Goal: Information Seeking & Learning: Learn about a topic

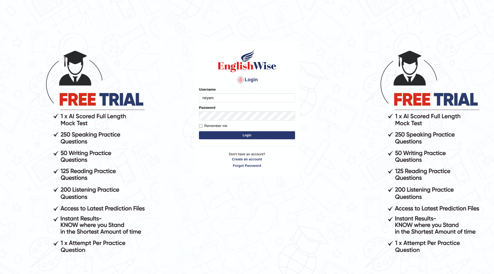
type input "neyam"
click at [258, 136] on button "Login" at bounding box center [247, 135] width 96 height 8
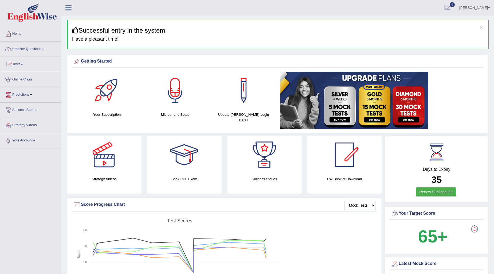
click at [44, 51] on link "Practice Questions" at bounding box center [30, 48] width 61 height 13
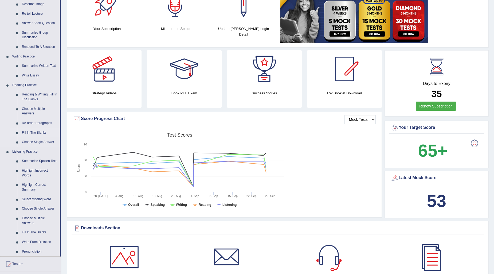
scroll to position [89, 0]
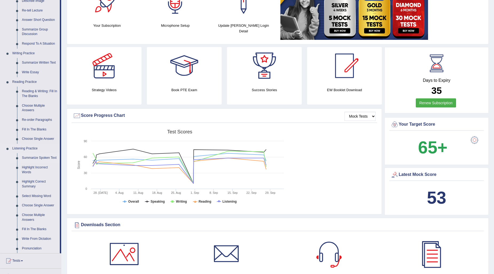
click at [37, 160] on link "Summarize Spoken Text" at bounding box center [39, 158] width 40 height 10
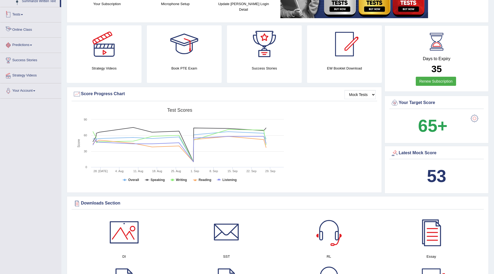
scroll to position [193, 0]
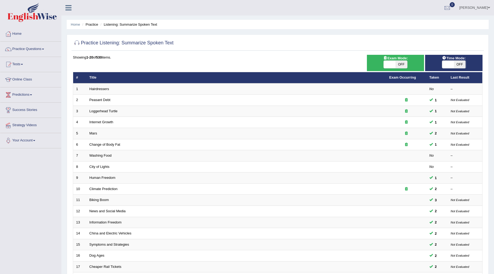
click at [456, 62] on span "OFF" at bounding box center [460, 64] width 12 height 7
checkbox input "true"
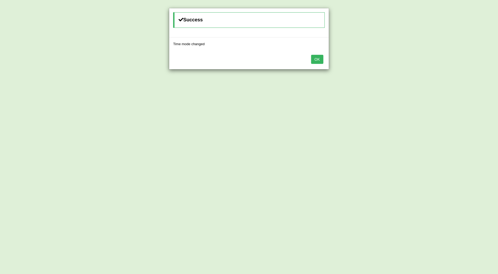
click at [320, 58] on button "OK" at bounding box center [317, 59] width 12 height 9
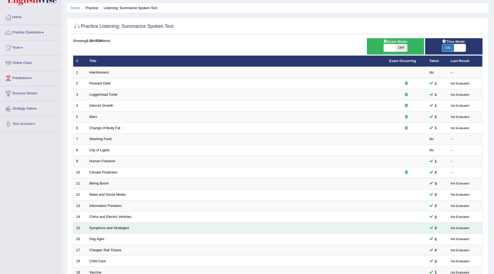
scroll to position [80, 0]
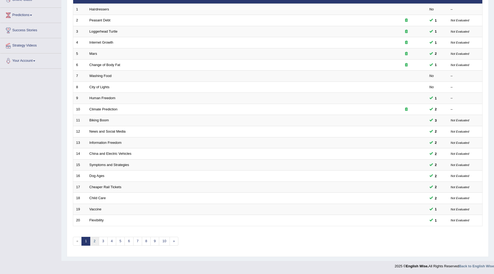
click at [93, 242] on link "2" at bounding box center [94, 241] width 9 height 9
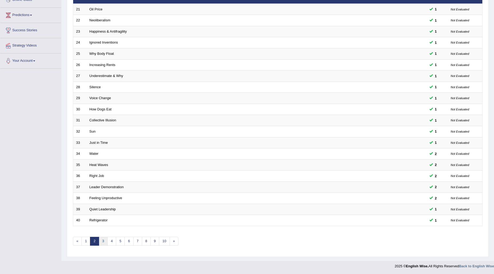
click at [103, 242] on link "3" at bounding box center [103, 241] width 9 height 9
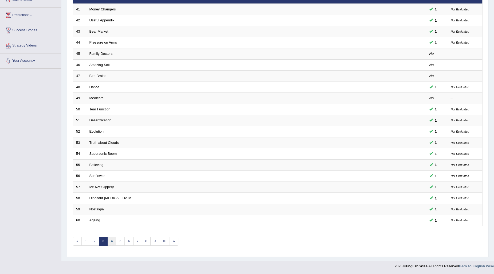
click at [111, 242] on link "4" at bounding box center [111, 241] width 9 height 9
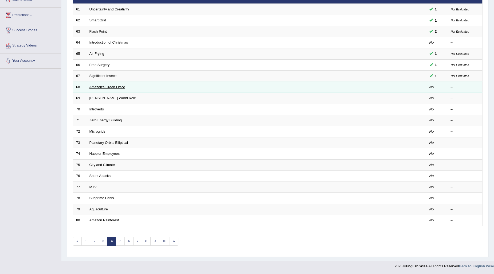
click at [100, 87] on link "Amazon’s Green Office" at bounding box center [107, 87] width 36 height 4
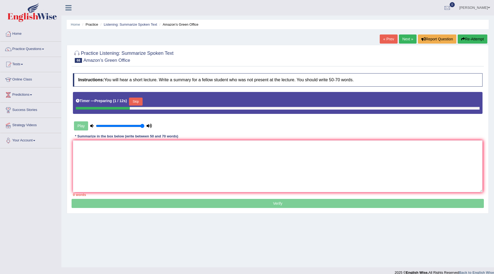
type input "1"
click at [144, 126] on input "range" at bounding box center [120, 126] width 49 height 4
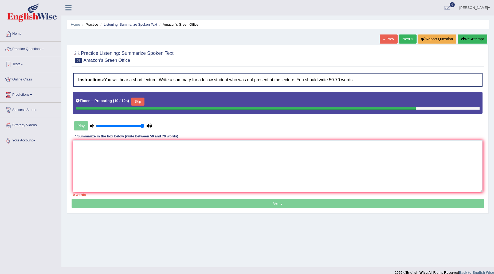
click at [138, 101] on button "Skip" at bounding box center [137, 101] width 13 height 8
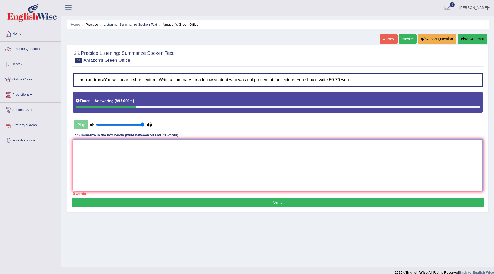
click at [91, 155] on textarea at bounding box center [277, 165] width 409 height 52
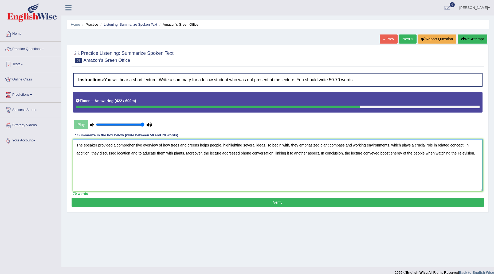
click at [241, 144] on textarea "The speaker provided a comprehensive overview of how trees and greens helps peo…" at bounding box center [277, 165] width 409 height 52
click at [155, 151] on textarea "The speaker provided a comprehensive overview of how trees and greens helps peo…" at bounding box center [277, 165] width 409 height 52
click at [160, 151] on textarea "The speaker provided a comprehensive overview of how trees and greens helps peo…" at bounding box center [277, 165] width 409 height 52
click at [268, 153] on textarea "The speaker provided a comprehensive overview of how trees and greens helps peo…" at bounding box center [277, 165] width 409 height 52
click at [267, 151] on textarea "The speaker provided a comprehensive overview of how trees and greens helps peo…" at bounding box center [277, 165] width 409 height 52
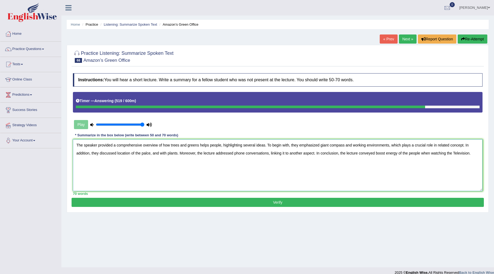
type textarea "The speaker provided a comprehensive overview of how trees and greens helps peo…"
click at [318, 197] on div "Instructions: You will hear a short lecture. Write a summary for a fellow stude…" at bounding box center [278, 133] width 412 height 127
click at [317, 201] on button "Verify" at bounding box center [278, 202] width 412 height 9
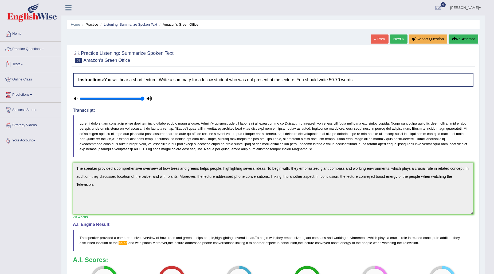
click at [36, 51] on link "Practice Questions" at bounding box center [30, 48] width 61 height 13
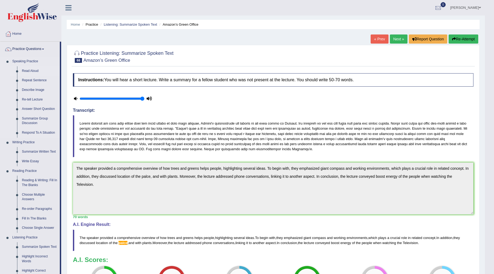
click at [31, 69] on link "Read Aloud" at bounding box center [39, 71] width 40 height 10
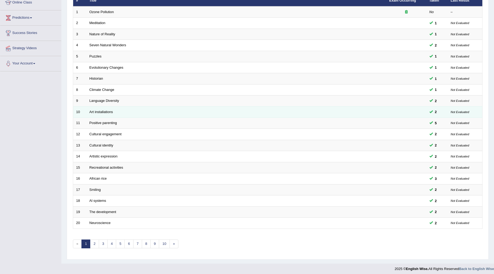
scroll to position [80, 0]
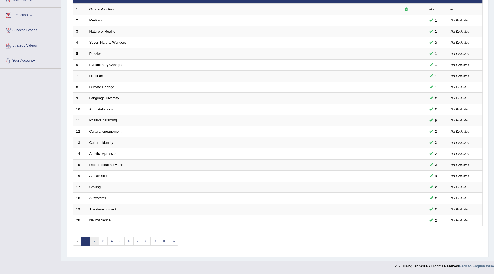
click at [95, 244] on link "2" at bounding box center [94, 241] width 9 height 9
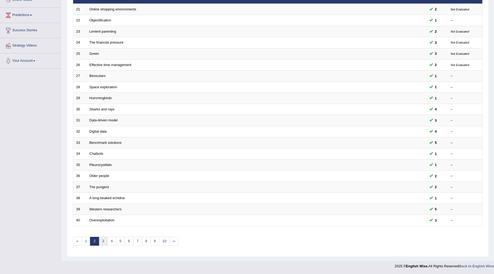
click at [106, 240] on link "3" at bounding box center [103, 241] width 9 height 9
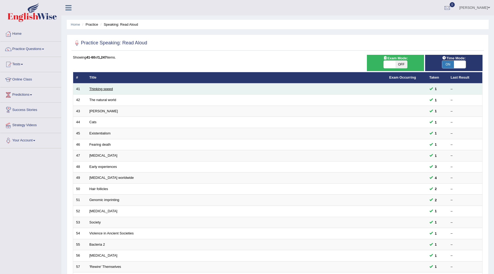
click at [103, 90] on link "Thinking speed" at bounding box center [100, 89] width 23 height 4
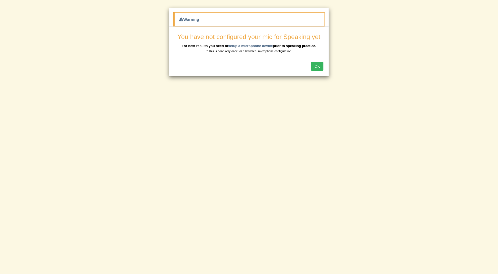
click at [318, 70] on button "OK" at bounding box center [317, 66] width 12 height 9
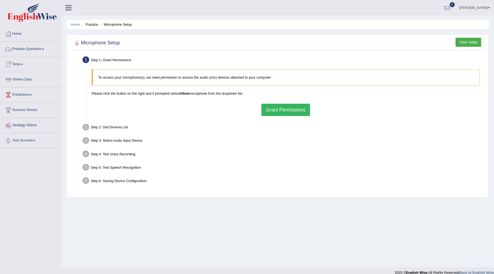
click at [295, 109] on button "Grant Permissions" at bounding box center [285, 110] width 49 height 12
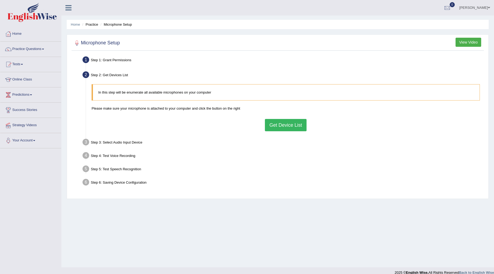
click at [286, 120] on button "Get Device List" at bounding box center [286, 125] width 42 height 12
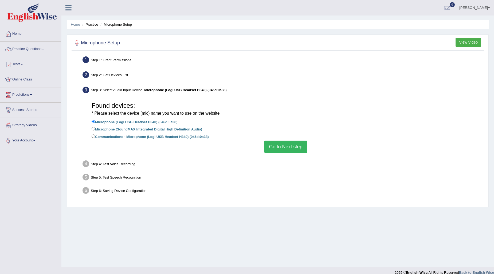
click at [293, 144] on button "Go to Next step" at bounding box center [285, 146] width 42 height 12
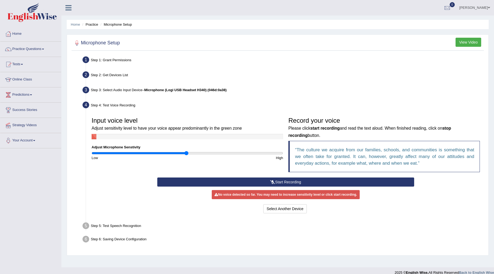
click at [271, 178] on button "Start Recording" at bounding box center [285, 181] width 257 height 9
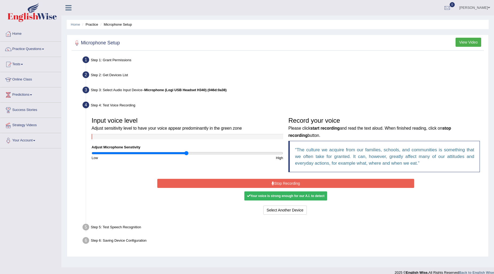
click at [287, 184] on button "Stop Recording" at bounding box center [285, 183] width 257 height 9
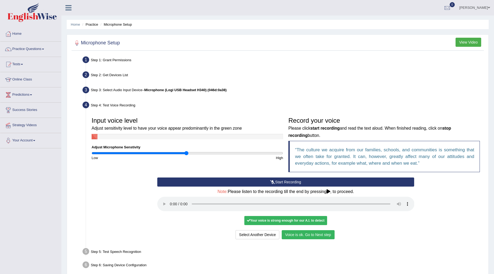
click at [299, 233] on button "Voice is ok. Go to Next step" at bounding box center [308, 234] width 53 height 9
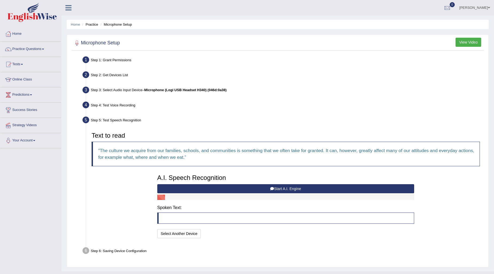
click at [281, 188] on button "Start A.I. Engine" at bounding box center [285, 188] width 257 height 9
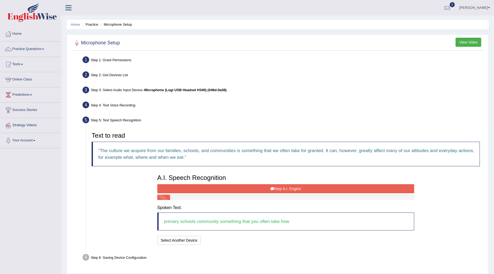
click at [281, 186] on button "Stop A.I. Engine" at bounding box center [285, 188] width 257 height 9
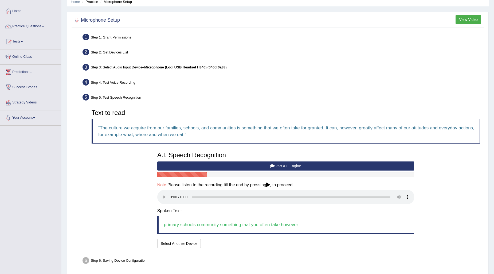
scroll to position [43, 0]
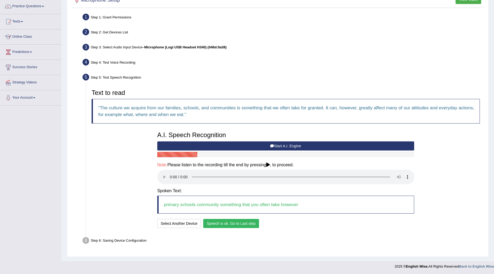
click at [241, 220] on button "Speech is ok. Go to Last step" at bounding box center [231, 223] width 56 height 9
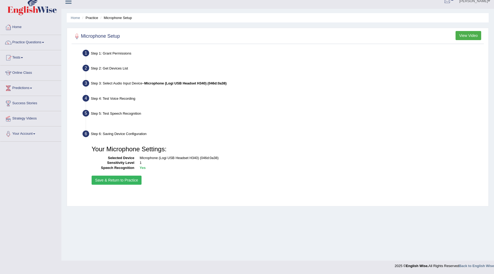
scroll to position [6, 0]
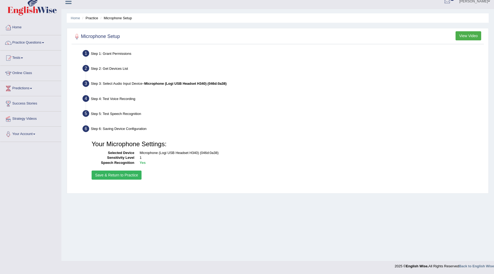
click at [118, 177] on button "Save & Return to Practice" at bounding box center [117, 174] width 50 height 9
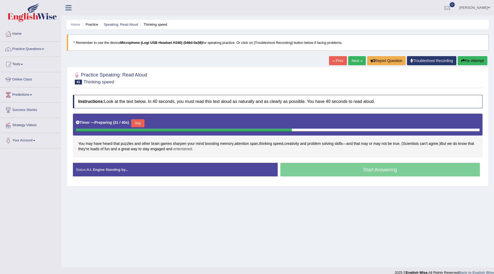
click at [191, 150] on span "entertained" at bounding box center [182, 149] width 19 height 6
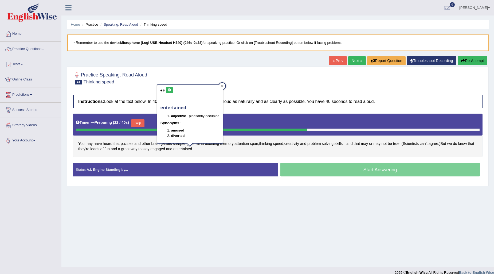
click at [168, 93] on div "entertained adjective – pleasantly occupied Synonyms: amused diverted" at bounding box center [189, 114] width 65 height 58
click at [375, 83] on div at bounding box center [277, 78] width 409 height 16
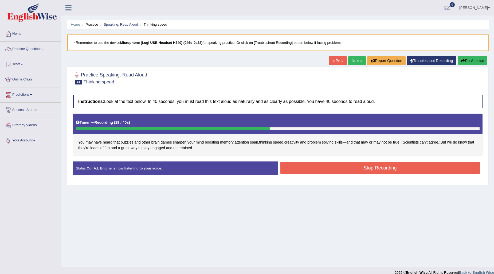
click at [337, 163] on button "Stop Recording" at bounding box center [379, 167] width 199 height 12
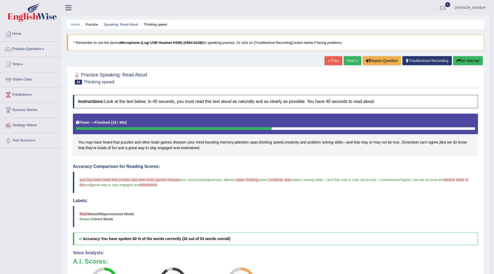
click at [352, 59] on link "Next »" at bounding box center [353, 60] width 18 height 9
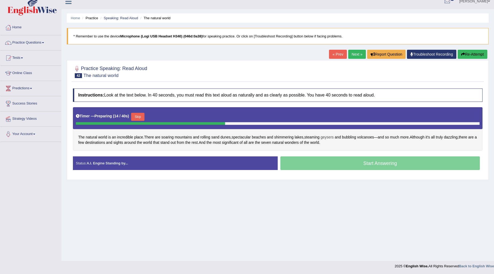
click at [328, 138] on span "geysers" at bounding box center [327, 137] width 13 height 6
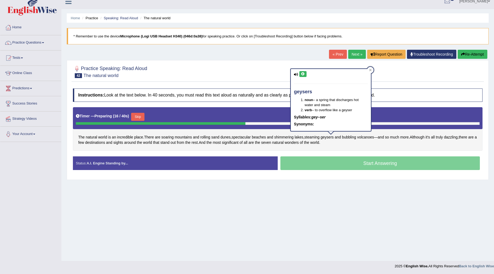
click at [301, 75] on icon at bounding box center [303, 73] width 4 height 3
click at [290, 93] on h4 "Instructions: Look at the text below. In 40 seconds, you must read this text al…" at bounding box center [277, 94] width 409 height 13
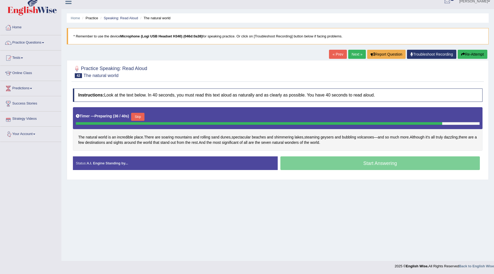
click at [141, 118] on button "Skip" at bounding box center [137, 117] width 13 height 8
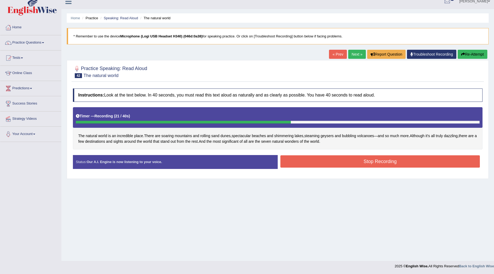
click at [377, 159] on button "Stop Recording" at bounding box center [379, 161] width 199 height 12
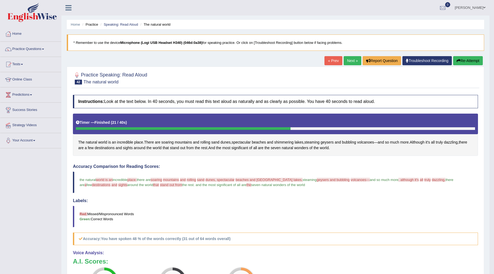
click at [347, 59] on link "Next »" at bounding box center [353, 60] width 18 height 9
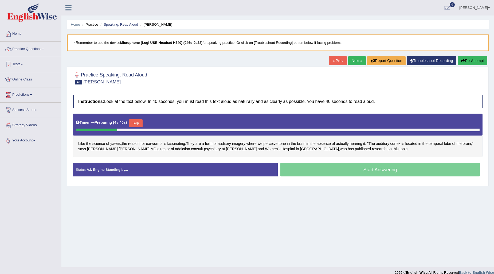
click at [113, 144] on span "yawns" at bounding box center [115, 144] width 11 height 6
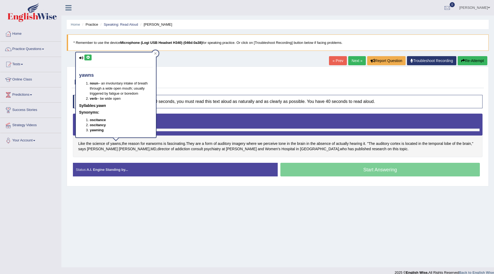
click at [88, 57] on icon at bounding box center [88, 57] width 4 height 3
click at [253, 91] on div "Practice Speaking: Read Aloud 43 [PERSON_NAME] Instructions: Look at the text b…" at bounding box center [278, 126] width 422 height 120
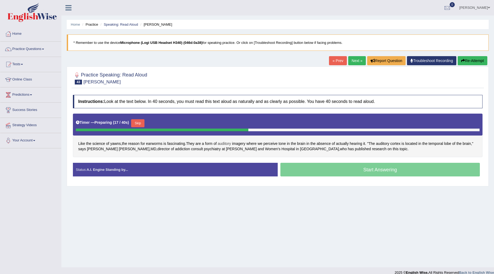
click at [224, 144] on span "auditory" at bounding box center [224, 144] width 13 height 6
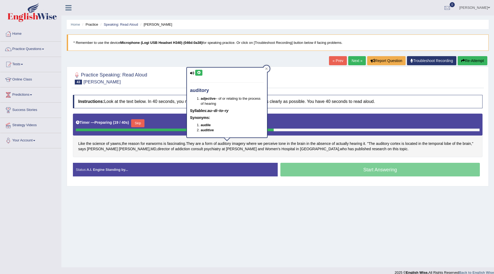
click at [197, 72] on icon at bounding box center [199, 72] width 4 height 3
click at [330, 95] on h4 "Instructions: Look at the text below. In 40 seconds, you must read this text al…" at bounding box center [277, 101] width 409 height 13
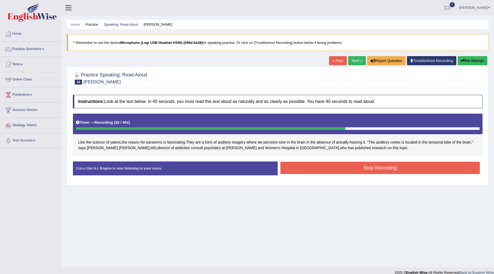
click at [315, 164] on button "Stop Recording" at bounding box center [379, 167] width 199 height 12
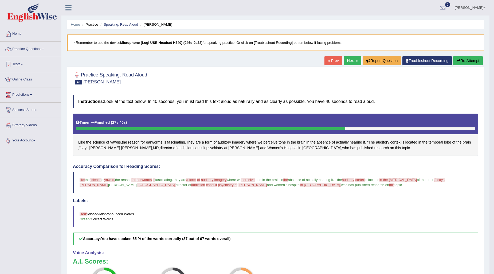
click at [356, 59] on link "Next »" at bounding box center [353, 60] width 18 height 9
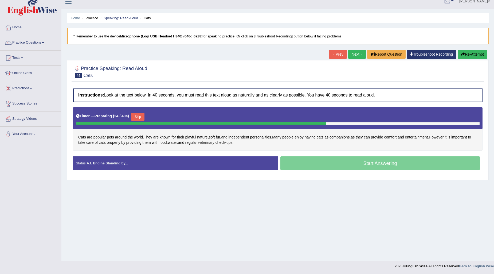
click at [212, 144] on span "veterinary" at bounding box center [206, 143] width 16 height 6
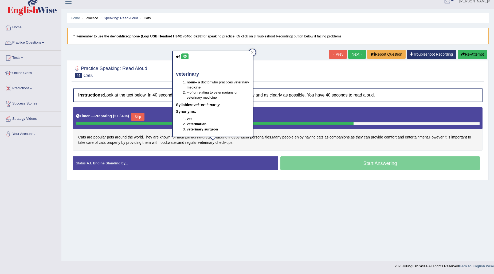
click at [184, 57] on icon at bounding box center [185, 56] width 4 height 3
click at [310, 82] on div "Practice Speaking: Read Aloud 44 Cats Instructions: Look at the text below. In …" at bounding box center [278, 120] width 422 height 120
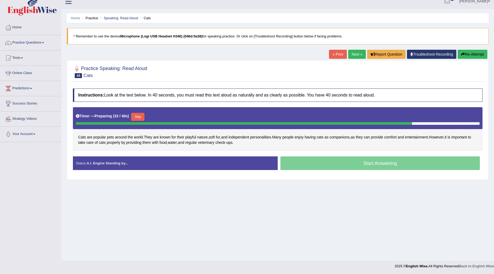
click at [140, 116] on button "Skip" at bounding box center [137, 117] width 13 height 8
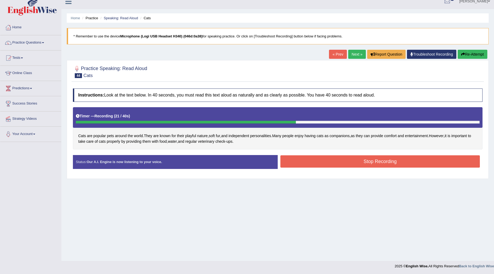
click at [356, 158] on button "Stop Recording" at bounding box center [379, 161] width 199 height 12
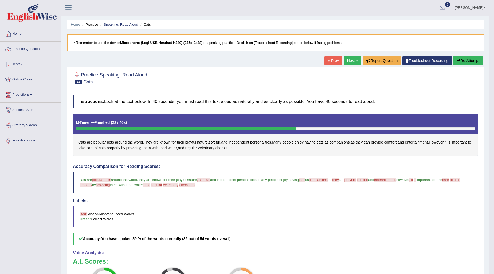
click at [353, 62] on link "Next »" at bounding box center [353, 60] width 18 height 9
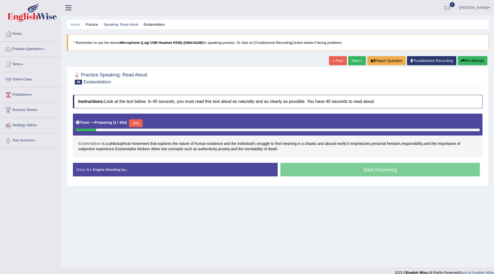
click at [96, 145] on span "Existentialism" at bounding box center [89, 144] width 23 height 6
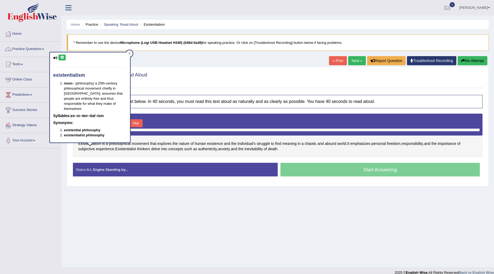
click at [59, 57] on button at bounding box center [61, 57] width 7 height 6
click at [189, 66] on div "Practice Speaking: Read Aloud 45 Existentialism Instructions: Look at the text …" at bounding box center [278, 126] width 422 height 120
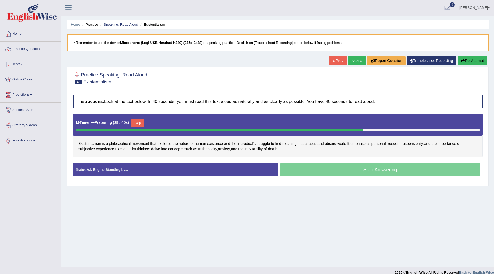
click at [208, 150] on span "authenticity" at bounding box center [207, 149] width 19 height 6
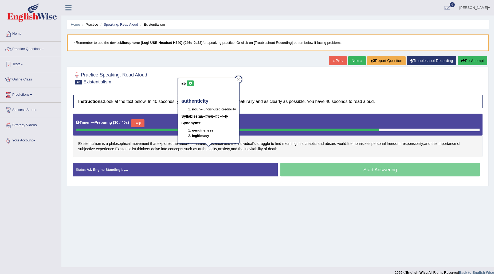
click at [190, 83] on icon at bounding box center [190, 83] width 4 height 3
click at [258, 61] on div "Home Practice Speaking: Read Aloud Existentialism * Remember to use the device …" at bounding box center [277, 133] width 432 height 267
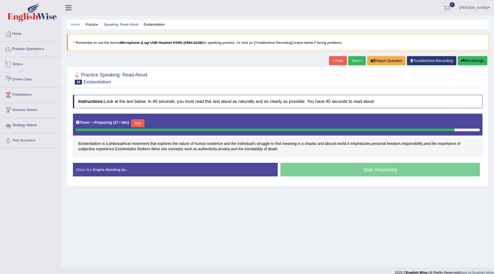
click at [23, 51] on link "Practice Questions" at bounding box center [30, 48] width 61 height 13
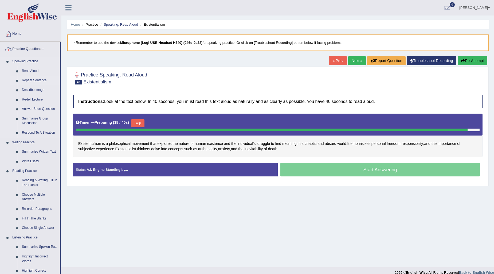
click at [30, 83] on link "Repeat Sentence" at bounding box center [39, 81] width 40 height 10
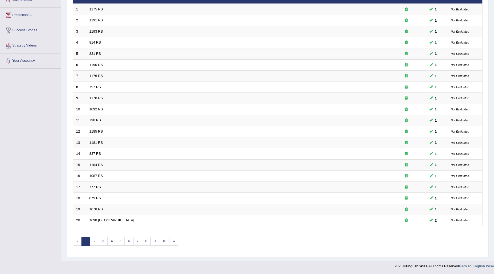
scroll to position [80, 0]
click at [106, 244] on link "3" at bounding box center [103, 241] width 9 height 9
click at [111, 242] on link "4" at bounding box center [111, 241] width 9 height 9
click at [121, 241] on link "5" at bounding box center [120, 241] width 9 height 9
click at [129, 242] on link "6" at bounding box center [128, 241] width 9 height 9
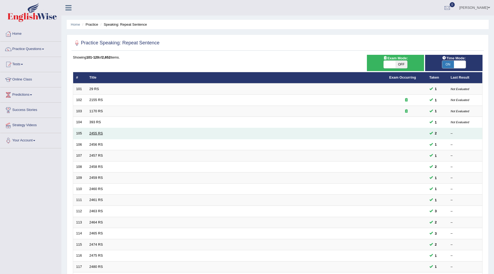
click at [90, 134] on link "2455 RS" at bounding box center [96, 133] width 14 height 4
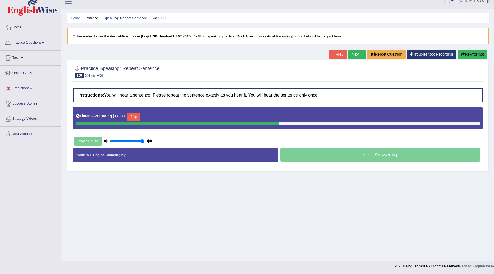
click at [133, 115] on button "Skip" at bounding box center [133, 117] width 13 height 8
click at [155, 117] on button "Skip" at bounding box center [156, 117] width 13 height 8
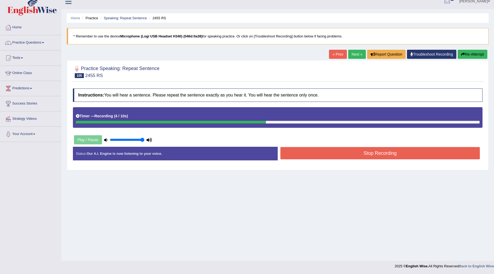
click at [311, 155] on button "Stop Recording" at bounding box center [379, 153] width 199 height 12
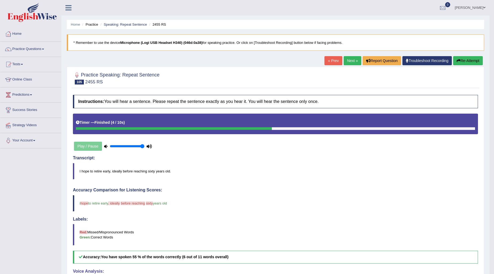
click at [351, 61] on link "Next »" at bounding box center [353, 60] width 18 height 9
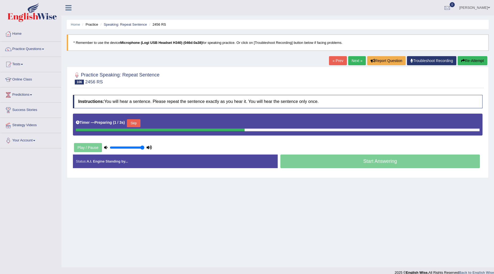
click at [137, 123] on button "Skip" at bounding box center [133, 123] width 13 height 8
click at [160, 125] on button "Skip" at bounding box center [156, 123] width 13 height 8
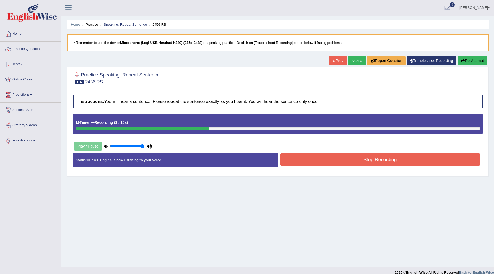
click at [314, 157] on button "Stop Recording" at bounding box center [379, 159] width 199 height 12
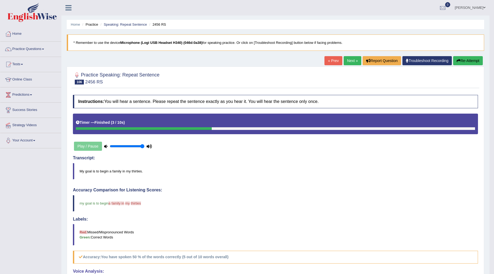
click at [344, 60] on link "Next »" at bounding box center [353, 60] width 18 height 9
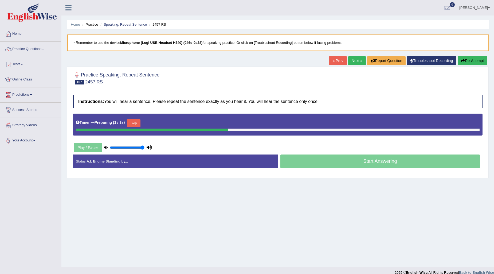
click at [136, 121] on button "Skip" at bounding box center [133, 123] width 13 height 8
click at [162, 124] on button "Skip" at bounding box center [156, 123] width 13 height 8
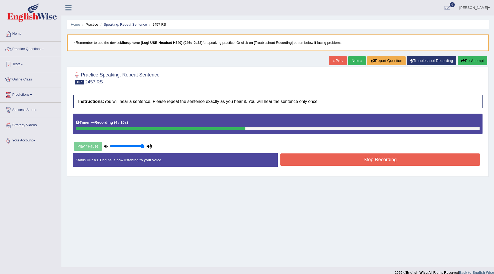
click at [325, 163] on button "Stop Recording" at bounding box center [379, 159] width 199 height 12
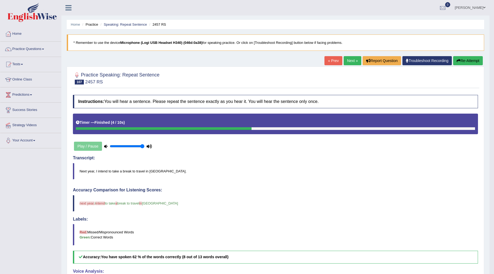
click at [350, 62] on link "Next »" at bounding box center [353, 60] width 18 height 9
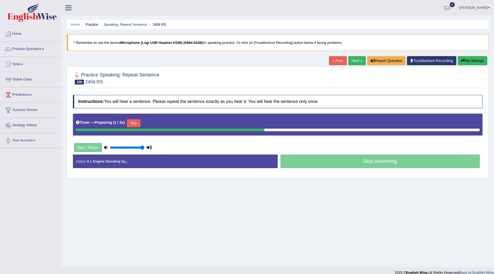
click at [135, 121] on button "Skip" at bounding box center [133, 123] width 13 height 8
click at [154, 124] on button "Skip" at bounding box center [156, 123] width 13 height 8
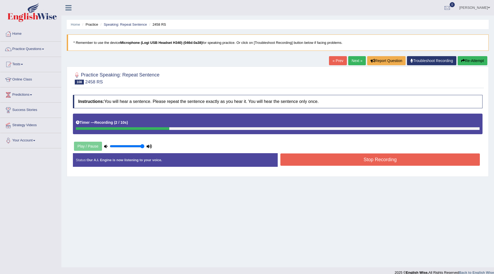
click at [407, 157] on button "Stop Recording" at bounding box center [379, 159] width 199 height 12
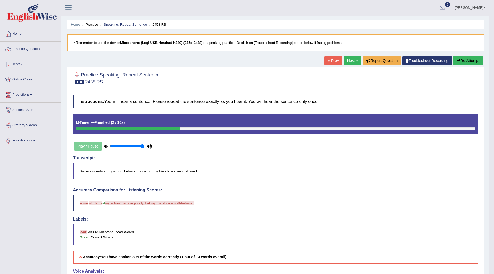
click at [460, 59] on button "Re-Attempt" at bounding box center [468, 60] width 30 height 9
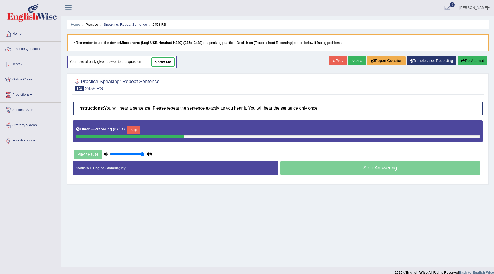
click at [138, 131] on button "Skip" at bounding box center [133, 130] width 13 height 8
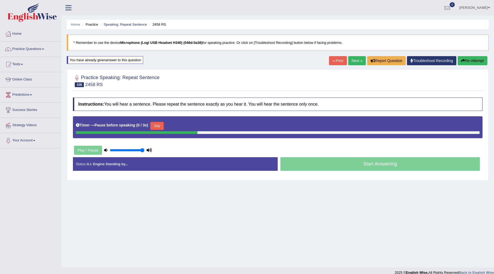
click at [162, 126] on button "Skip" at bounding box center [156, 126] width 13 height 8
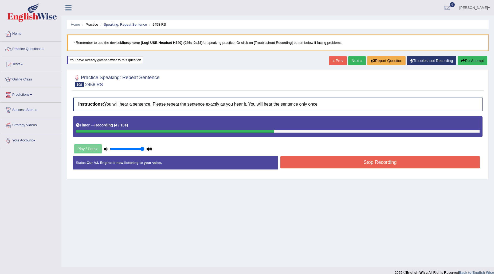
click at [360, 166] on button "Stop Recording" at bounding box center [379, 162] width 199 height 12
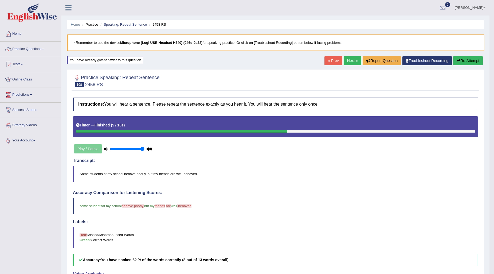
click at [346, 60] on link "Next »" at bounding box center [353, 60] width 18 height 9
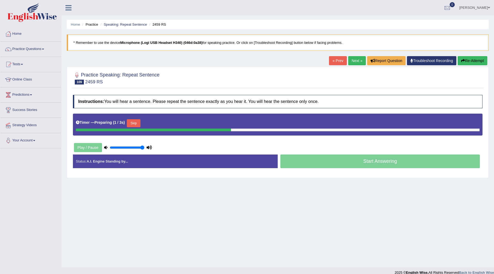
click at [138, 124] on button "Skip" at bounding box center [133, 123] width 13 height 8
click at [162, 124] on button "Skip" at bounding box center [156, 123] width 13 height 8
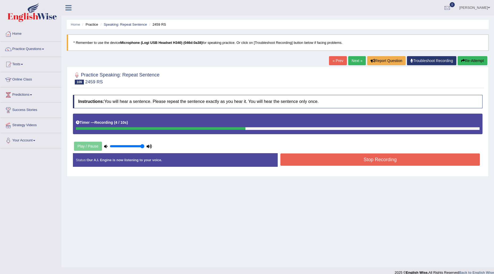
click at [332, 159] on button "Stop Recording" at bounding box center [379, 159] width 199 height 12
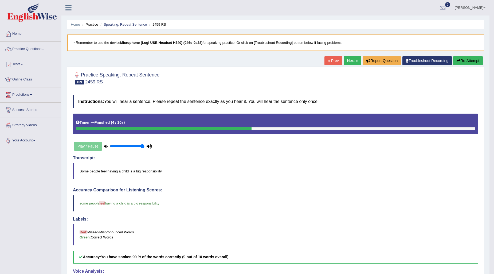
click at [353, 60] on link "Next »" at bounding box center [353, 60] width 18 height 9
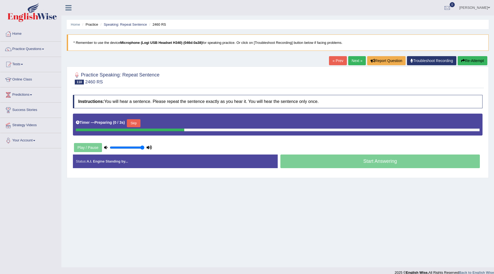
click at [130, 123] on button "Skip" at bounding box center [133, 123] width 13 height 8
click at [161, 123] on button "Skip" at bounding box center [156, 123] width 13 height 8
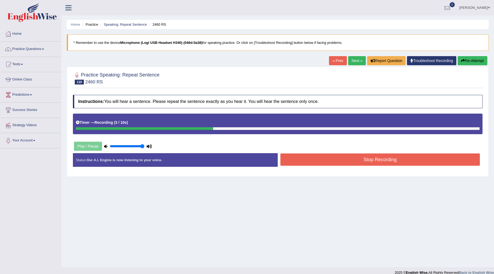
click at [325, 156] on button "Stop Recording" at bounding box center [379, 159] width 199 height 12
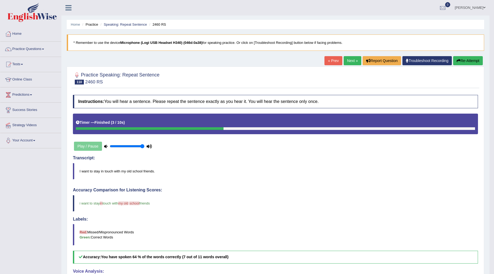
click at [344, 61] on link "Next »" at bounding box center [353, 60] width 18 height 9
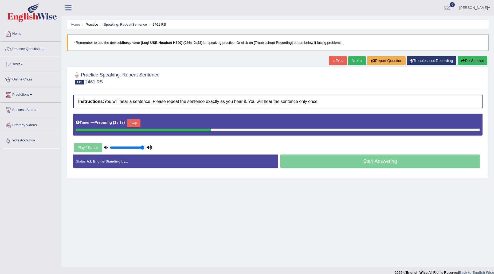
click at [137, 124] on button "Skip" at bounding box center [133, 123] width 13 height 8
click at [158, 120] on button "Skip" at bounding box center [156, 123] width 13 height 8
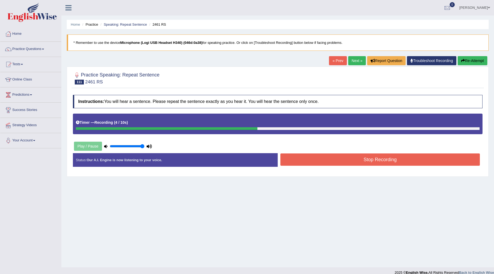
click at [342, 158] on button "Stop Recording" at bounding box center [379, 159] width 199 height 12
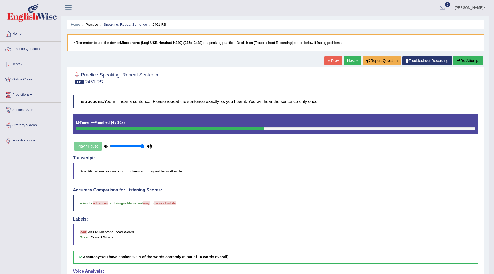
click at [356, 61] on link "Next »" at bounding box center [353, 60] width 18 height 9
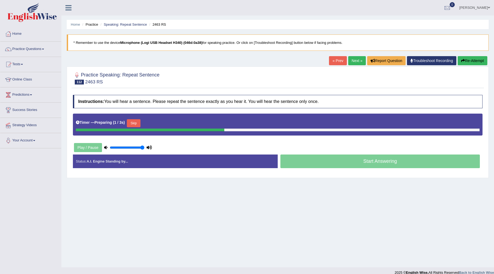
click at [140, 122] on button "Skip" at bounding box center [133, 123] width 13 height 8
click at [161, 123] on button "Skip" at bounding box center [156, 123] width 13 height 8
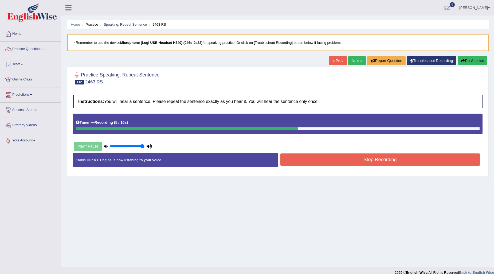
click at [319, 156] on button "Stop Recording" at bounding box center [379, 159] width 199 height 12
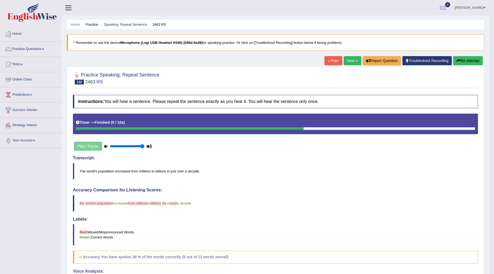
click at [347, 58] on link "Next »" at bounding box center [353, 60] width 18 height 9
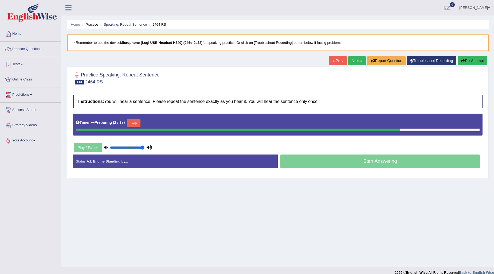
click at [140, 120] on button "Skip" at bounding box center [133, 123] width 13 height 8
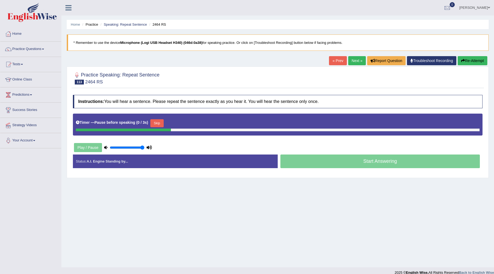
click at [164, 122] on button "Skip" at bounding box center [156, 123] width 13 height 8
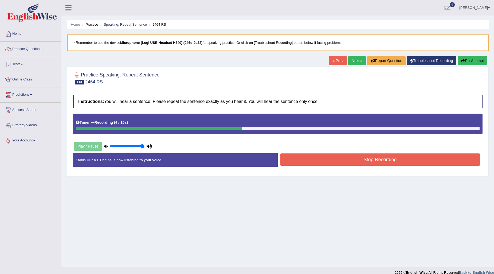
click at [309, 159] on button "Stop Recording" at bounding box center [379, 159] width 199 height 12
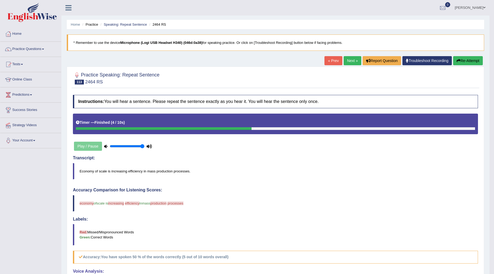
click at [346, 61] on link "Next »" at bounding box center [353, 60] width 18 height 9
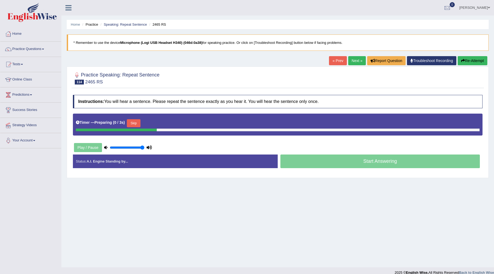
click at [132, 123] on button "Skip" at bounding box center [133, 123] width 13 height 8
click at [164, 125] on button "Skip" at bounding box center [156, 123] width 13 height 8
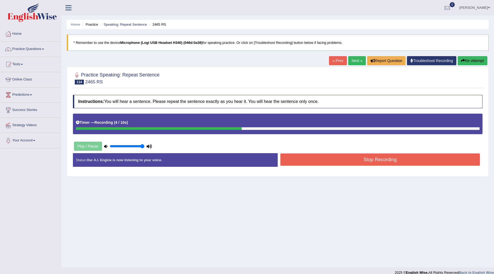
click at [342, 162] on button "Stop Recording" at bounding box center [379, 159] width 199 height 12
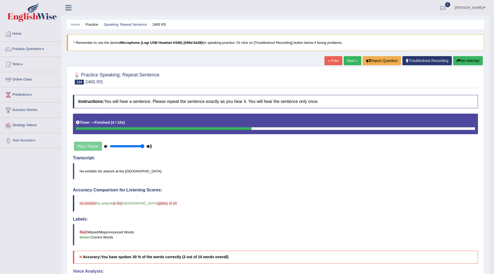
click at [355, 62] on link "Next »" at bounding box center [353, 60] width 18 height 9
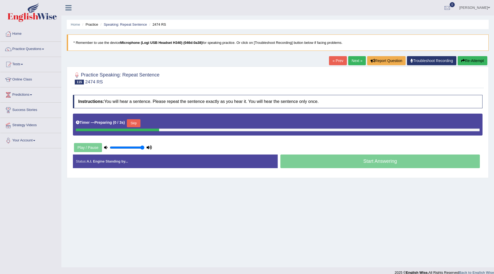
click at [137, 124] on button "Skip" at bounding box center [133, 123] width 13 height 8
click at [162, 120] on button "Skip" at bounding box center [156, 123] width 13 height 8
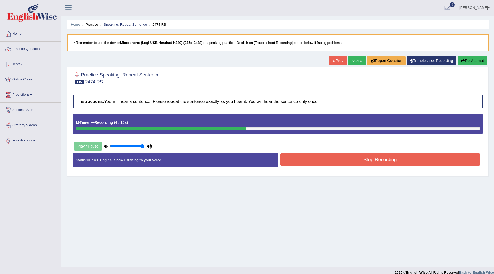
click at [342, 156] on button "Stop Recording" at bounding box center [379, 159] width 199 height 12
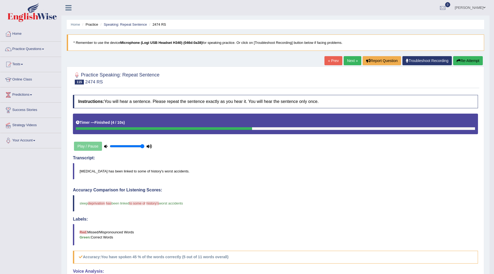
click at [345, 60] on link "Next »" at bounding box center [353, 60] width 18 height 9
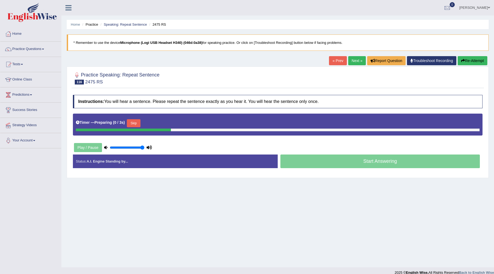
click at [136, 123] on button "Skip" at bounding box center [133, 123] width 13 height 8
click at [157, 122] on button "Skip" at bounding box center [156, 123] width 13 height 8
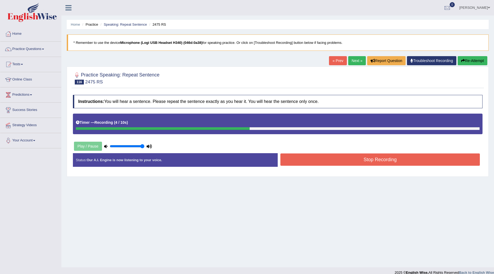
click at [313, 156] on button "Stop Recording" at bounding box center [379, 159] width 199 height 12
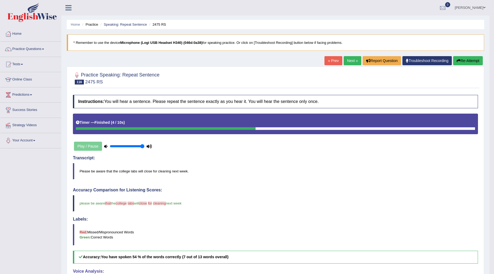
click at [352, 60] on link "Next »" at bounding box center [353, 60] width 18 height 9
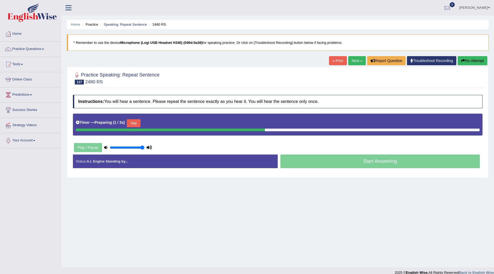
click at [140, 124] on button "Skip" at bounding box center [133, 123] width 13 height 8
click at [152, 125] on div "Timer — Pause before speaking ( 0 / 3s ) Skip" at bounding box center [278, 123] width 404 height 11
click at [160, 124] on button "Skip" at bounding box center [156, 123] width 13 height 8
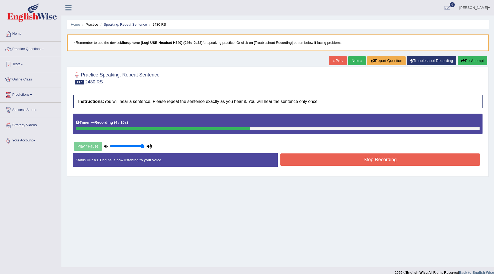
click at [366, 164] on button "Stop Recording" at bounding box center [379, 159] width 199 height 12
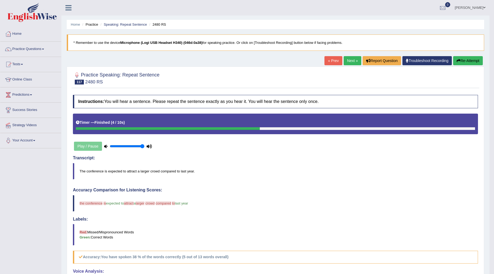
click at [346, 62] on link "Next »" at bounding box center [353, 60] width 18 height 9
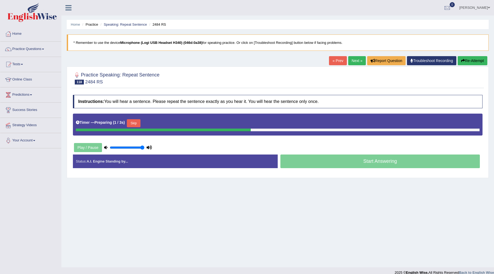
click at [135, 125] on button "Skip" at bounding box center [133, 123] width 13 height 8
click at [158, 122] on button "Skip" at bounding box center [156, 123] width 13 height 8
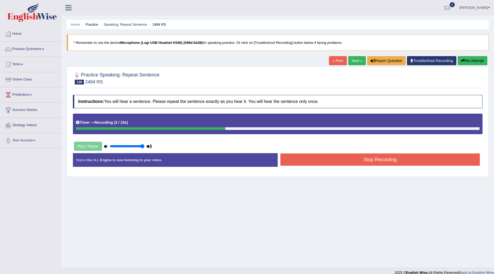
click at [319, 155] on button "Stop Recording" at bounding box center [379, 159] width 199 height 12
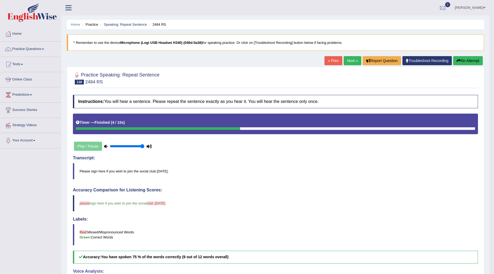
click at [351, 59] on link "Next »" at bounding box center [353, 60] width 18 height 9
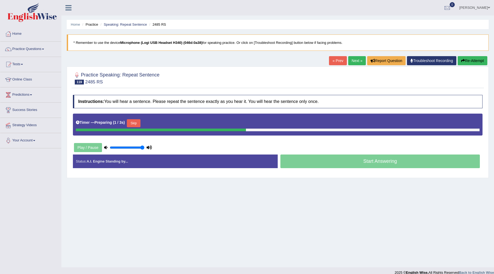
click at [139, 123] on button "Skip" at bounding box center [133, 123] width 13 height 8
click at [164, 124] on button "Skip" at bounding box center [156, 123] width 13 height 8
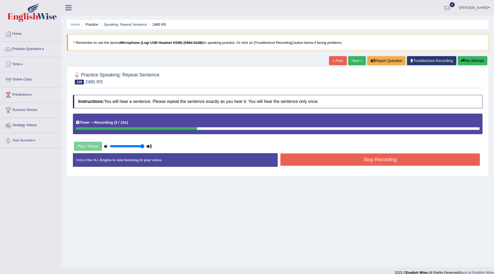
click at [317, 160] on button "Stop Recording" at bounding box center [379, 159] width 199 height 12
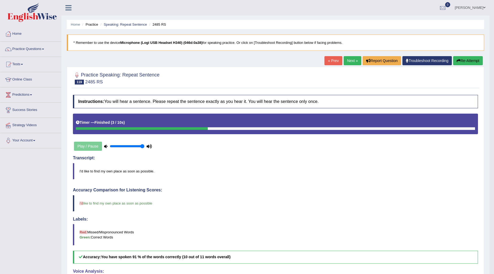
click at [346, 61] on link "Next »" at bounding box center [353, 60] width 18 height 9
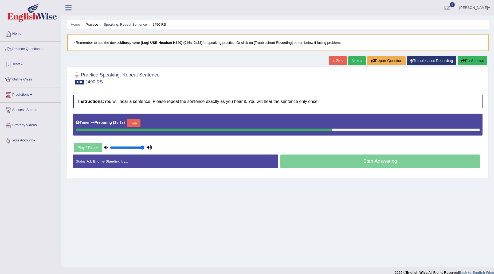
click at [138, 123] on button "Skip" at bounding box center [133, 123] width 13 height 8
click at [155, 121] on button "Skip" at bounding box center [156, 123] width 13 height 8
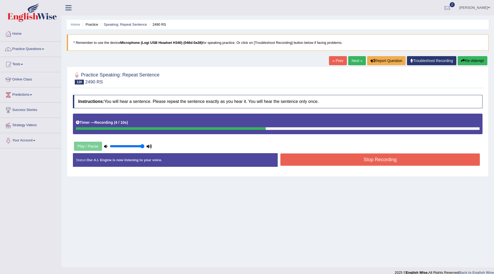
click at [392, 160] on button "Stop Recording" at bounding box center [379, 159] width 199 height 12
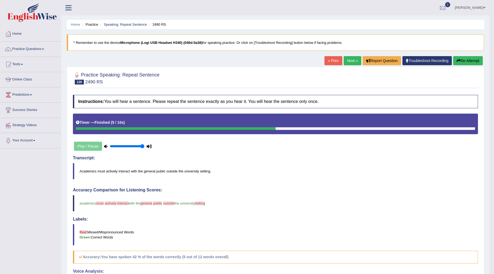
click at [348, 61] on link "Next »" at bounding box center [353, 60] width 18 height 9
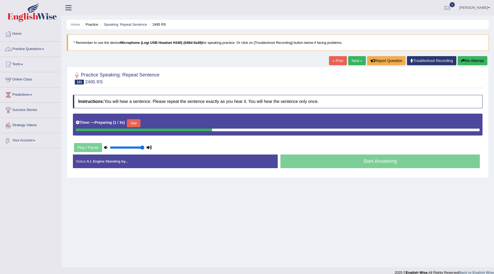
click at [41, 47] on link "Practice Questions" at bounding box center [30, 48] width 61 height 13
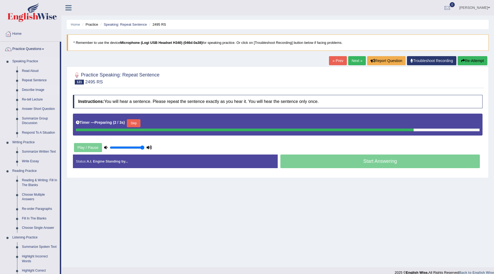
click at [36, 89] on link "Describe Image" at bounding box center [39, 90] width 40 height 10
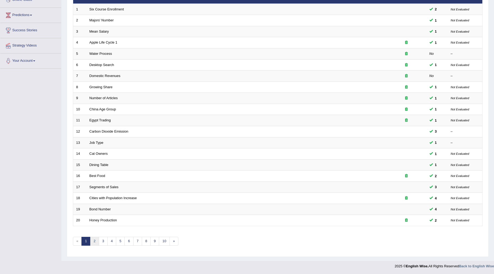
click at [96, 237] on link "2" at bounding box center [94, 241] width 9 height 9
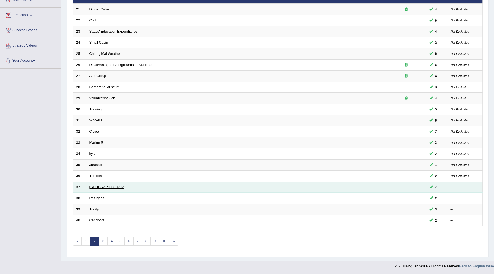
click at [92, 187] on link "[GEOGRAPHIC_DATA]" at bounding box center [107, 187] width 36 height 4
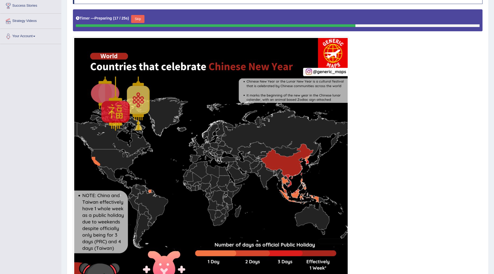
scroll to position [95, 0]
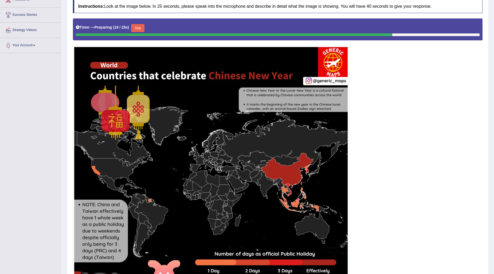
click at [140, 26] on button "Skip" at bounding box center [137, 28] width 13 height 8
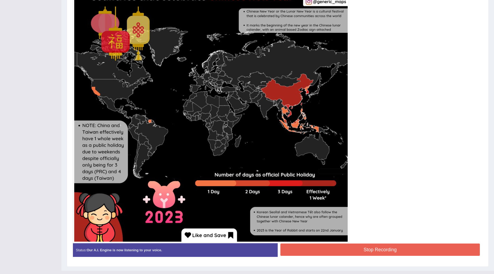
scroll to position [183, 0]
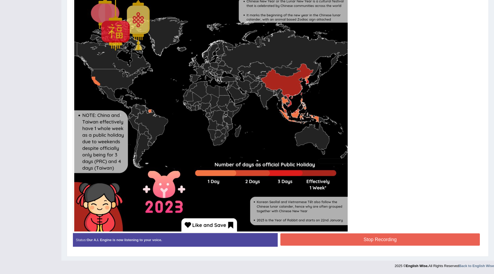
click at [350, 237] on button "Stop Recording" at bounding box center [379, 239] width 199 height 12
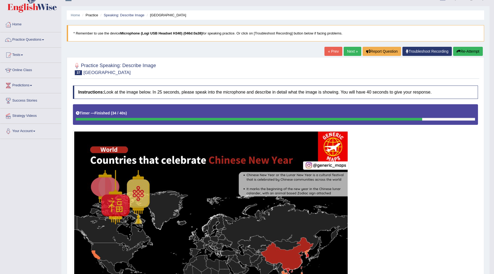
scroll to position [0, 0]
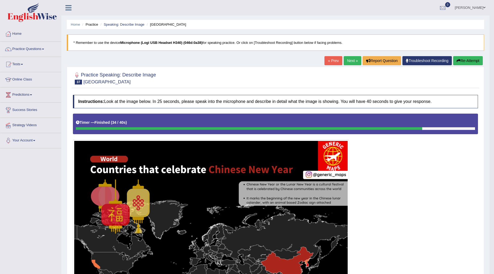
click at [352, 59] on link "Next »" at bounding box center [353, 60] width 18 height 9
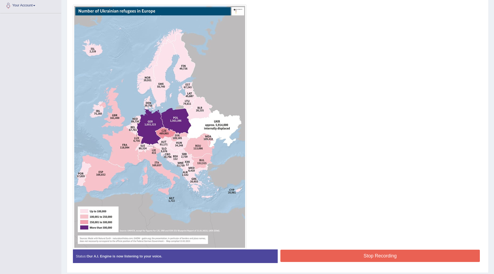
scroll to position [151, 0]
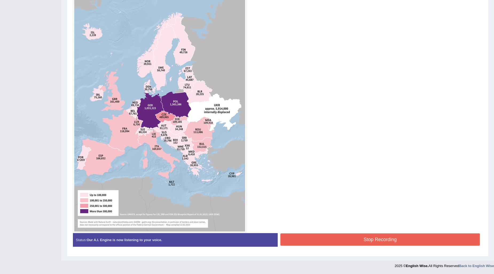
click at [338, 237] on button "Stop Recording" at bounding box center [379, 239] width 199 height 12
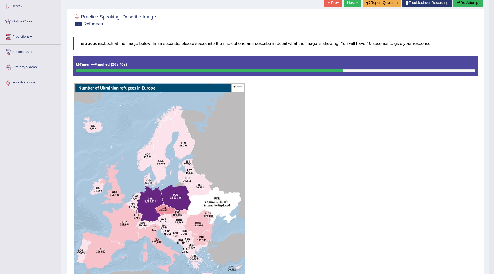
scroll to position [0, 0]
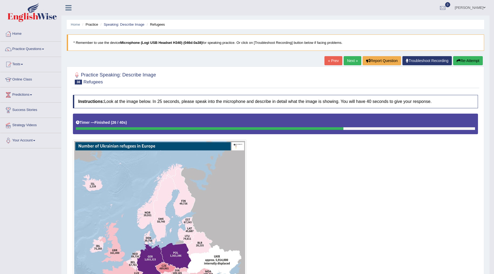
click at [463, 59] on button "Re-Attempt" at bounding box center [468, 60] width 30 height 9
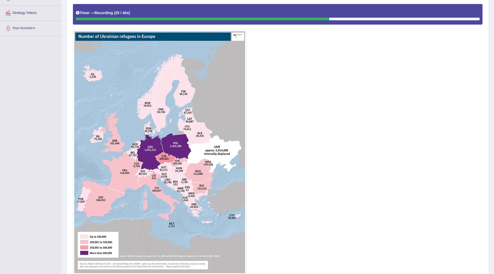
scroll to position [154, 0]
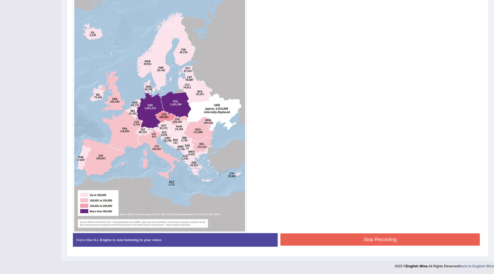
click at [370, 243] on button "Stop Recording" at bounding box center [379, 239] width 199 height 12
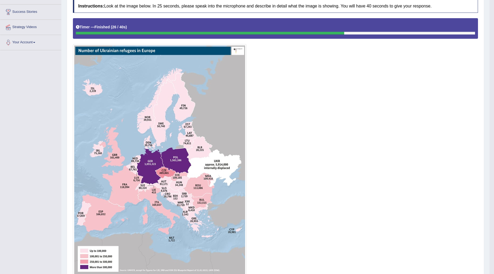
scroll to position [6, 0]
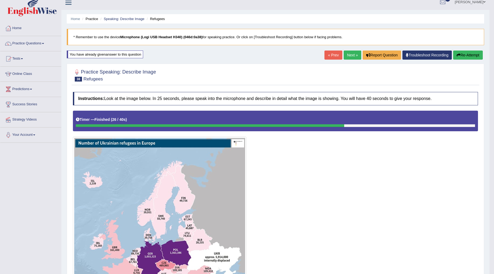
click at [350, 57] on link "Next »" at bounding box center [353, 54] width 18 height 9
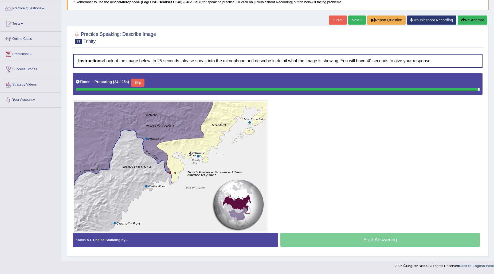
scroll to position [39, 0]
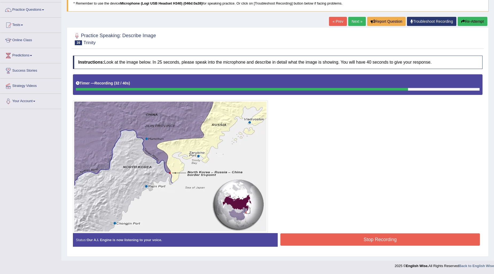
click at [337, 237] on button "Stop Recording" at bounding box center [379, 239] width 199 height 12
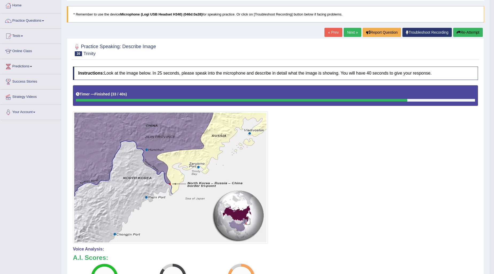
scroll to position [0, 0]
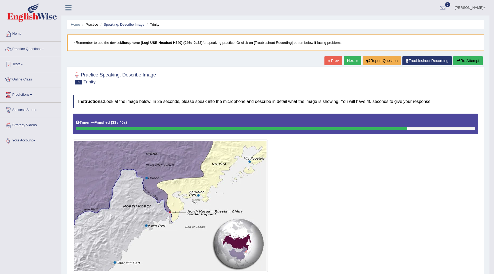
click at [348, 60] on link "Next »" at bounding box center [353, 60] width 18 height 9
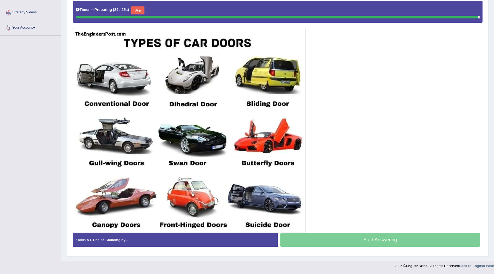
scroll to position [111, 0]
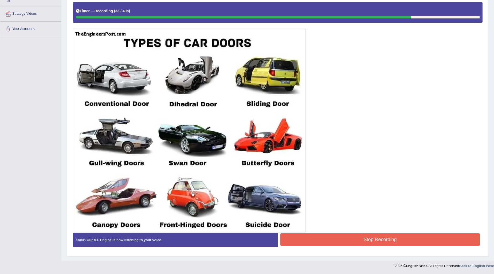
click at [388, 241] on button "Stop Recording" at bounding box center [379, 239] width 199 height 12
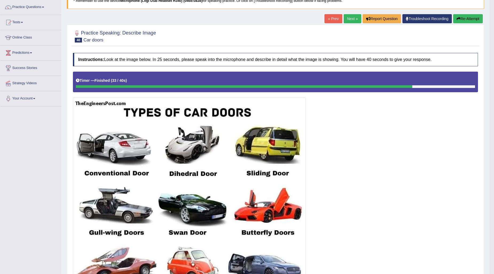
scroll to position [41, 0]
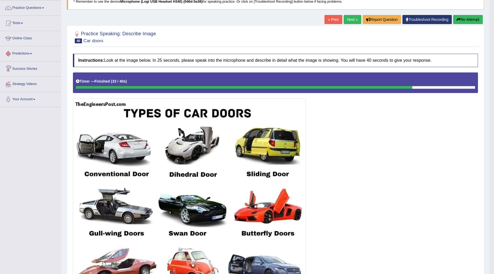
click at [470, 15] on button "Re-Attempt" at bounding box center [468, 19] width 30 height 9
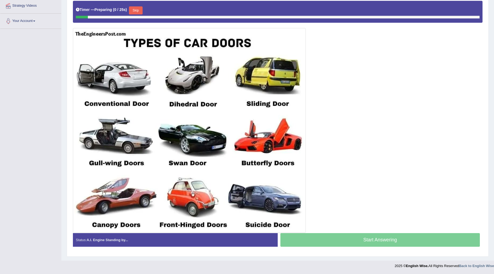
scroll to position [119, 0]
click at [138, 11] on button "Skip" at bounding box center [135, 10] width 13 height 8
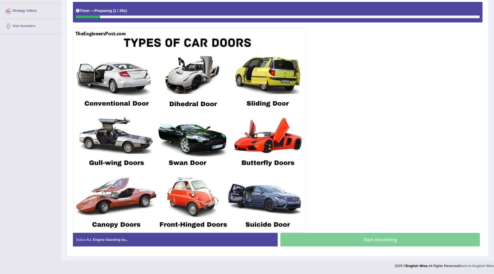
scroll to position [114, 0]
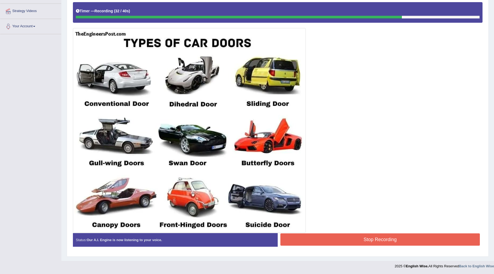
click at [348, 243] on button "Stop Recording" at bounding box center [379, 239] width 199 height 12
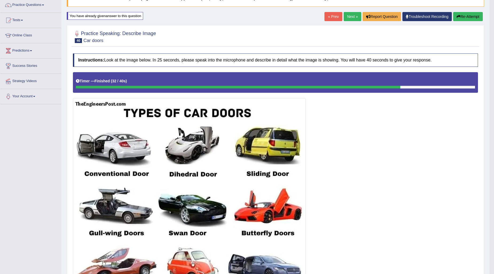
scroll to position [44, 0]
click at [351, 12] on link "Next »" at bounding box center [353, 16] width 18 height 9
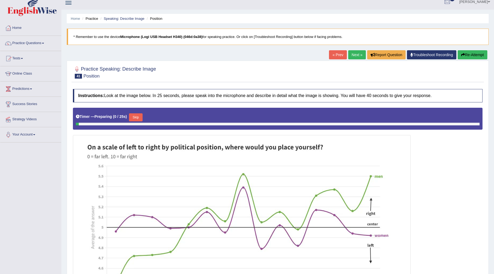
scroll to position [101, 0]
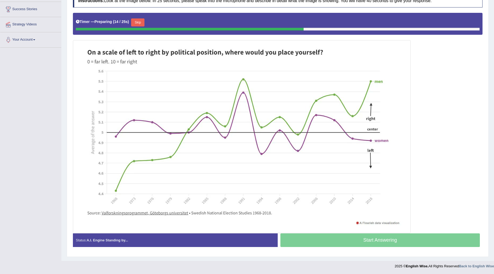
click at [144, 23] on button "Skip" at bounding box center [137, 22] width 13 height 8
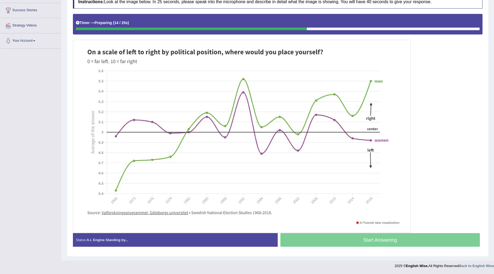
scroll to position [100, 0]
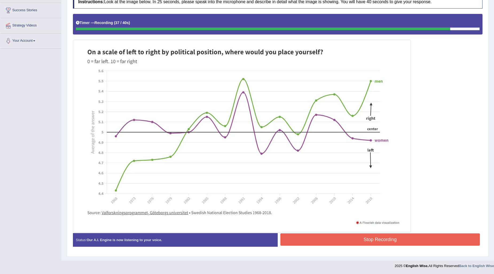
click at [377, 243] on button "Stop Recording" at bounding box center [379, 239] width 199 height 12
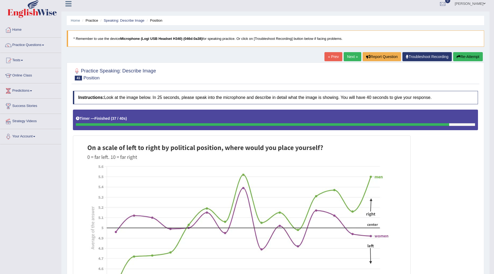
scroll to position [0, 0]
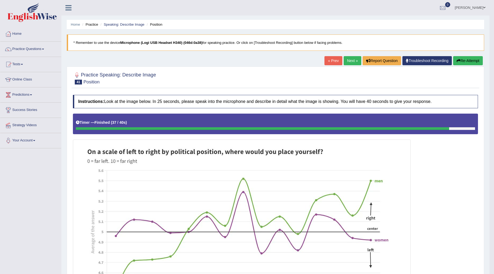
click at [351, 62] on link "Next »" at bounding box center [353, 60] width 18 height 9
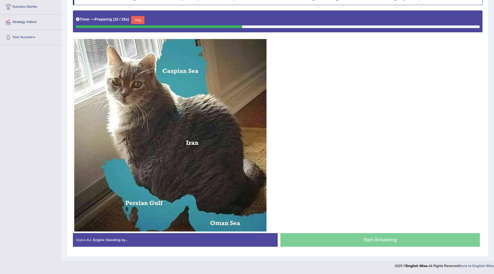
click at [140, 21] on button "Skip" at bounding box center [137, 20] width 13 height 8
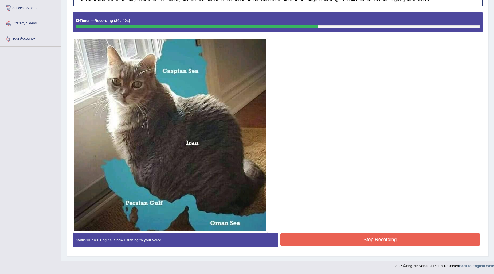
click at [390, 238] on button "Stop Recording" at bounding box center [379, 239] width 199 height 12
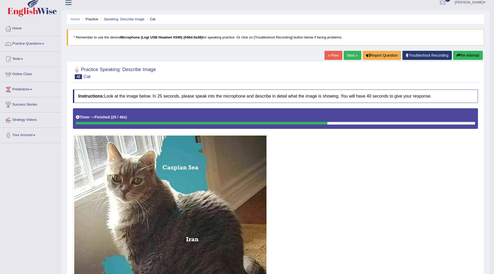
scroll to position [0, 0]
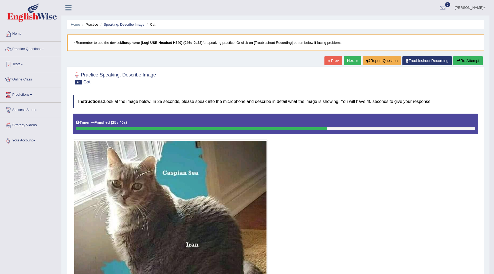
click at [351, 60] on link "Next »" at bounding box center [353, 60] width 18 height 9
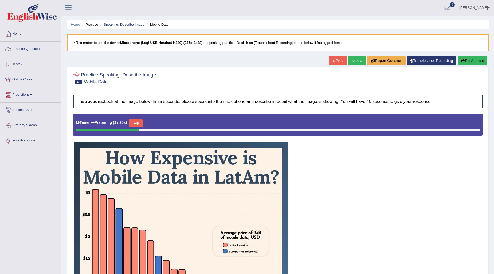
click at [41, 43] on link "Practice Questions" at bounding box center [30, 48] width 61 height 13
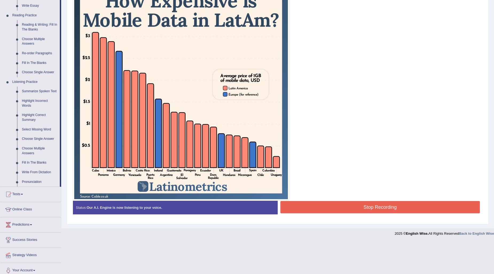
scroll to position [160, 0]
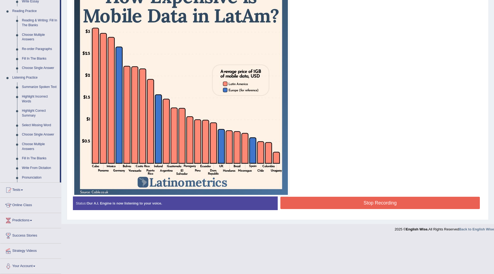
click at [390, 200] on button "Stop Recording" at bounding box center [379, 202] width 199 height 12
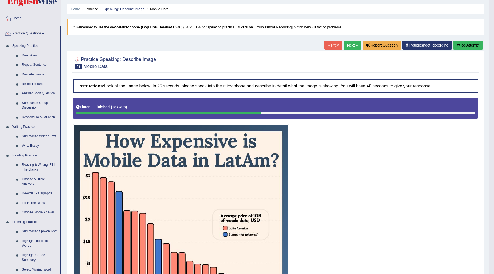
scroll to position [11, 0]
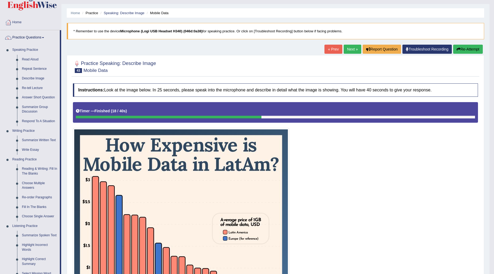
click at [461, 46] on button "Re-Attempt" at bounding box center [468, 49] width 30 height 9
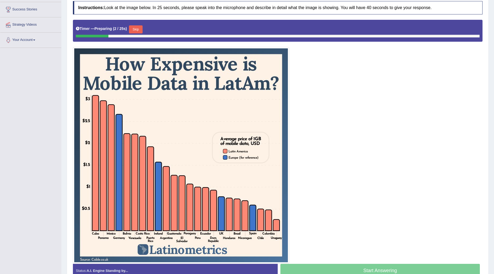
click at [134, 30] on button "Skip" at bounding box center [135, 29] width 13 height 8
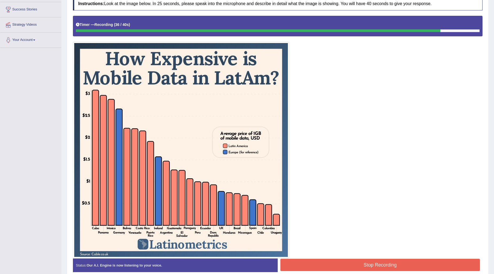
scroll to position [126, 0]
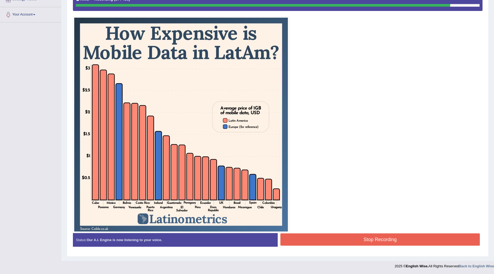
click at [353, 236] on button "Stop Recording" at bounding box center [379, 239] width 199 height 12
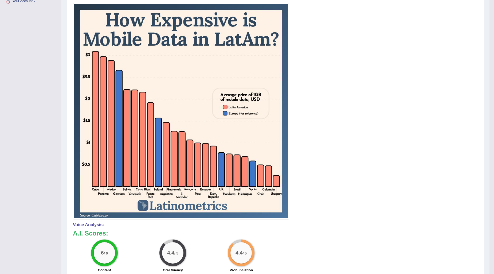
scroll to position [56, 0]
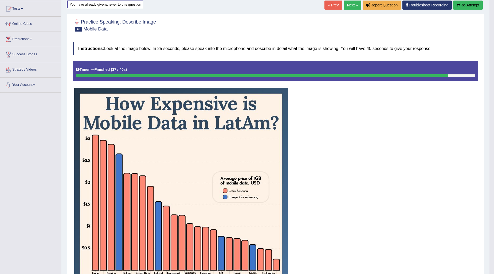
click at [348, 7] on link "Next »" at bounding box center [353, 5] width 18 height 9
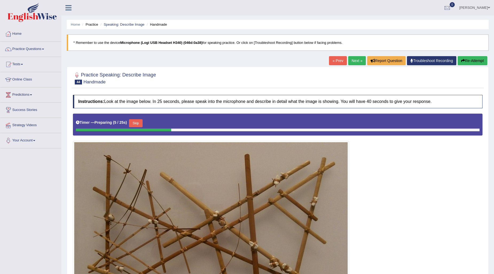
click at [354, 61] on link "Next »" at bounding box center [357, 60] width 18 height 9
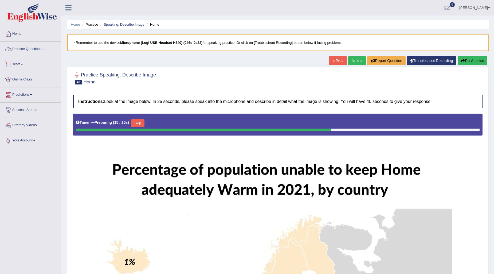
click at [38, 53] on link "Practice Questions" at bounding box center [30, 48] width 61 height 13
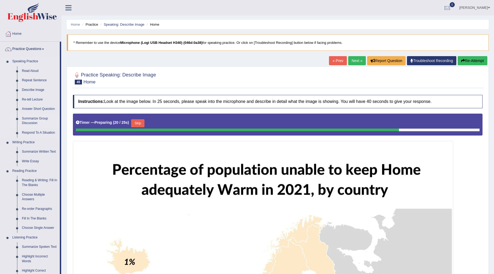
click at [29, 120] on link "Summarize Group Discussion" at bounding box center [39, 121] width 40 height 14
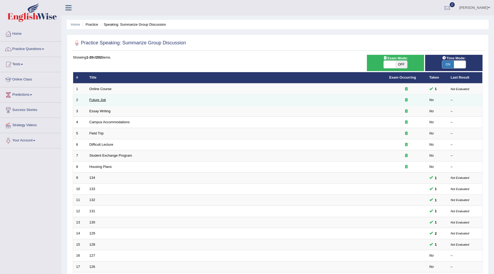
click at [101, 100] on link "Future Job" at bounding box center [97, 100] width 17 height 4
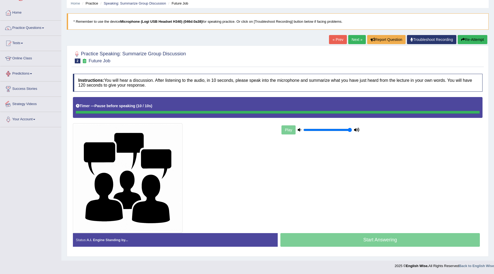
scroll to position [21, 0]
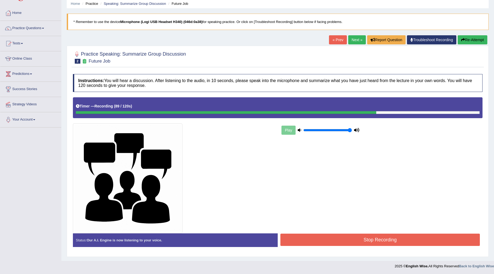
click at [367, 241] on button "Stop Recording" at bounding box center [379, 239] width 199 height 12
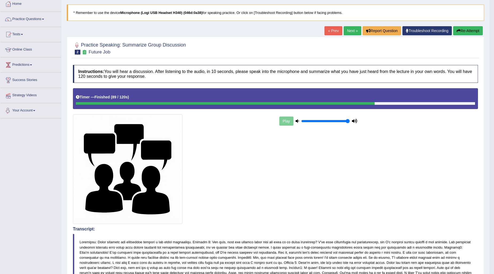
scroll to position [0, 0]
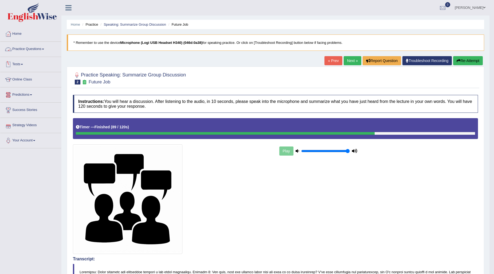
click at [44, 49] on link "Practice Questions" at bounding box center [30, 48] width 61 height 13
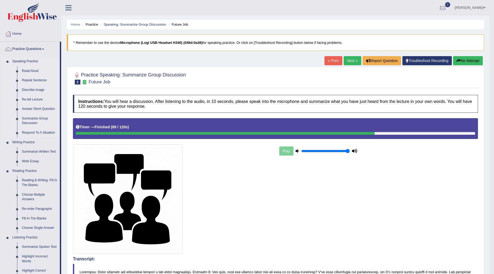
click at [33, 99] on link "Re-tell Lecture" at bounding box center [39, 100] width 40 height 10
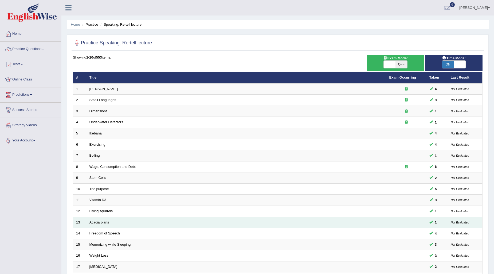
scroll to position [80, 0]
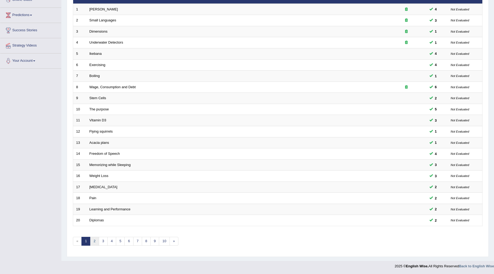
click at [93, 243] on link "2" at bounding box center [94, 241] width 9 height 9
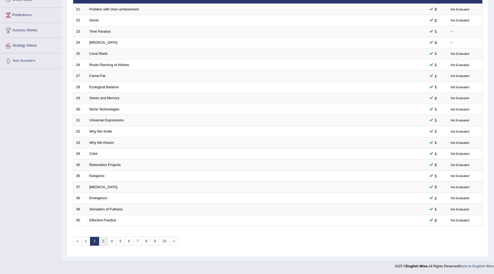
click at [102, 239] on link "3" at bounding box center [103, 241] width 9 height 9
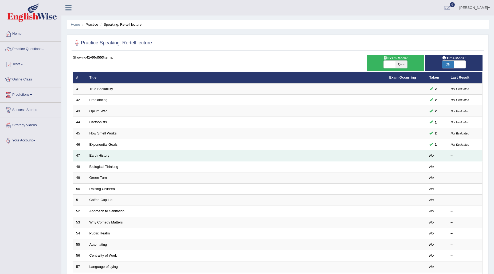
click at [97, 157] on link "Earth History" at bounding box center [99, 155] width 20 height 4
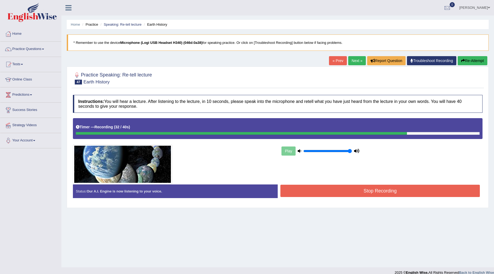
click at [330, 184] on div "Start Answering" at bounding box center [380, 184] width 205 height 0
click at [329, 193] on button "Stop Recording" at bounding box center [379, 190] width 199 height 12
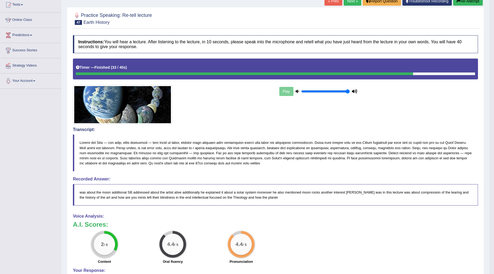
scroll to position [57, 0]
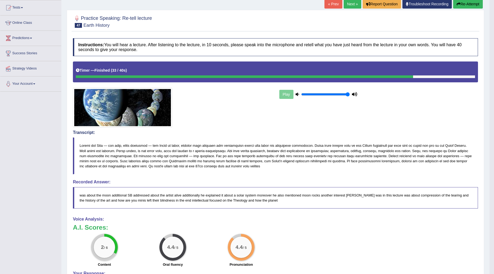
click at [465, 6] on button "Re-Attempt" at bounding box center [468, 3] width 30 height 9
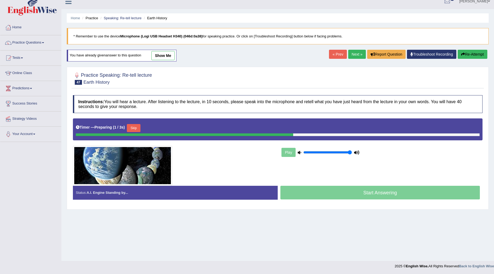
click at [135, 128] on button "Skip" at bounding box center [133, 128] width 13 height 8
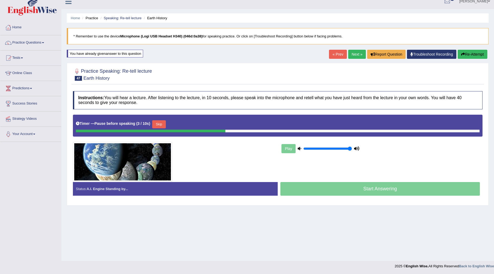
click at [159, 126] on button "Skip" at bounding box center [158, 124] width 13 height 8
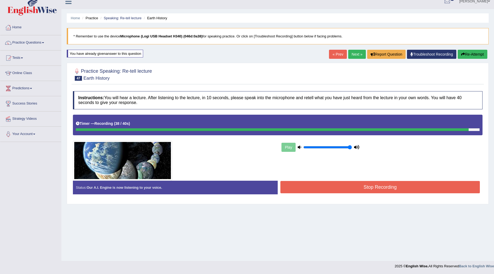
click at [331, 183] on button "Stop Recording" at bounding box center [379, 187] width 199 height 12
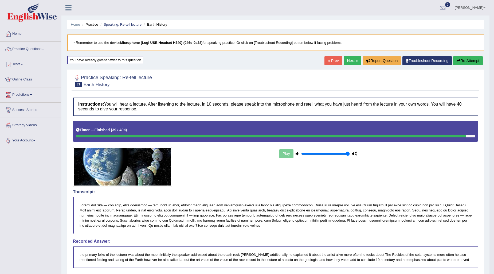
click at [353, 62] on link "Next »" at bounding box center [353, 60] width 18 height 9
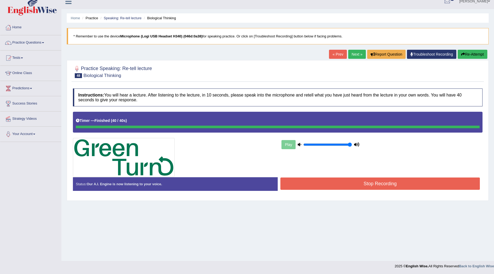
click at [412, 185] on div "Instructions: You will hear a lecture. After listening to the lecture, in 10 se…" at bounding box center [278, 142] width 412 height 112
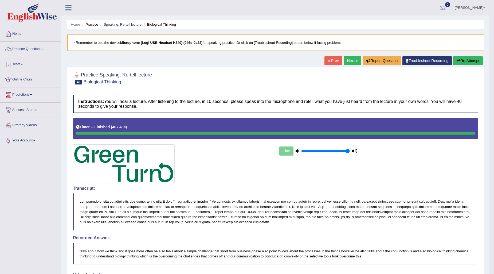
click at [352, 62] on link "Next »" at bounding box center [353, 60] width 18 height 9
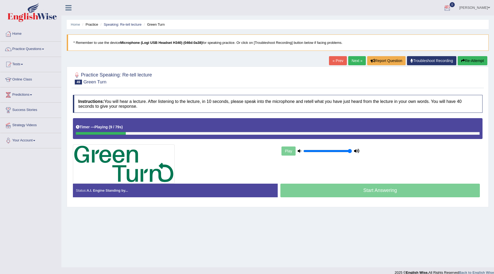
click at [476, 58] on button "Re-Attempt" at bounding box center [473, 60] width 30 height 9
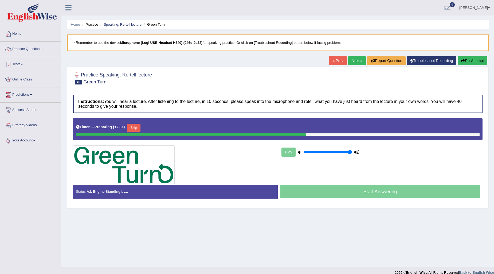
click at [139, 125] on button "Skip" at bounding box center [133, 128] width 13 height 8
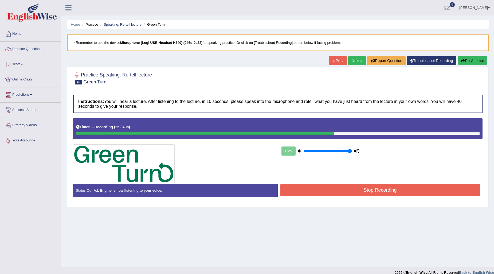
click at [477, 57] on button "Re-Attempt" at bounding box center [473, 60] width 30 height 9
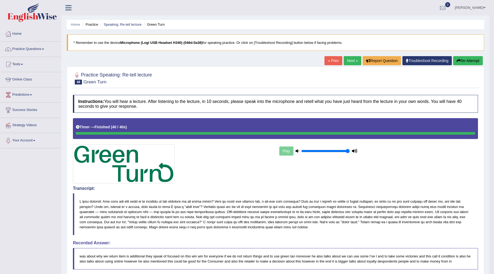
click at [349, 61] on link "Next »" at bounding box center [353, 60] width 18 height 9
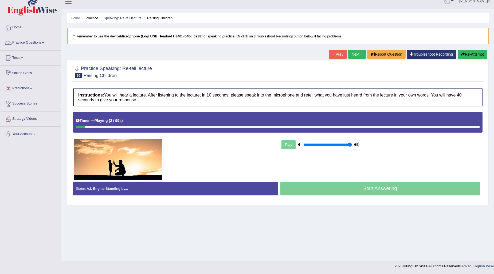
click at [35, 42] on link "Practice Questions" at bounding box center [30, 41] width 61 height 13
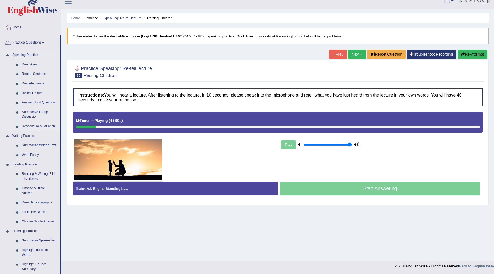
click at [37, 125] on link "Respond To A Situation" at bounding box center [39, 126] width 40 height 10
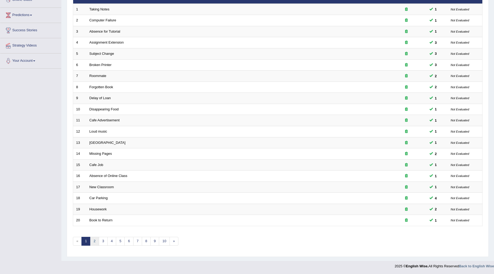
click at [92, 241] on link "2" at bounding box center [94, 241] width 9 height 9
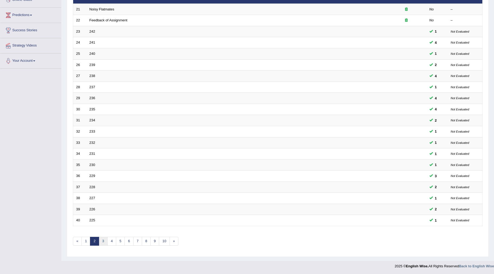
click at [101, 244] on link "3" at bounding box center [103, 241] width 9 height 9
click at [112, 242] on link "4" at bounding box center [111, 241] width 9 height 9
click at [119, 239] on link "5" at bounding box center [120, 241] width 9 height 9
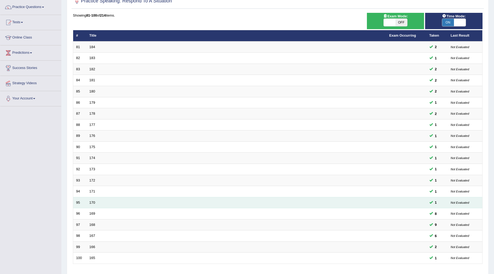
scroll to position [80, 0]
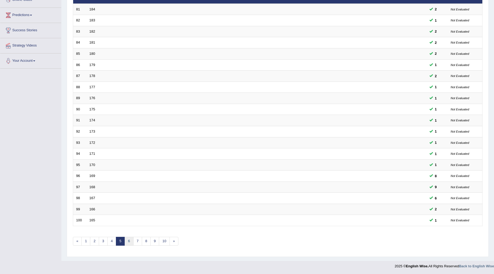
click at [129, 241] on link "6" at bounding box center [128, 241] width 9 height 9
click at [139, 238] on link "7" at bounding box center [137, 241] width 9 height 9
click at [139, 241] on link "8" at bounding box center [137, 241] width 9 height 9
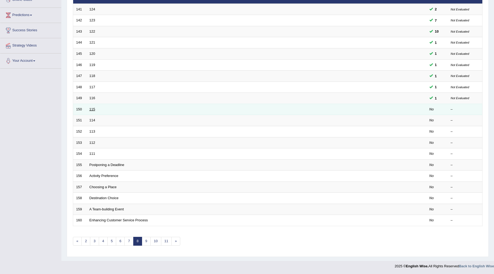
click at [89, 109] on link "115" at bounding box center [92, 109] width 6 height 4
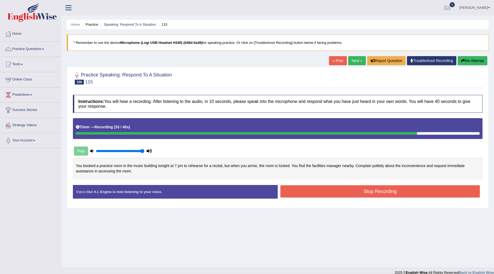
click at [323, 191] on button "Stop Recording" at bounding box center [379, 191] width 199 height 12
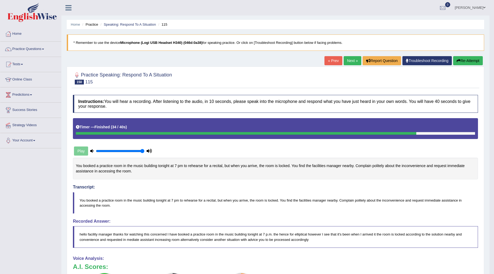
click at [348, 61] on link "Next »" at bounding box center [353, 60] width 18 height 9
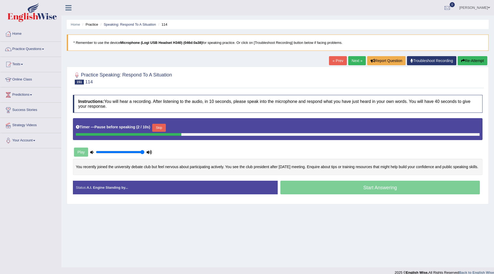
click at [164, 125] on button "Skip" at bounding box center [158, 128] width 13 height 8
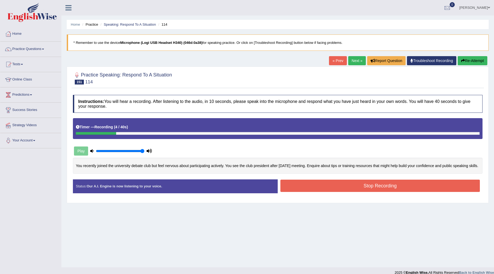
drag, startPoint x: 401, startPoint y: 175, endPoint x: 401, endPoint y: 182, distance: 7.5
click at [401, 180] on div "Instructions: You will hear a recording. After listening to the audio, in 10 se…" at bounding box center [278, 146] width 412 height 108
click at [401, 182] on button "Stop Recording" at bounding box center [379, 185] width 199 height 12
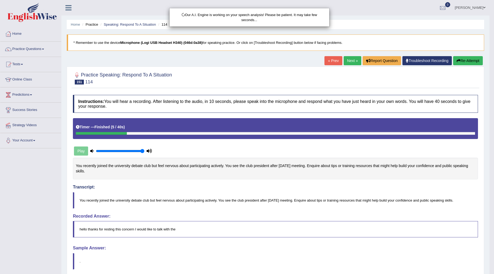
click at [476, 58] on div "Our A.I. Engine is working on your speech analysis! Please be patient. It may t…" at bounding box center [247, 137] width 494 height 274
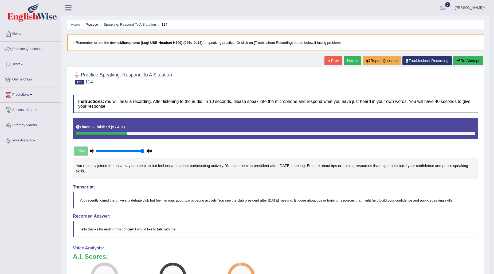
click at [464, 60] on button "Re-Attempt" at bounding box center [468, 60] width 30 height 9
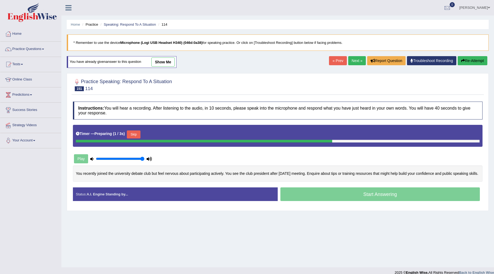
click at [138, 134] on button "Skip" at bounding box center [133, 134] width 13 height 8
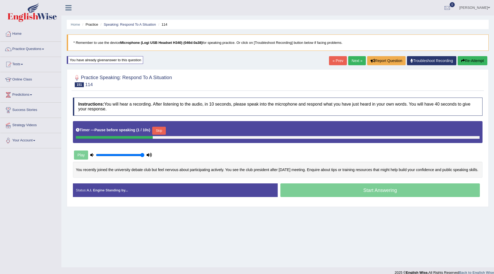
click at [156, 131] on button "Skip" at bounding box center [158, 131] width 13 height 8
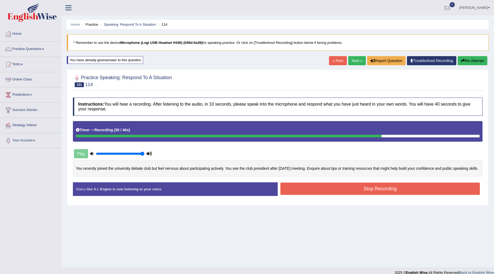
click at [336, 190] on button "Stop Recording" at bounding box center [379, 188] width 199 height 12
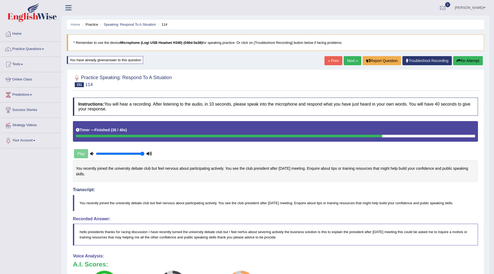
click at [352, 60] on link "Next »" at bounding box center [353, 60] width 18 height 9
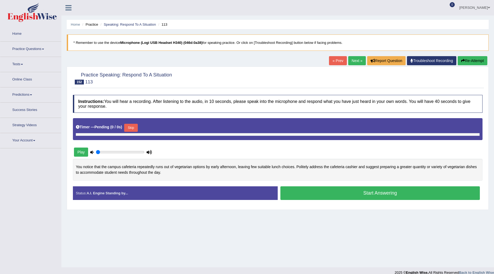
type input "1"
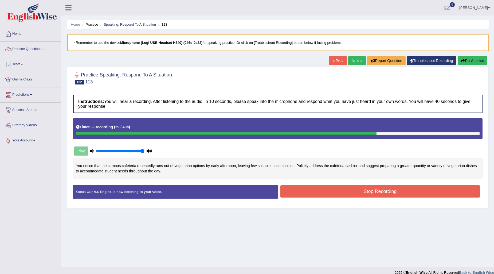
click at [316, 193] on button "Stop Recording" at bounding box center [379, 191] width 199 height 12
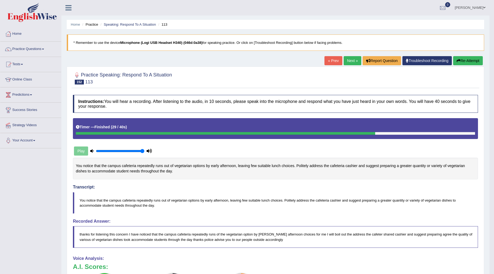
click at [350, 60] on link "Next »" at bounding box center [353, 60] width 18 height 9
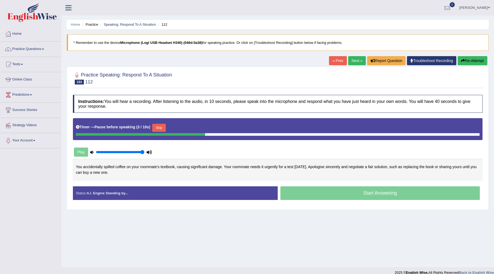
click at [164, 130] on button "Skip" at bounding box center [158, 128] width 13 height 8
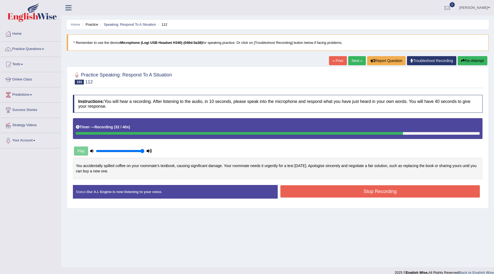
click at [327, 191] on button "Stop Recording" at bounding box center [379, 191] width 199 height 12
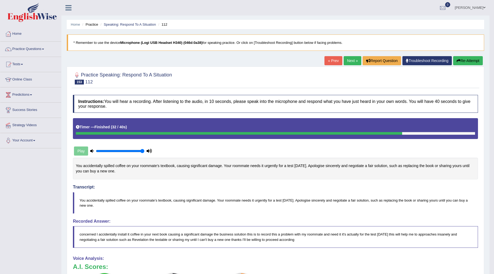
click at [350, 62] on link "Next »" at bounding box center [353, 60] width 18 height 9
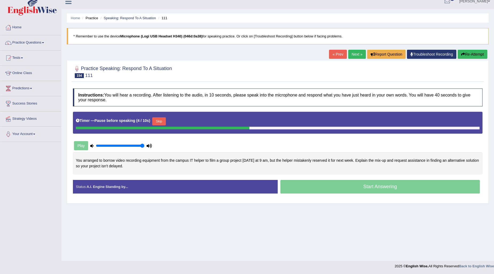
click at [164, 120] on button "Skip" at bounding box center [158, 121] width 13 height 8
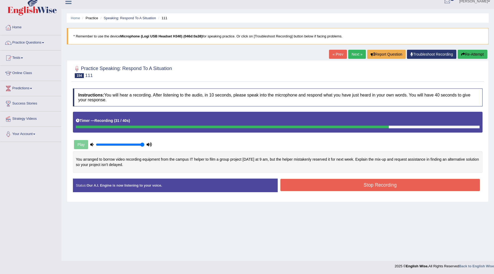
click at [386, 184] on button "Stop Recording" at bounding box center [379, 185] width 199 height 12
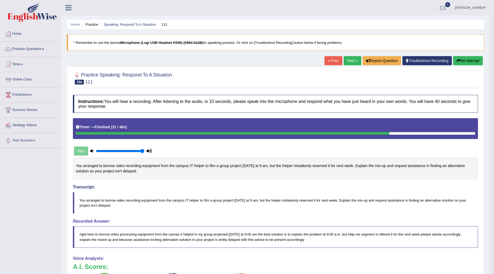
click at [354, 60] on link "Next »" at bounding box center [353, 60] width 18 height 9
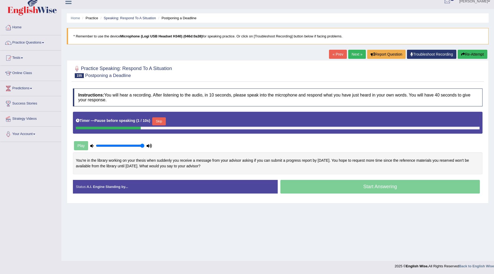
click at [164, 121] on button "Skip" at bounding box center [158, 121] width 13 height 8
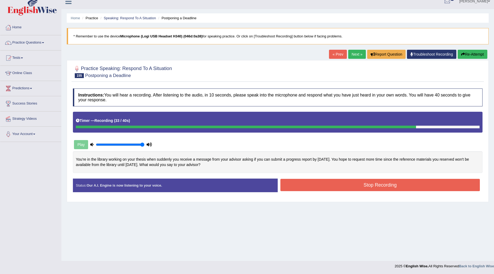
click at [327, 179] on button "Stop Recording" at bounding box center [379, 185] width 199 height 12
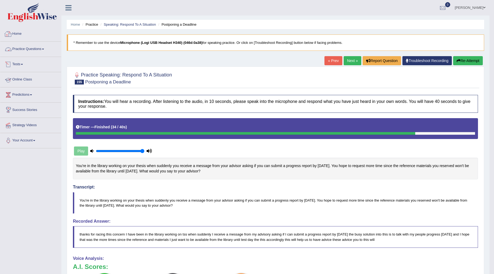
click at [46, 54] on link "Practice Questions" at bounding box center [30, 48] width 61 height 13
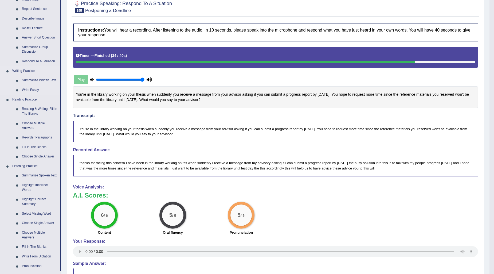
scroll to position [89, 0]
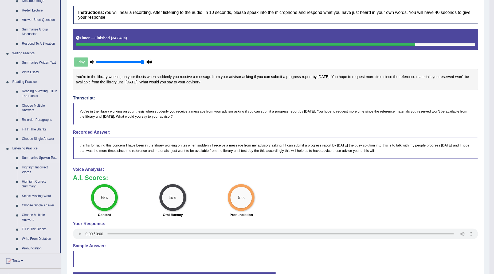
click at [34, 157] on link "Summarize Spoken Text" at bounding box center [39, 158] width 40 height 10
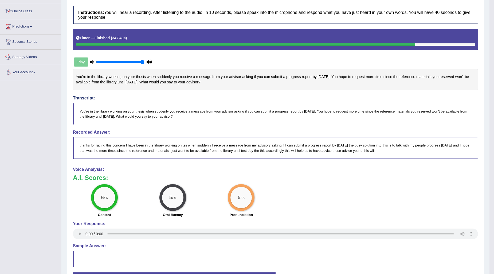
scroll to position [119, 0]
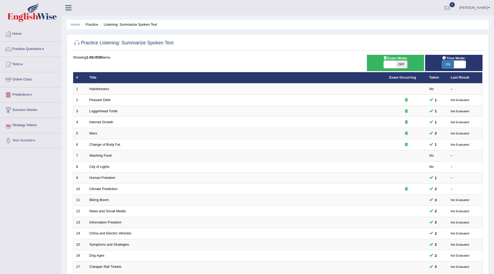
scroll to position [80, 0]
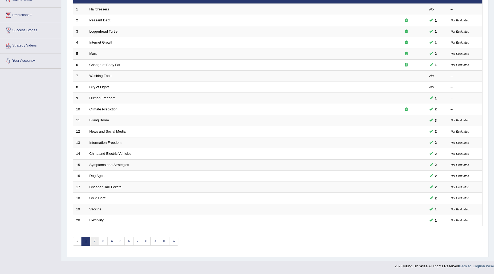
click at [95, 241] on link "2" at bounding box center [94, 241] width 9 height 9
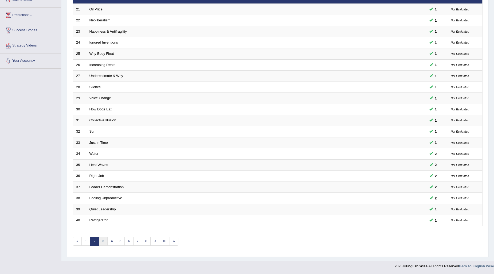
click at [101, 240] on link "3" at bounding box center [103, 241] width 9 height 9
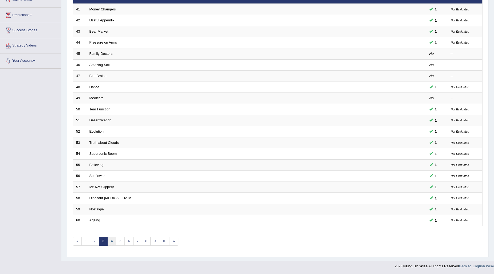
click at [110, 241] on link "4" at bounding box center [111, 241] width 9 height 9
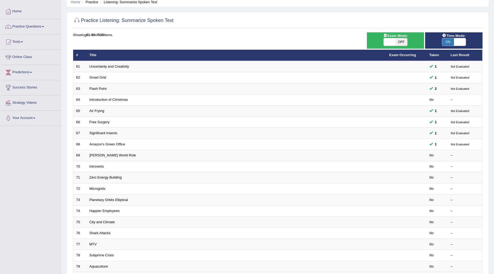
scroll to position [20, 0]
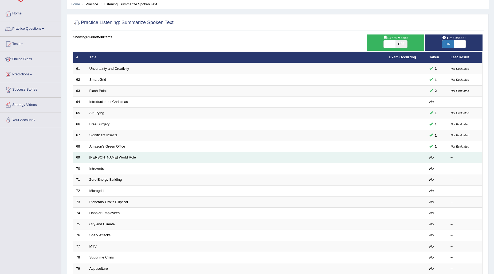
click at [103, 156] on link "[PERSON_NAME] World Role" at bounding box center [112, 157] width 47 height 4
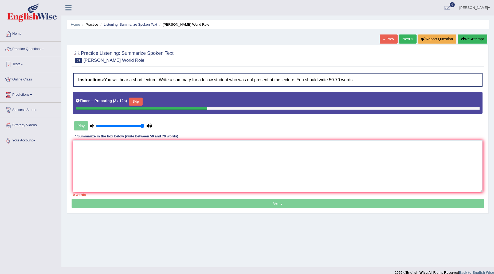
click at [133, 102] on button "Skip" at bounding box center [135, 101] width 13 height 8
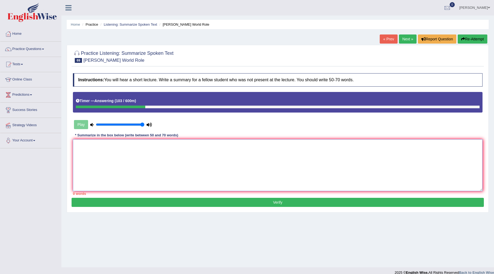
click at [83, 153] on textarea at bounding box center [277, 165] width 409 height 52
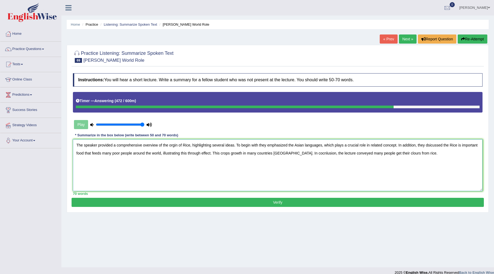
type textarea "The speaker provided a comprehensive overview of the orgin of Rice, highlightin…"
click at [296, 203] on button "Verify" at bounding box center [278, 202] width 412 height 9
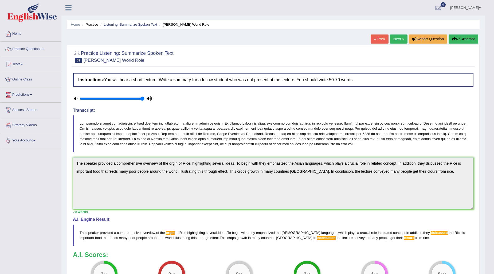
click at [398, 41] on link "Next »" at bounding box center [399, 38] width 18 height 9
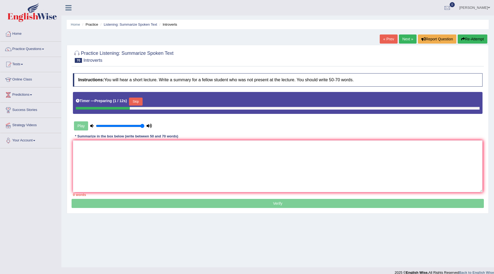
click at [140, 100] on button "Skip" at bounding box center [135, 101] width 13 height 8
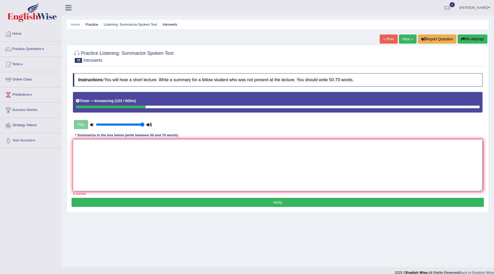
click at [77, 145] on textarea at bounding box center [277, 165] width 409 height 52
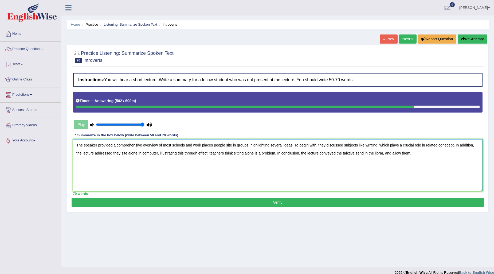
click at [383, 151] on textarea "The speaker provided a comprehensive overview of most schools and work places p…" at bounding box center [277, 165] width 409 height 52
click at [383, 150] on textarea "The speaker provided a comprehensive overview of most schools and work places p…" at bounding box center [277, 165] width 409 height 52
type textarea "The speaker provided a comprehensive overview of most schools and work places p…"
click at [266, 204] on button "Verify" at bounding box center [278, 202] width 412 height 9
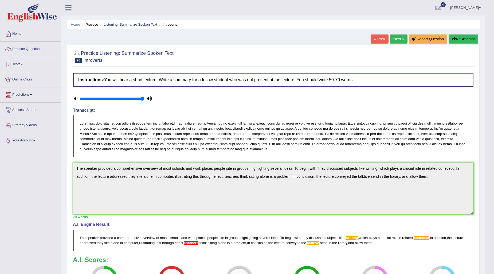
click at [400, 41] on link "Next »" at bounding box center [399, 38] width 18 height 9
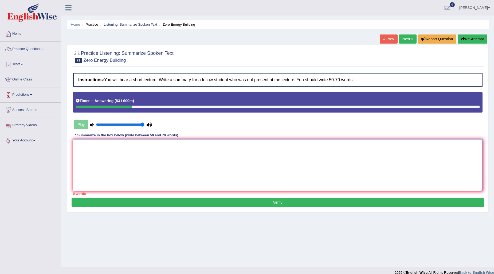
click at [96, 153] on textarea at bounding box center [277, 165] width 409 height 52
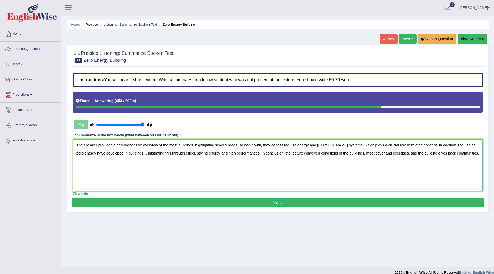
click at [126, 150] on textarea "The speaker provided a comprehensive overview of the most buildings, highlighti…" at bounding box center [277, 165] width 409 height 52
type textarea "The speaker provided a comprehensive overview of the most buildings, highlighti…"
click at [338, 202] on button "Verify" at bounding box center [278, 202] width 412 height 9
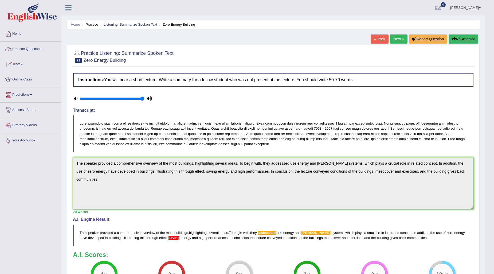
click at [22, 64] on link "Tests" at bounding box center [30, 63] width 61 height 13
click at [41, 50] on link "Practice Questions" at bounding box center [30, 48] width 61 height 13
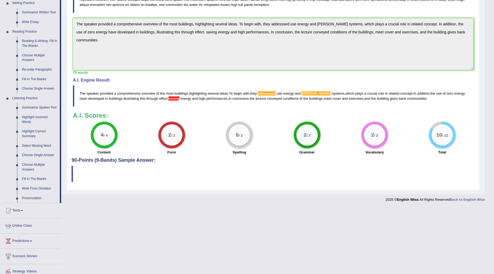
scroll to position [148, 0]
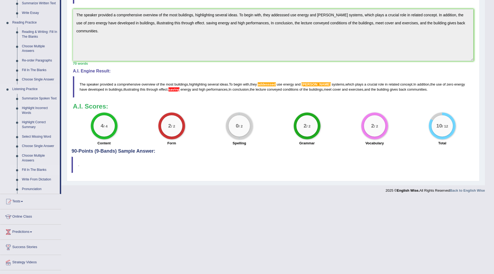
click at [30, 166] on link "Fill In The Blanks" at bounding box center [39, 170] width 40 height 10
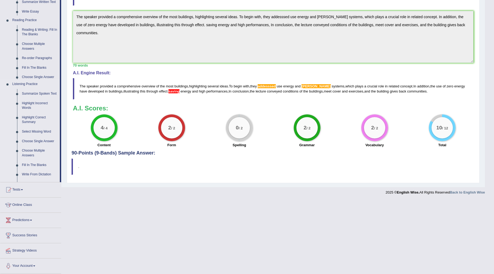
scroll to position [73, 0]
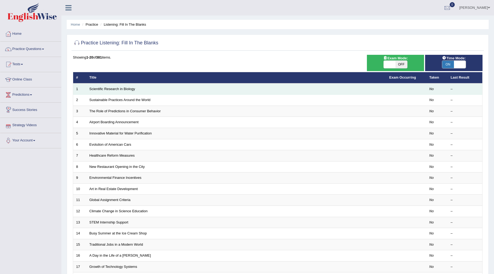
click at [101, 91] on td "Scientific Research in Biology" at bounding box center [236, 88] width 300 height 11
click at [100, 86] on td "Scientific Research in Biology" at bounding box center [236, 88] width 300 height 11
click at [99, 88] on link "Scientific Research in Biology" at bounding box center [112, 89] width 46 height 4
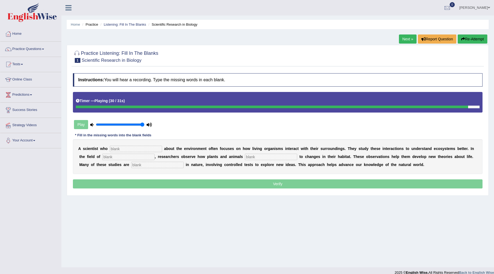
click at [164, 166] on input "text" at bounding box center [157, 164] width 52 height 6
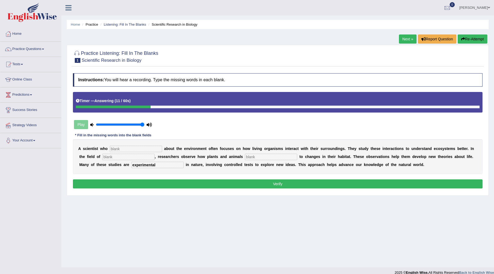
type input "experimental"
click at [127, 151] on input "text" at bounding box center [136, 148] width 52 height 6
type input "cares"
click at [140, 156] on input "text" at bounding box center [128, 156] width 52 height 6
type input "biology"
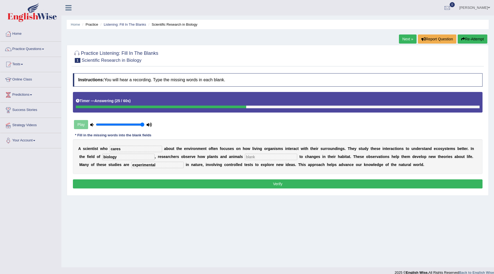
click at [251, 154] on input "text" at bounding box center [271, 156] width 52 height 6
type input "respond"
click at [198, 182] on button "Verify" at bounding box center [277, 183] width 409 height 9
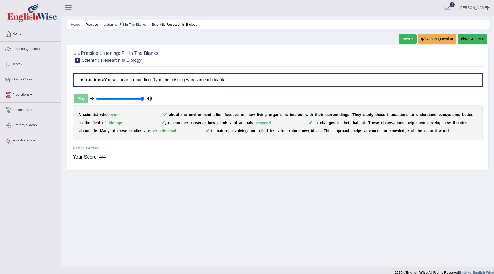
click at [408, 38] on link "Next »" at bounding box center [408, 38] width 18 height 9
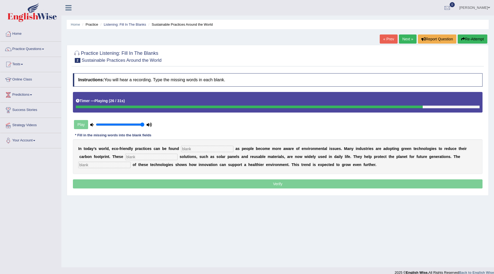
click at [113, 162] on input "text" at bounding box center [104, 164] width 52 height 6
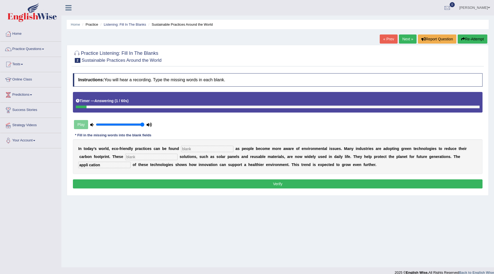
type input "appli cation"
click at [209, 148] on input "text" at bounding box center [207, 148] width 52 height 6
type input "everywhere"
click at [147, 156] on input "text" at bounding box center [151, 156] width 52 height 6
type input "sustainable"
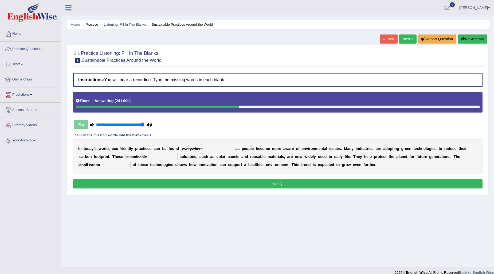
click at [293, 181] on button "Verify" at bounding box center [277, 183] width 409 height 9
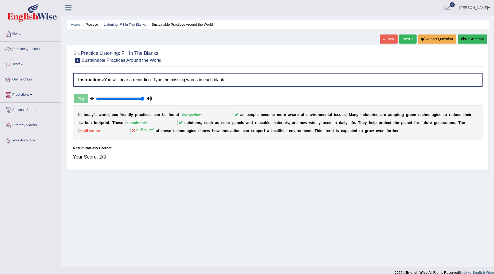
click at [407, 37] on link "Next »" at bounding box center [408, 38] width 18 height 9
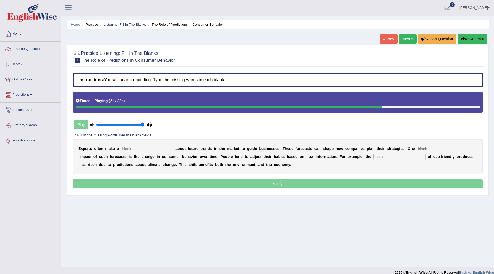
click at [408, 159] on input "text" at bounding box center [399, 156] width 52 height 6
type input "conception"
click at [128, 148] on input "text" at bounding box center [147, 148] width 52 height 6
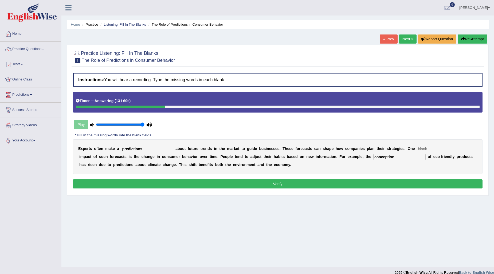
type input "predictions"
click at [430, 147] on input "text" at bounding box center [443, 148] width 52 height 6
click at [426, 150] on input "text" at bounding box center [443, 148] width 52 height 6
type input "prefound"
click at [357, 186] on button "Verify" at bounding box center [277, 183] width 409 height 9
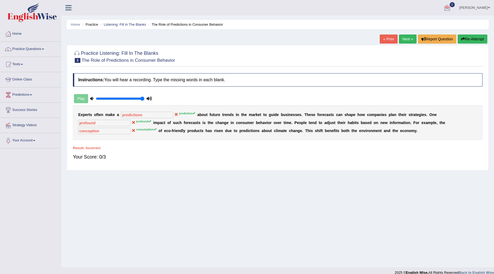
click at [409, 38] on link "Next »" at bounding box center [408, 38] width 18 height 9
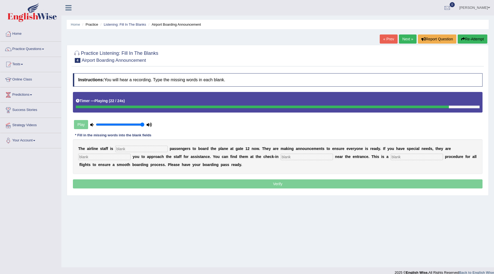
click at [401, 158] on input "text" at bounding box center [417, 156] width 52 height 6
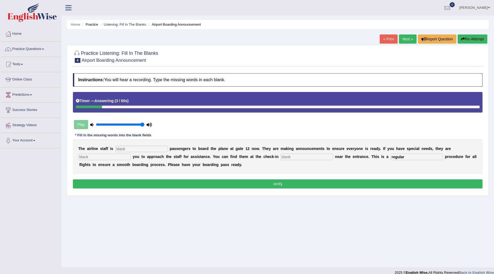
type input "regular"
click at [162, 149] on input "text" at bounding box center [141, 148] width 52 height 6
type input "inveting"
click at [98, 154] on input "text" at bounding box center [104, 156] width 52 height 6
type input "requiring"
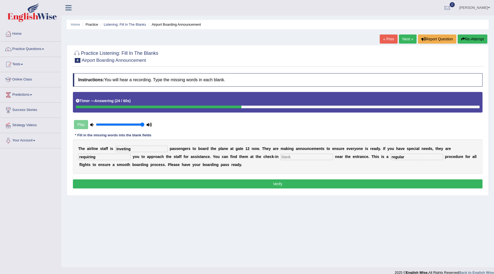
click at [297, 155] on input "text" at bounding box center [307, 156] width 52 height 6
type input "desk"
click at [257, 184] on button "Verify" at bounding box center [277, 183] width 409 height 9
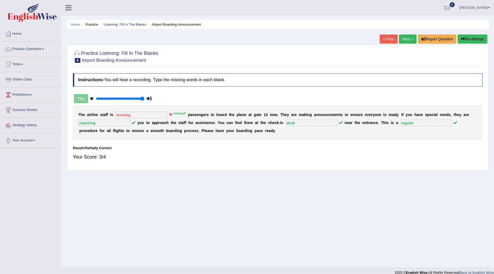
click at [407, 36] on link "Next »" at bounding box center [408, 38] width 18 height 9
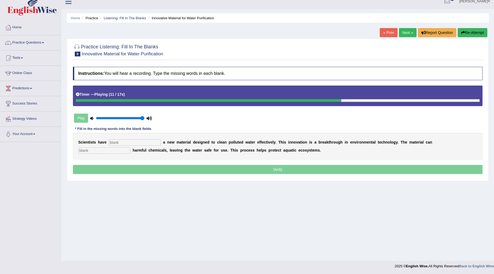
click at [83, 152] on input "text" at bounding box center [104, 150] width 52 height 6
type input "obsorb"
click at [125, 139] on input "text" at bounding box center [135, 142] width 52 height 6
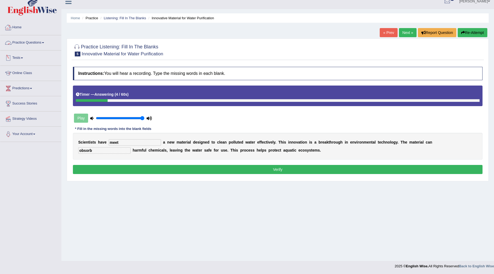
type input "meet"
click at [94, 151] on input "obsorb" at bounding box center [104, 150] width 52 height 6
type input "obsorb"
click at [274, 169] on button "Verify" at bounding box center [277, 169] width 409 height 9
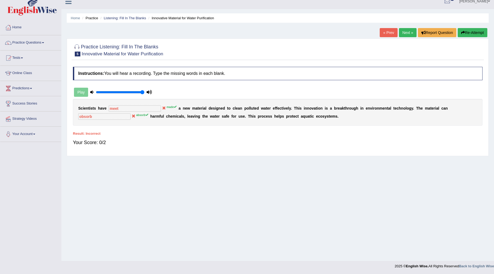
click at [408, 31] on link "Next »" at bounding box center [408, 32] width 18 height 9
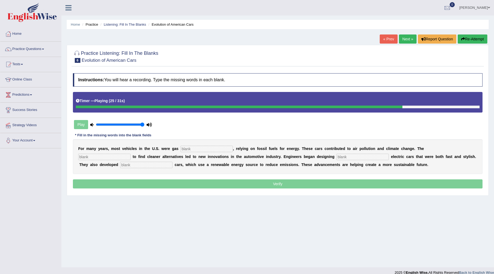
click at [148, 163] on input "text" at bounding box center [146, 164] width 52 height 6
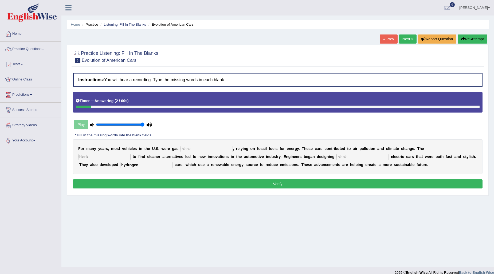
type input "hydrogen"
click at [203, 148] on input "text" at bounding box center [206, 148] width 52 height 6
type input "powered"
click at [100, 156] on input "text" at bounding box center [104, 156] width 52 height 6
type input "urgancy"
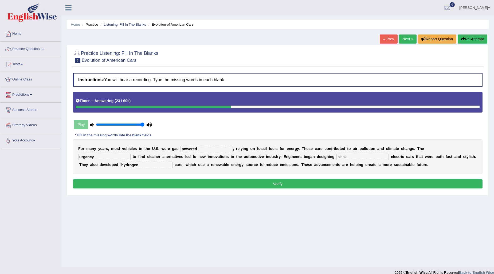
click at [364, 153] on input "text" at bounding box center [362, 156] width 52 height 6
type input "sleek"
click at [238, 177] on div "Instructions: You will hear a recording. Type the missing words in each blank. …" at bounding box center [278, 131] width 412 height 122
click at [235, 183] on button "Verify" at bounding box center [277, 183] width 409 height 9
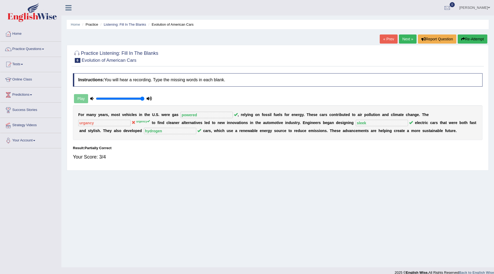
click at [409, 38] on link "Next »" at bounding box center [408, 38] width 18 height 9
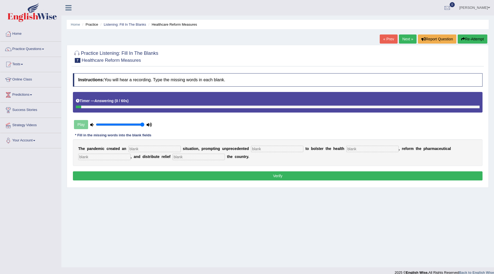
click at [473, 41] on button "Re-Attempt" at bounding box center [473, 38] width 30 height 9
click at [195, 157] on input "text" at bounding box center [198, 156] width 52 height 6
type input "throughout"
click at [156, 148] on input "text" at bounding box center [154, 148] width 52 height 6
type input "urgency"
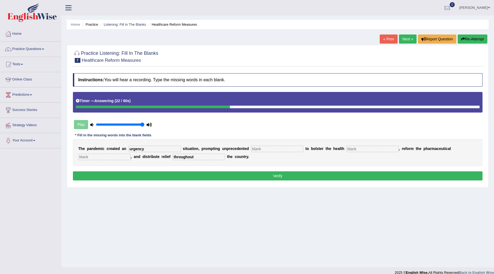
click at [272, 149] on input "text" at bounding box center [277, 148] width 52 height 6
type input "contribustion"
click at [372, 145] on input "text" at bounding box center [372, 148] width 52 height 6
type input "system"
click at [118, 157] on input "text" at bounding box center [104, 156] width 52 height 6
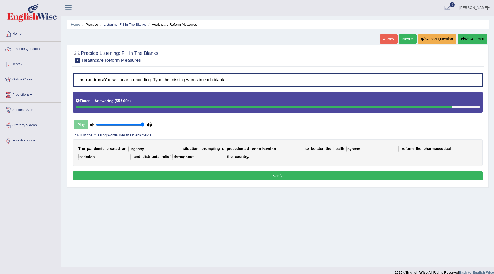
type input "sedction"
click at [271, 175] on button "Verify" at bounding box center [277, 175] width 409 height 9
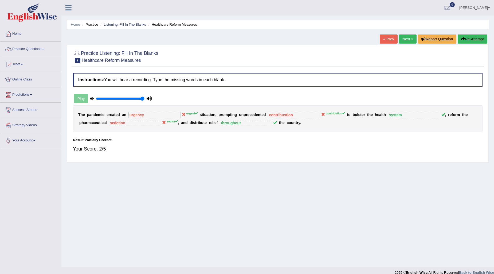
click at [403, 41] on link "Next »" at bounding box center [408, 38] width 18 height 9
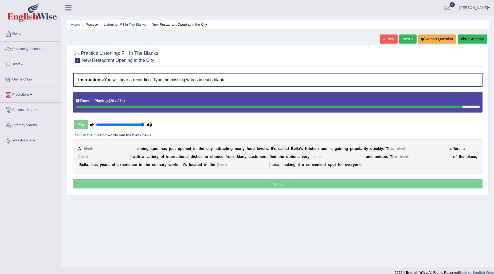
click at [247, 160] on div "A d i n i n g s p o t h a s j u s t o p e n e d i n t h e c i t y , a t t r a c…" at bounding box center [277, 156] width 409 height 35
click at [245, 161] on input "text" at bounding box center [243, 164] width 52 height 6
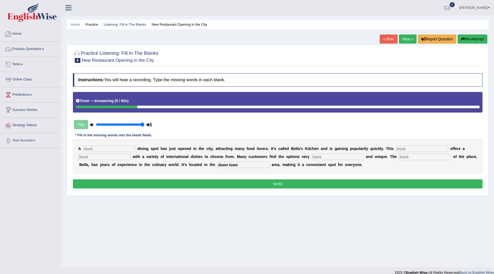
type input "down town"
click at [100, 150] on input "text" at bounding box center [109, 148] width 52 height 6
type input "new"
click at [426, 148] on input "text" at bounding box center [422, 148] width 52 height 6
type input "restroent"
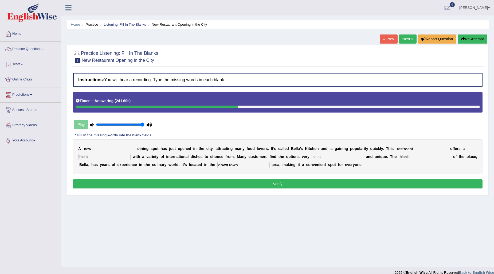
click at [99, 156] on input "text" at bounding box center [104, 156] width 52 height 6
type input "international"
click at [339, 159] on input "text" at bounding box center [338, 156] width 52 height 6
type input "intresting"
click at [403, 155] on input "text" at bounding box center [425, 156] width 52 height 6
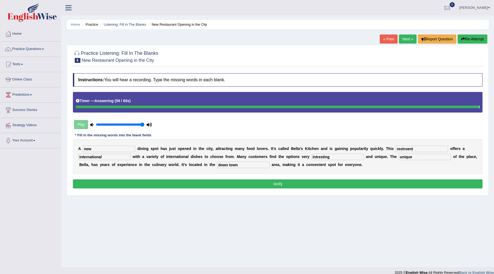
type input "unique"
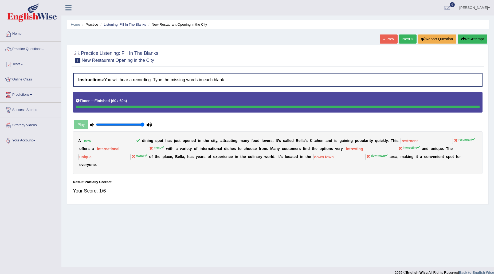
click at [405, 39] on link "Next »" at bounding box center [408, 38] width 18 height 9
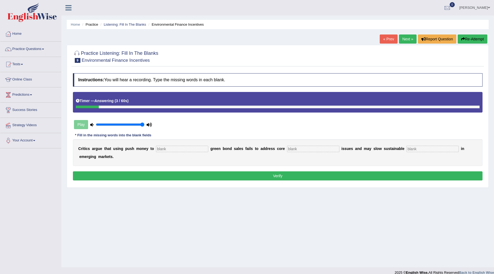
click at [433, 148] on input "text" at bounding box center [432, 148] width 52 height 6
type input "dvelopments"
click at [168, 149] on input "text" at bounding box center [182, 148] width 52 height 6
type input "boost"
click at [314, 149] on input "text" at bounding box center [313, 148] width 52 height 6
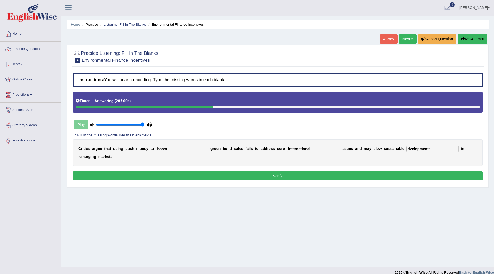
type input "international"
click at [295, 172] on button "Verify" at bounding box center [277, 175] width 409 height 9
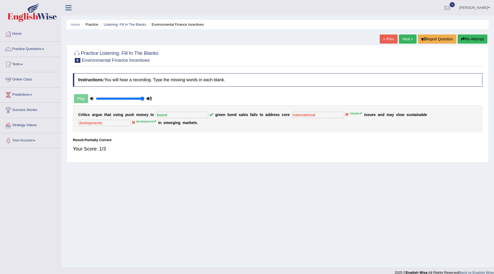
click at [408, 38] on link "Next »" at bounding box center [408, 38] width 18 height 9
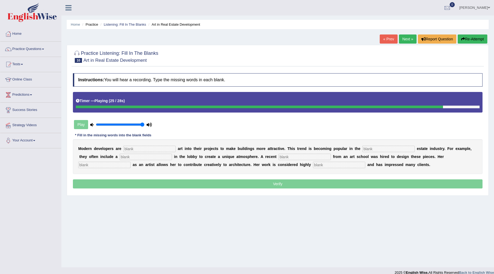
click at [335, 164] on input "text" at bounding box center [339, 164] width 52 height 6
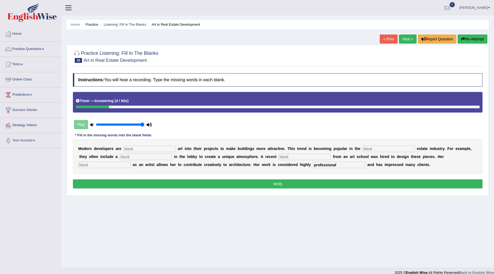
type input "professional"
click at [108, 165] on input "text" at bounding box center [104, 164] width 52 height 6
type input "profession"
click at [161, 150] on input "text" at bounding box center [149, 148] width 52 height 6
type input "incooprating"
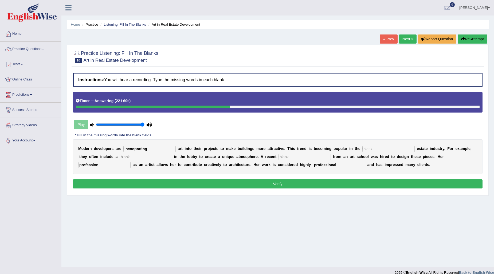
click at [390, 150] on input "text" at bounding box center [388, 148] width 52 height 6
type input "real state"
click at [160, 158] on input "text" at bounding box center [146, 156] width 52 height 6
type input "scultpure"
click at [308, 153] on input "text" at bounding box center [304, 156] width 52 height 6
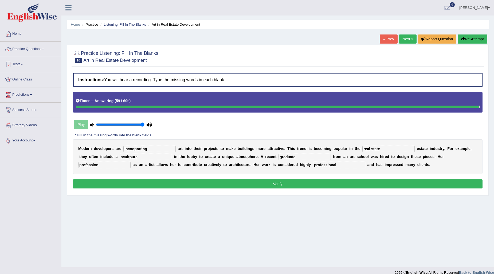
type input "graduate"
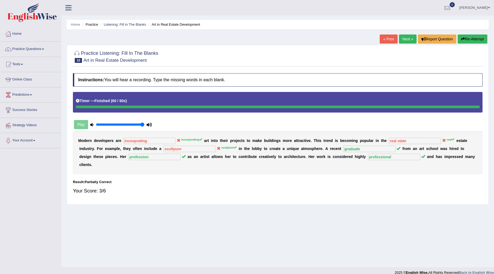
click at [407, 41] on link "Next »" at bounding box center [408, 38] width 18 height 9
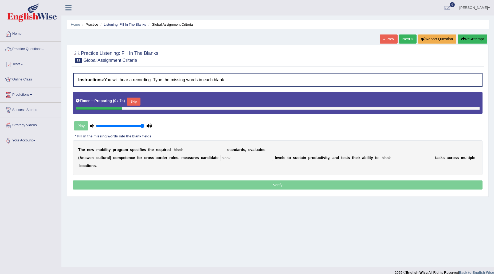
click at [44, 46] on link "Practice Questions" at bounding box center [30, 48] width 61 height 13
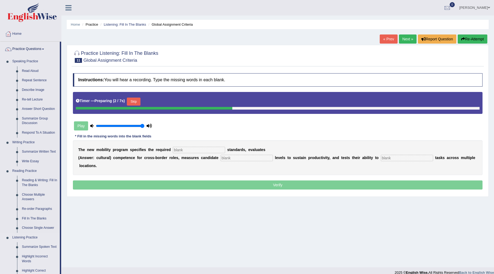
scroll to position [119, 0]
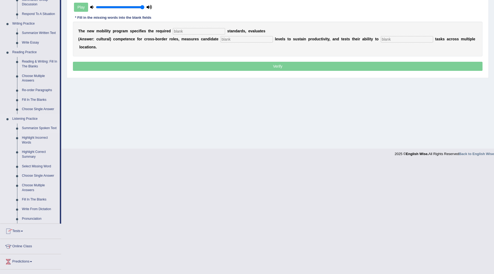
click at [32, 127] on link "Summarize Spoken Text" at bounding box center [39, 128] width 40 height 10
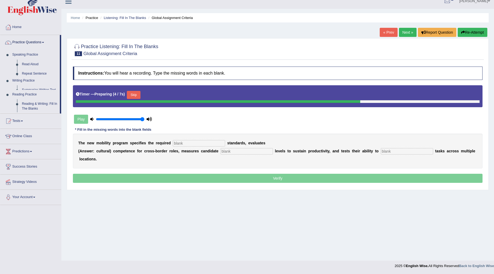
scroll to position [6, 0]
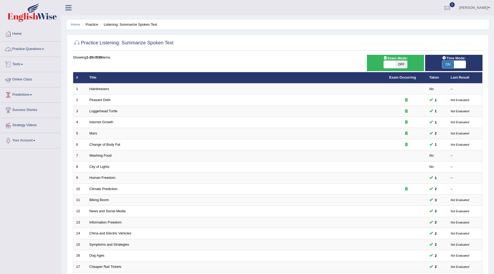
click at [46, 46] on link "Practice Questions" at bounding box center [30, 48] width 61 height 13
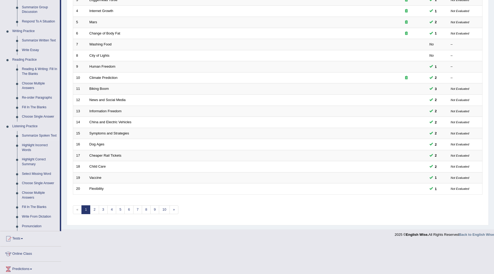
scroll to position [119, 0]
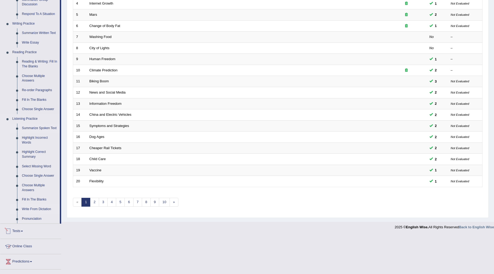
click at [38, 207] on link "Write From Dictation" at bounding box center [39, 209] width 40 height 10
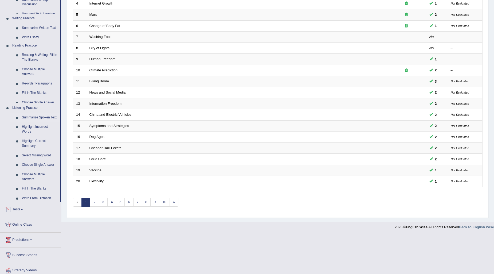
scroll to position [80, 0]
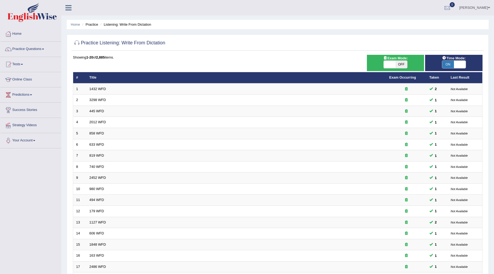
scroll to position [80, 0]
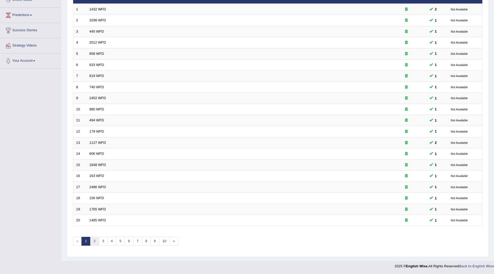
click at [94, 244] on link "2" at bounding box center [94, 241] width 9 height 9
click at [100, 242] on link "3" at bounding box center [103, 241] width 9 height 9
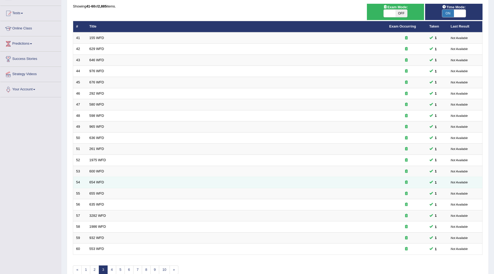
scroll to position [80, 0]
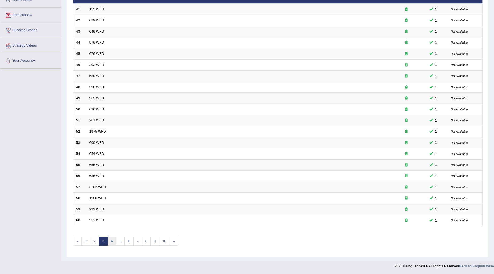
click at [113, 239] on link "4" at bounding box center [111, 241] width 9 height 9
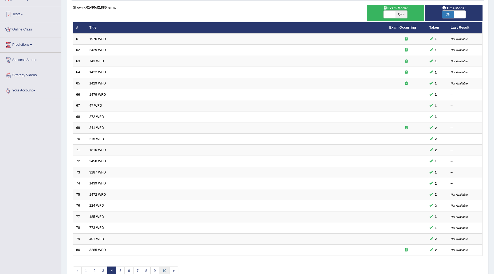
click at [164, 271] on link "10" at bounding box center [164, 270] width 11 height 9
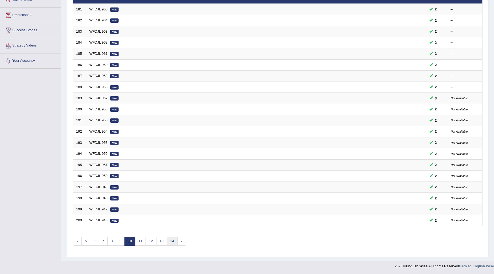
click at [174, 240] on link "14" at bounding box center [172, 241] width 11 height 9
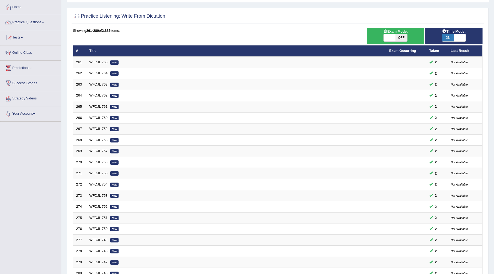
scroll to position [80, 0]
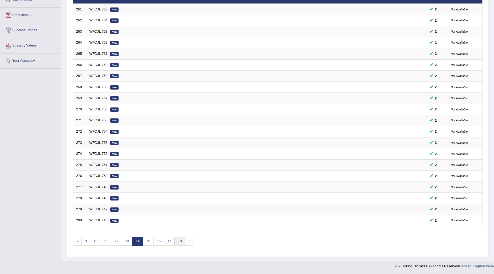
click at [182, 242] on link "18" at bounding box center [179, 241] width 11 height 9
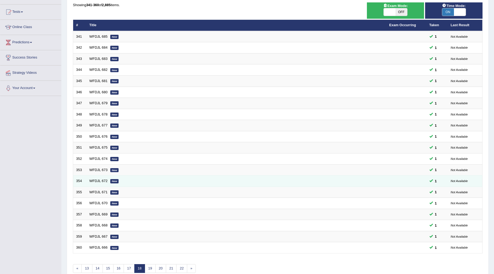
scroll to position [80, 0]
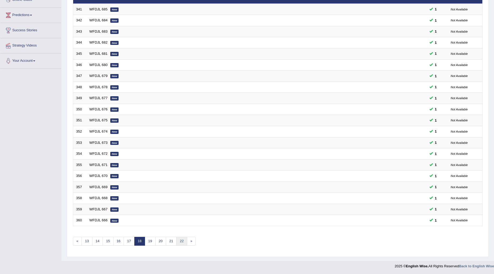
click at [181, 242] on link "22" at bounding box center [181, 241] width 11 height 9
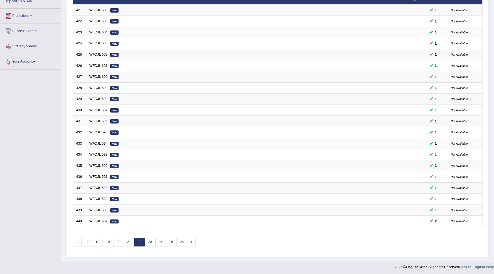
scroll to position [80, 0]
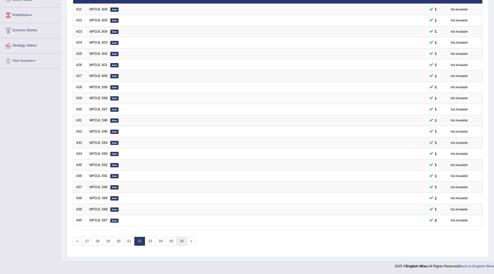
click at [183, 243] on link "26" at bounding box center [181, 241] width 11 height 9
click at [186, 241] on link "30" at bounding box center [181, 241] width 11 height 9
click at [181, 242] on link "34" at bounding box center [181, 241] width 11 height 9
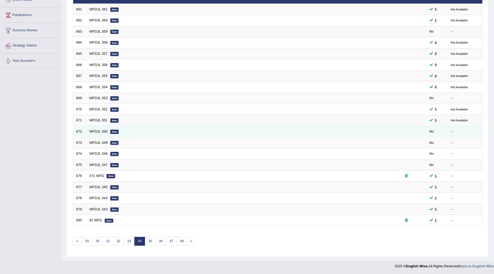
click at [93, 133] on td "WFDJL 350 New" at bounding box center [236, 131] width 300 height 11
click at [103, 131] on link "WFDJL 350" at bounding box center [98, 131] width 18 height 4
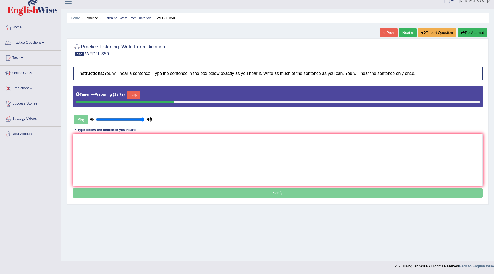
click at [138, 96] on button "Skip" at bounding box center [133, 95] width 13 height 8
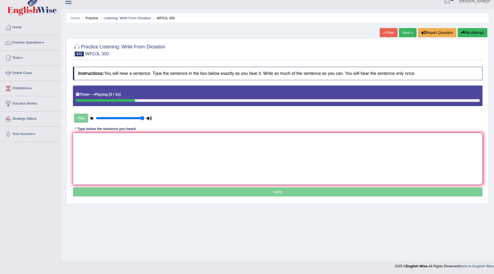
click at [96, 143] on textarea at bounding box center [277, 159] width 409 height 52
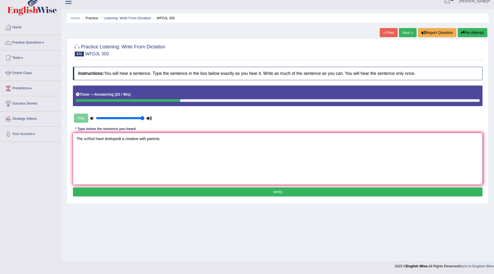
click at [95, 138] on textarea "The schhol have dvelopedt a creative with parents." at bounding box center [277, 159] width 409 height 52
click at [106, 136] on textarea "The school have dvelopedt a creative with parents." at bounding box center [277, 159] width 409 height 52
click at [123, 137] on textarea "The school have developedt a creative with parents." at bounding box center [277, 159] width 409 height 52
click at [141, 135] on textarea "The school have developed a creative with parents." at bounding box center [277, 159] width 409 height 52
click at [159, 134] on textarea "The school have developed a creative plan with parents." at bounding box center [277, 159] width 409 height 52
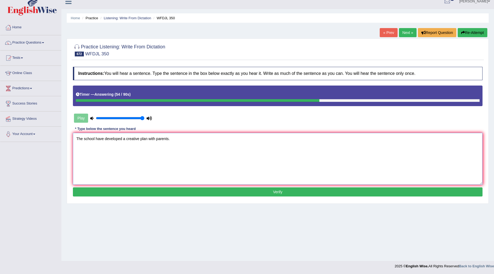
click at [155, 138] on textarea "The school have developed a creative plan with parents." at bounding box center [277, 159] width 409 height 52
type textarea "The school have developed a creative plan with the parents."
click at [284, 191] on button "Verify" at bounding box center [277, 191] width 409 height 9
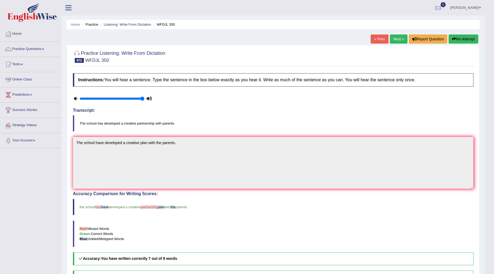
click at [394, 38] on link "Next »" at bounding box center [399, 38] width 18 height 9
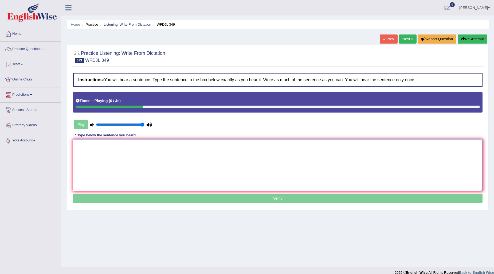
click at [86, 158] on textarea at bounding box center [277, 165] width 409 height 52
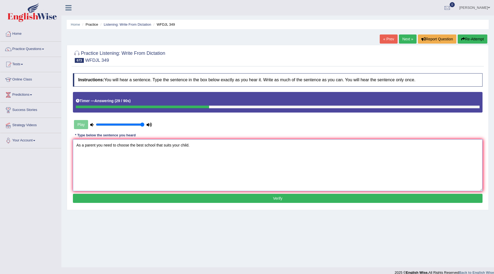
type textarea "As a parent you need to choose the best school that suits your child."
click at [263, 200] on button "Verify" at bounding box center [277, 198] width 409 height 9
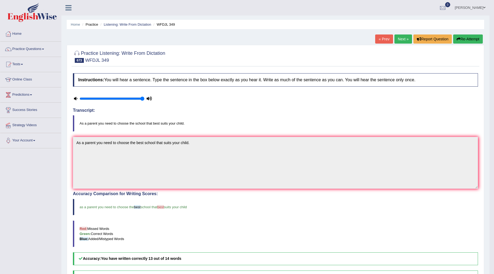
click at [399, 36] on link "Next »" at bounding box center [403, 38] width 18 height 9
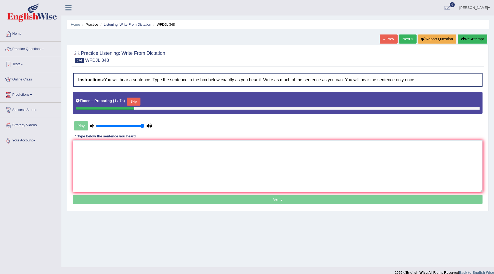
click at [137, 100] on button "Skip" at bounding box center [133, 101] width 13 height 8
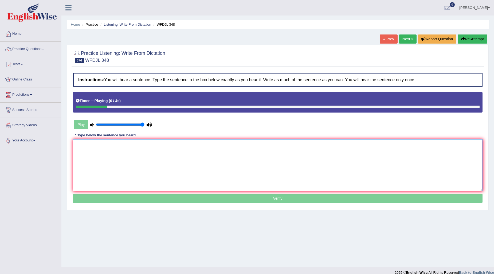
click at [102, 150] on textarea at bounding box center [277, 165] width 409 height 52
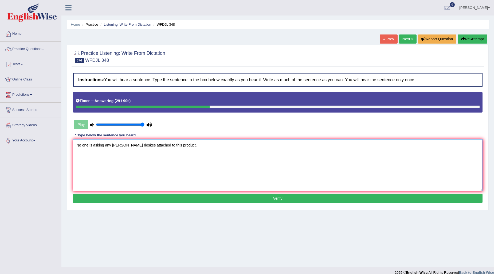
click at [130, 144] on textarea "No one is asking any hart rieskes attached to this product." at bounding box center [277, 165] width 409 height 52
click at [131, 145] on textarea "No one is asking any hart rieskes attached to this product." at bounding box center [277, 165] width 409 height 52
click at [168, 143] on textarea "No one is asking any hart riskes attached to this product." at bounding box center [277, 165] width 409 height 52
click at [169, 143] on textarea "No one is asking any hart riskes attached to this product." at bounding box center [277, 165] width 409 height 52
type textarea "No one is asking any hart riskes attached to this products."
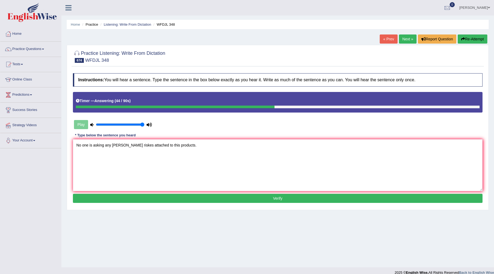
click at [322, 201] on button "Verify" at bounding box center [277, 198] width 409 height 9
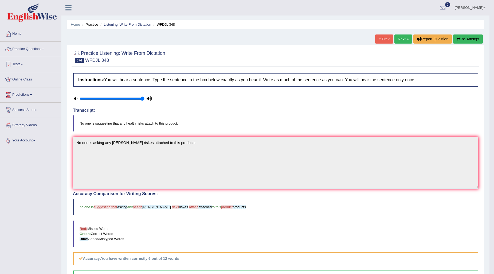
click at [397, 37] on link "Next »" at bounding box center [403, 38] width 18 height 9
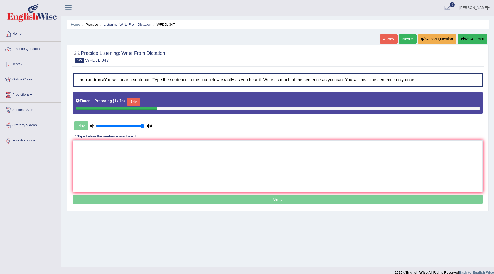
click at [135, 98] on button "Skip" at bounding box center [133, 101] width 13 height 8
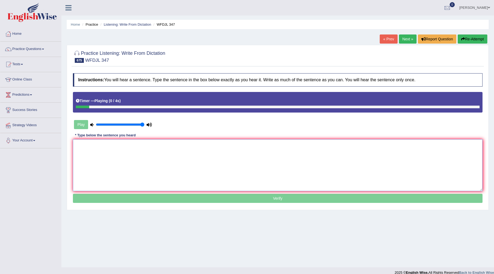
click at [94, 151] on textarea at bounding box center [277, 165] width 409 height 52
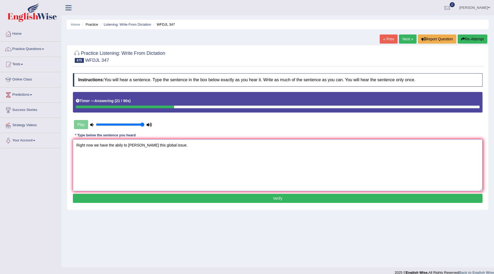
click at [121, 143] on textarea "Right now we have the abily to tagle this global issue." at bounding box center [277, 165] width 409 height 52
click at [138, 144] on textarea "Right now we have the ability to tagle this global issue." at bounding box center [277, 165] width 409 height 52
type textarea "Right now we have the ability to tackle this global issue."
click at [245, 200] on button "Verify" at bounding box center [277, 198] width 409 height 9
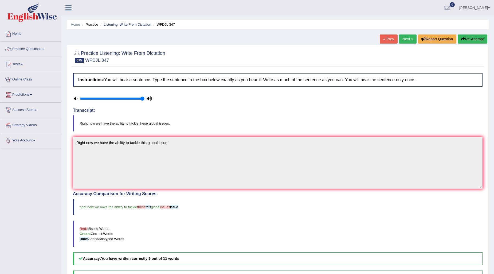
click at [409, 40] on link "Next »" at bounding box center [408, 38] width 18 height 9
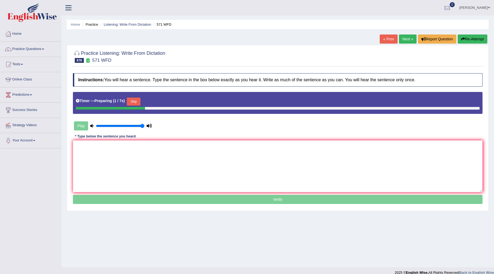
click at [138, 103] on button "Skip" at bounding box center [133, 101] width 13 height 8
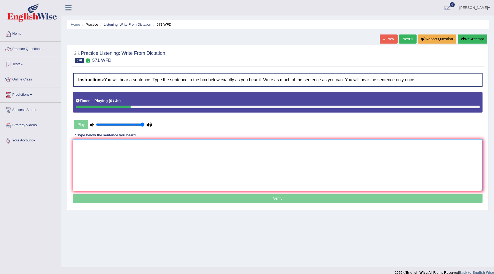
click at [97, 159] on textarea at bounding box center [277, 165] width 409 height 52
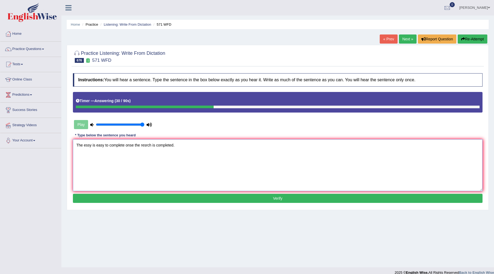
drag, startPoint x: 132, startPoint y: 143, endPoint x: 140, endPoint y: 149, distance: 9.5
click at [133, 143] on textarea "The essy is easy to complete onse the resrch is completed." at bounding box center [277, 165] width 409 height 52
click at [141, 166] on textarea "The essy is easy to complete onse the resrch is completed." at bounding box center [277, 165] width 409 height 52
click at [135, 142] on textarea "The essy is easy to complete onse the resrch is completed." at bounding box center [277, 165] width 409 height 52
click at [152, 141] on textarea "The essy is easy to complete once the resrch is completed." at bounding box center [277, 165] width 409 height 52
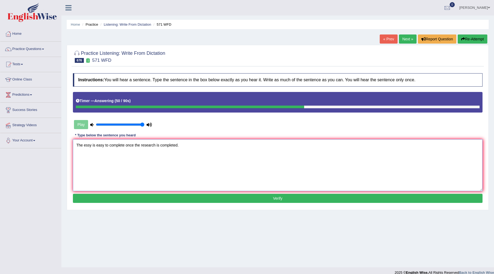
type textarea "The essy is easy to complete once the research is completed."
click at [276, 198] on button "Verify" at bounding box center [277, 198] width 409 height 9
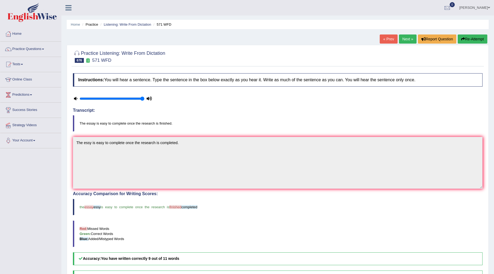
click at [409, 39] on link "Next »" at bounding box center [408, 38] width 18 height 9
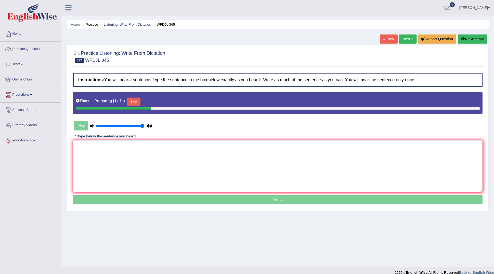
click at [139, 101] on button "Skip" at bounding box center [133, 101] width 13 height 8
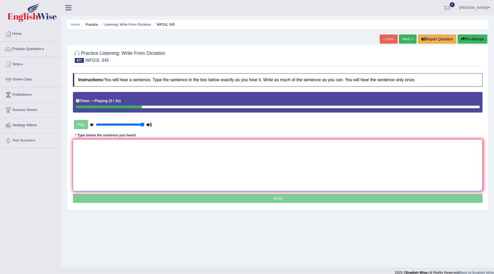
click at [77, 153] on textarea at bounding box center [277, 165] width 409 height 52
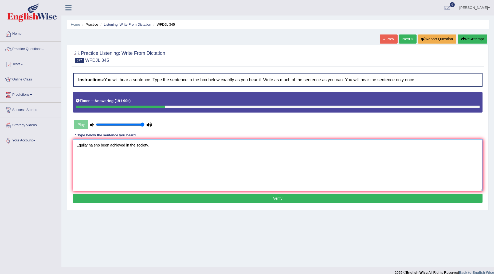
click at [95, 143] on textarea "Equlity ha sno been achieved in the society." at bounding box center [277, 165] width 409 height 52
click at [100, 142] on textarea "Equlity has no been achieved in the society." at bounding box center [277, 165] width 409 height 52
type textarea "Equlity has not been achieved in the society."
click at [161, 199] on button "Verify" at bounding box center [277, 198] width 409 height 9
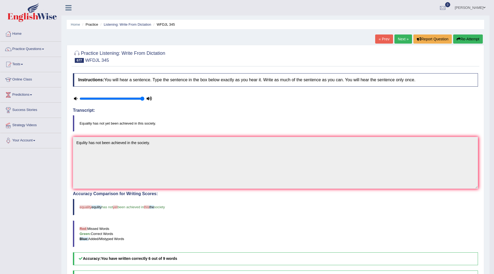
click at [400, 39] on link "Next »" at bounding box center [403, 38] width 18 height 9
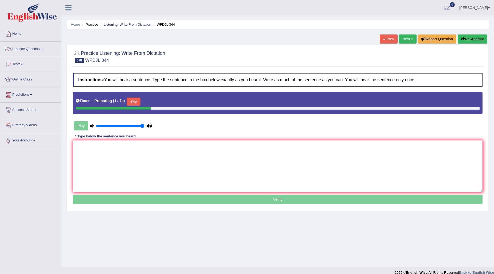
click at [140, 100] on button "Skip" at bounding box center [133, 101] width 13 height 8
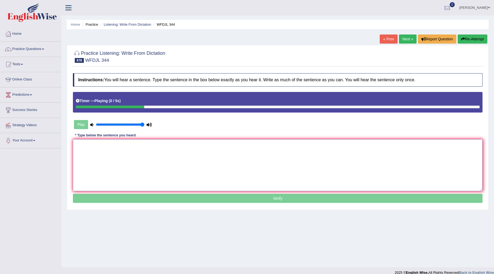
click at [101, 145] on textarea at bounding box center [277, 165] width 409 height 52
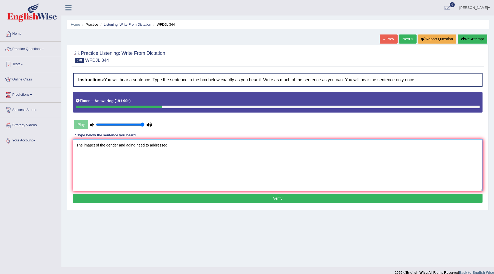
click at [135, 142] on textarea "The imapct of the gender and aging need to addressed." at bounding box center [277, 165] width 409 height 52
type textarea "The imapct of the gender and againg need to addressed."
click at [263, 196] on button "Verify" at bounding box center [277, 198] width 409 height 9
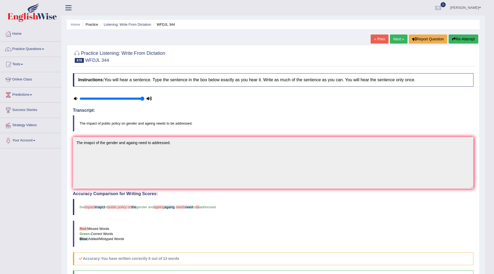
click at [401, 39] on link "Next »" at bounding box center [399, 38] width 18 height 9
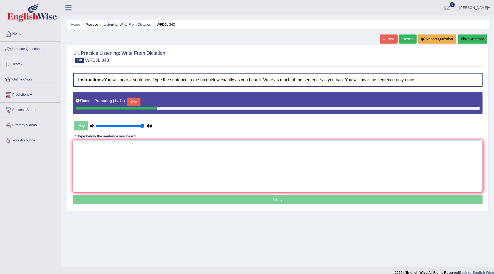
click at [134, 99] on button "Skip" at bounding box center [133, 101] width 13 height 8
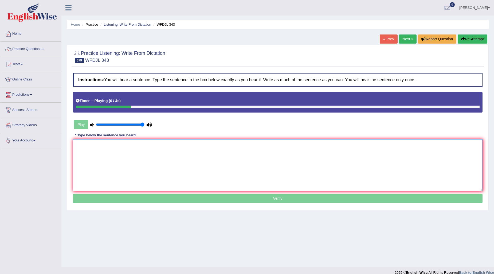
click at [103, 153] on textarea at bounding box center [277, 165] width 409 height 52
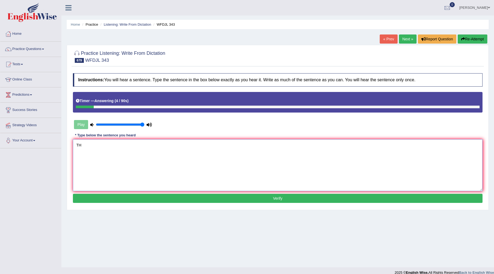
type textarea "T"
type textarea "d"
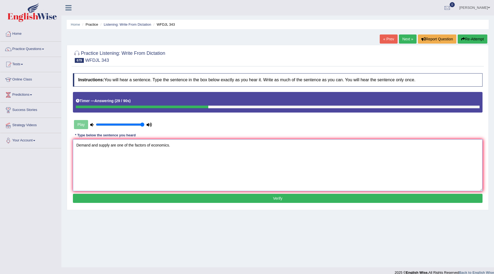
type textarea "Demand and supply are one of the factors of economics."
click at [290, 196] on button "Verify" at bounding box center [277, 198] width 409 height 9
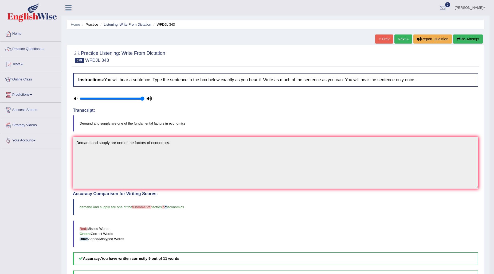
click at [407, 37] on link "Next »" at bounding box center [403, 38] width 18 height 9
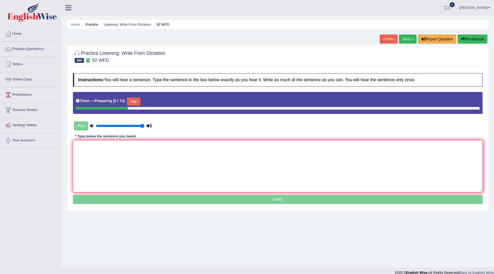
click at [138, 101] on button "Skip" at bounding box center [133, 101] width 13 height 8
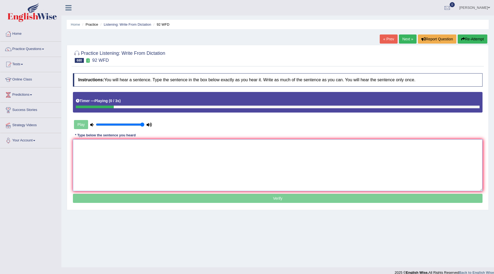
click at [108, 151] on textarea at bounding box center [277, 165] width 409 height 52
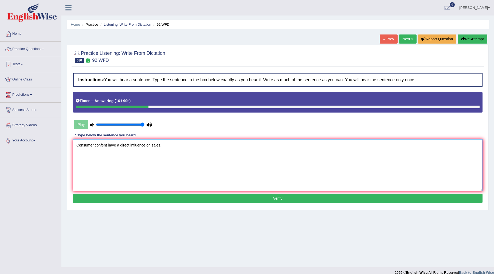
click at [107, 143] on textarea "Consumer confent have a direct influence on sales." at bounding box center [277, 165] width 409 height 52
type textarea "Consumer confident have a direct influence on sales."
click at [233, 197] on button "Verify" at bounding box center [277, 198] width 409 height 9
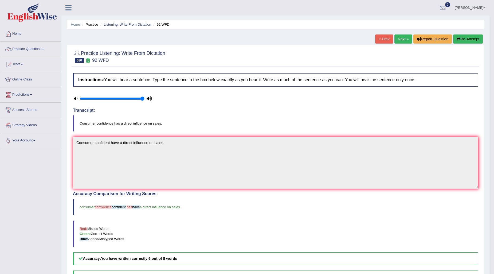
click at [403, 40] on link "Next »" at bounding box center [403, 38] width 18 height 9
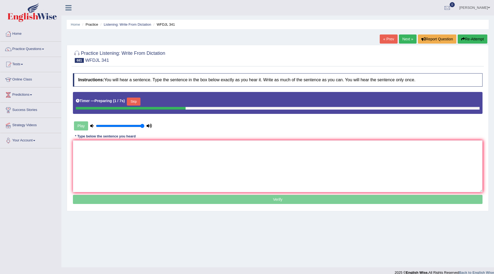
click at [140, 102] on button "Skip" at bounding box center [133, 101] width 13 height 8
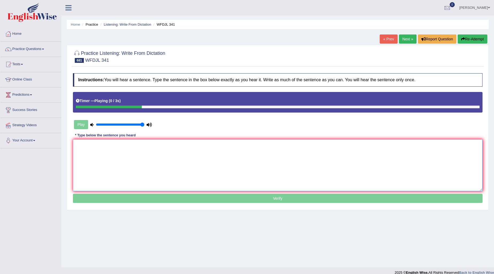
click at [89, 151] on textarea at bounding box center [277, 165] width 409 height 52
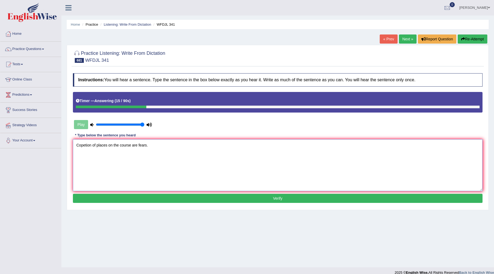
click at [92, 143] on textarea "Copetion of places on the course are fears." at bounding box center [277, 165] width 409 height 52
click at [134, 141] on textarea "Compettion of places on the course are fears." at bounding box center [277, 165] width 409 height 52
click at [136, 144] on textarea "Compettion of places on the course are fears." at bounding box center [277, 165] width 409 height 52
type textarea "Compettion of places on the courses are fears."
click at [223, 199] on button "Verify" at bounding box center [277, 198] width 409 height 9
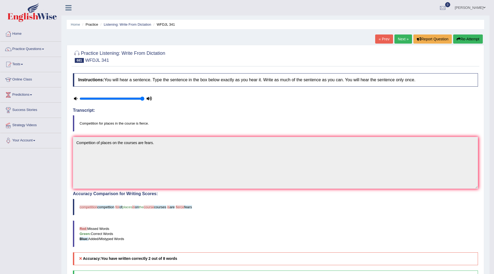
click at [407, 39] on link "Next »" at bounding box center [403, 38] width 18 height 9
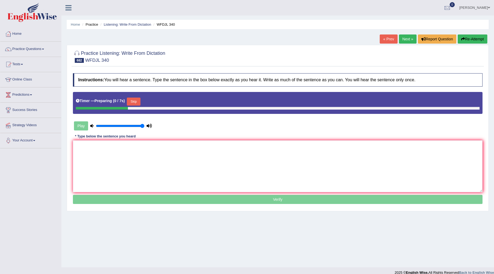
click at [140, 100] on button "Skip" at bounding box center [133, 101] width 13 height 8
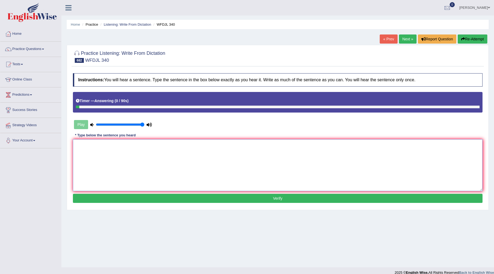
click at [97, 145] on textarea at bounding box center [277, 165] width 409 height 52
type textarea "K"
type textarea "Kge the camera to see the fish."
click at [286, 198] on button "Verify" at bounding box center [277, 198] width 409 height 9
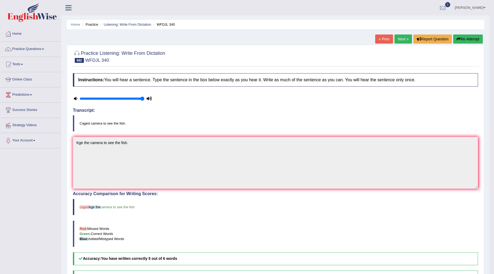
click at [400, 39] on link "Next »" at bounding box center [403, 38] width 18 height 9
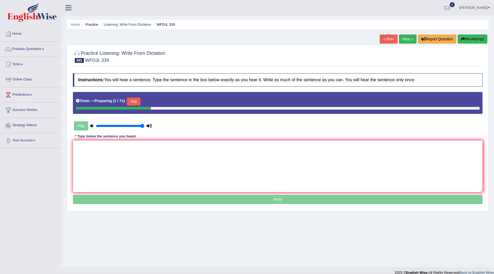
click at [137, 99] on button "Skip" at bounding box center [133, 101] width 13 height 8
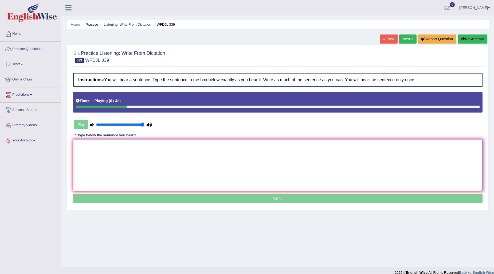
click at [119, 146] on textarea at bounding box center [277, 165] width 409 height 52
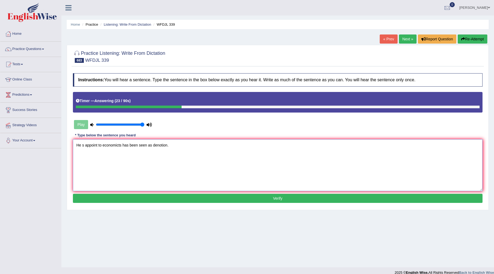
click at [82, 144] on textarea "He s appoint to economicts has been seen as denotion." at bounding box center [277, 165] width 409 height 52
click at [97, 143] on textarea "He's appoint to economicts has been seen as denotion." at bounding box center [277, 165] width 409 height 52
click at [129, 143] on textarea "He's appointment to economicts has been seen as denotion." at bounding box center [277, 165] width 409 height 52
type textarea "He's appointment to economics has been seen as denotion."
click at [267, 195] on button "Verify" at bounding box center [277, 198] width 409 height 9
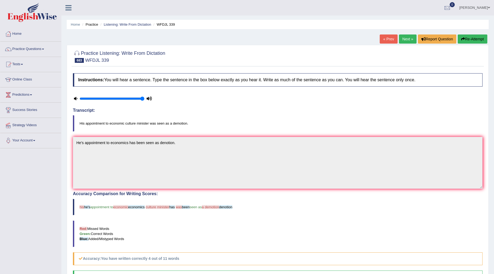
click at [410, 36] on link "Next »" at bounding box center [408, 38] width 18 height 9
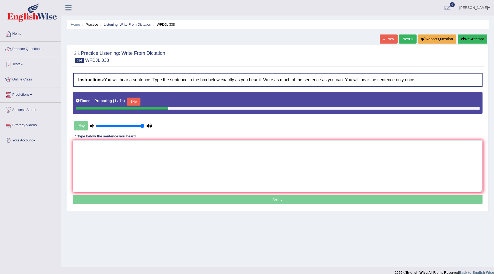
click at [132, 104] on button "Skip" at bounding box center [133, 101] width 13 height 8
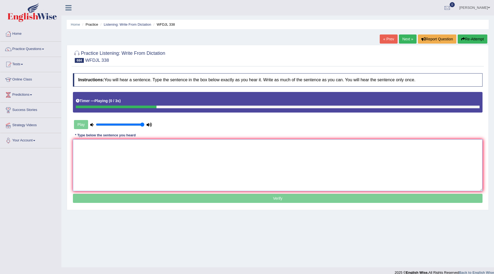
click at [108, 140] on textarea at bounding box center [277, 165] width 409 height 52
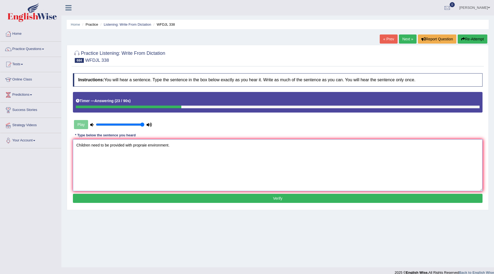
type textarea "Children need to be provided with propraie environment."
click at [274, 194] on button "Verify" at bounding box center [277, 198] width 409 height 9
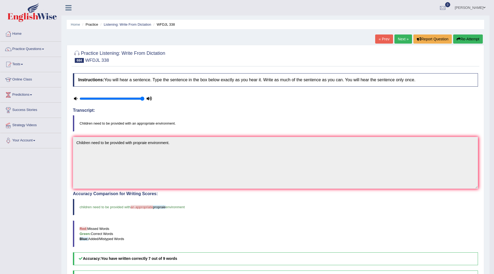
click at [398, 40] on link "Next »" at bounding box center [403, 38] width 18 height 9
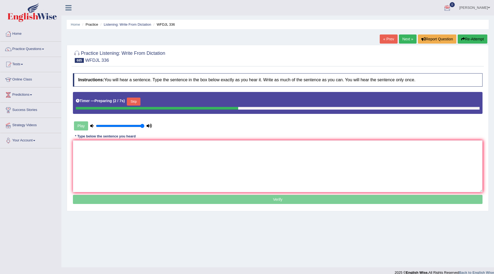
click at [482, 6] on link "[PERSON_NAME]" at bounding box center [474, 7] width 39 height 14
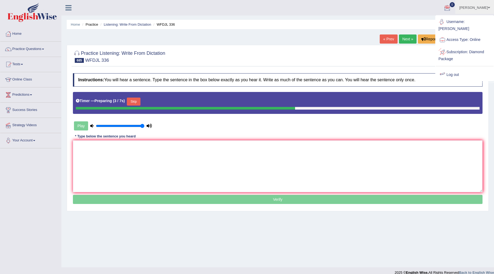
click at [452, 69] on link "Log out" at bounding box center [465, 75] width 58 height 12
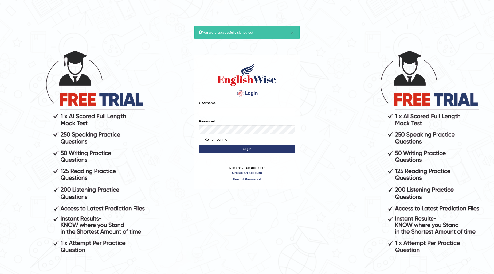
type input "a"
type input "Abanoubsaid"
click at [241, 148] on button "Login" at bounding box center [247, 149] width 96 height 8
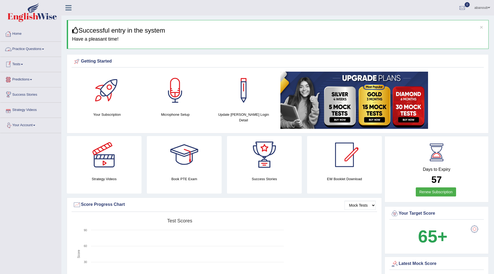
click at [44, 51] on link "Practice Questions" at bounding box center [30, 48] width 61 height 13
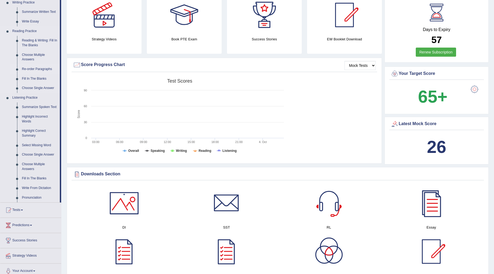
scroll to position [148, 0]
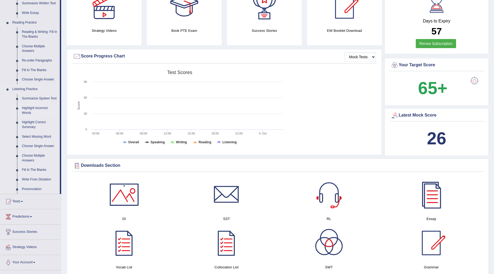
click at [33, 105] on link "Highlight Incorrect Words" at bounding box center [39, 110] width 40 height 14
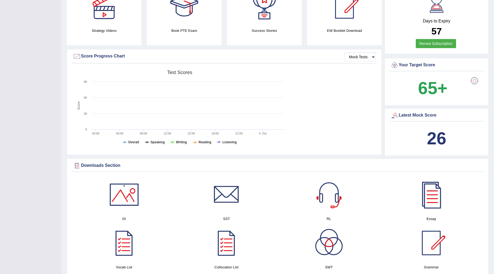
scroll to position [58, 0]
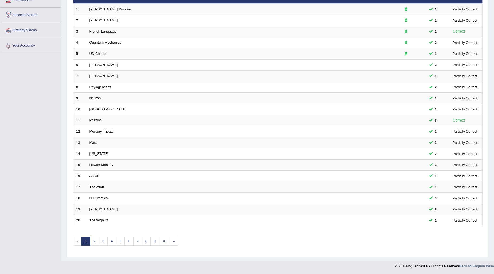
scroll to position [80, 0]
click at [95, 241] on link "2" at bounding box center [94, 241] width 9 height 9
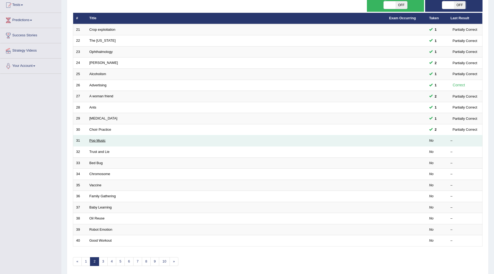
click at [100, 140] on link "Pop Music" at bounding box center [97, 140] width 16 height 4
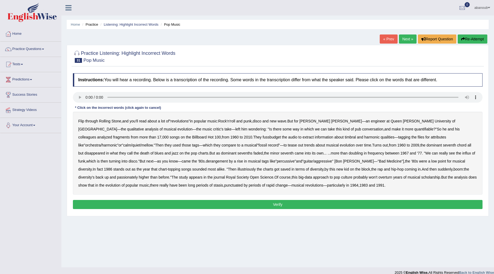
click at [262, 136] on b "fussbudget" at bounding box center [271, 137] width 18 height 4
click at [126, 151] on b "they" at bounding box center [122, 153] width 7 height 4
click at [138, 175] on b "passionately" at bounding box center [127, 177] width 21 height 4
click at [254, 207] on button "Verify" at bounding box center [277, 204] width 409 height 9
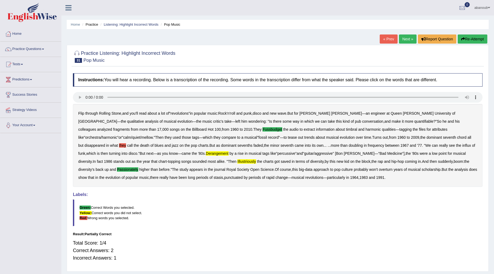
click at [403, 39] on link "Next »" at bounding box center [408, 38] width 18 height 9
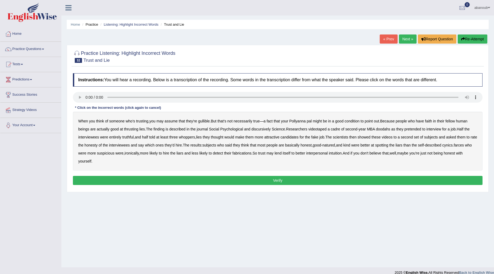
click at [384, 130] on b "doodahs" at bounding box center [383, 129] width 14 height 4
click at [258, 131] on b "discursively" at bounding box center [260, 129] width 19 height 4
click at [132, 130] on b "thrusting" at bounding box center [131, 129] width 14 height 4
click at [295, 182] on button "Verify" at bounding box center [277, 180] width 409 height 9
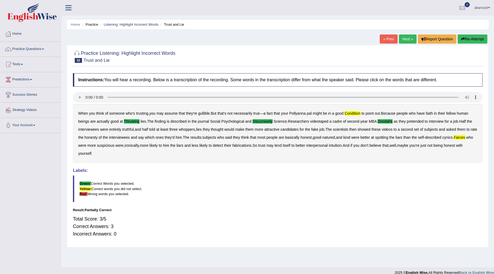
click at [407, 39] on link "Next »" at bounding box center [408, 38] width 18 height 9
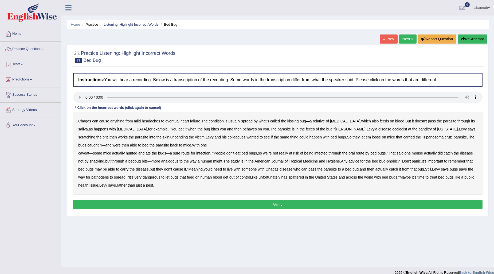
click at [243, 130] on b "behaves" at bounding box center [250, 129] width 14 height 4
click at [299, 137] on b "could" at bounding box center [303, 137] width 9 height 4
click at [201, 202] on button "Verify" at bounding box center [277, 204] width 409 height 9
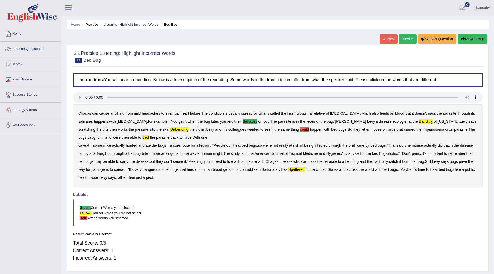
click at [170, 130] on b "unbending" at bounding box center [179, 129] width 18 height 4
click at [115, 138] on div "Chagas can cause anything from mild headaches to eventual [MEDICAL_DATA] . The …" at bounding box center [277, 145] width 409 height 83
click at [404, 39] on link "Next »" at bounding box center [408, 38] width 18 height 9
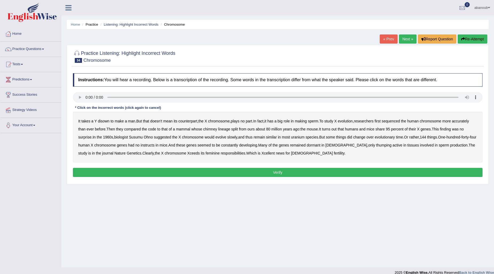
click at [173, 169] on button "Verify" at bounding box center [277, 172] width 409 height 9
click at [212, 130] on b "chimney" at bounding box center [210, 129] width 14 height 4
click at [451, 127] on b "finding" at bounding box center [445, 129] width 11 height 4
click at [151, 169] on button "Verify" at bounding box center [277, 172] width 409 height 9
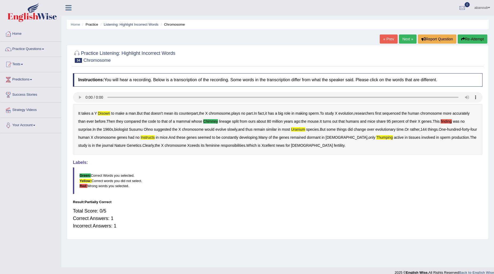
click at [476, 39] on button "Re-Attempt" at bounding box center [473, 38] width 30 height 9
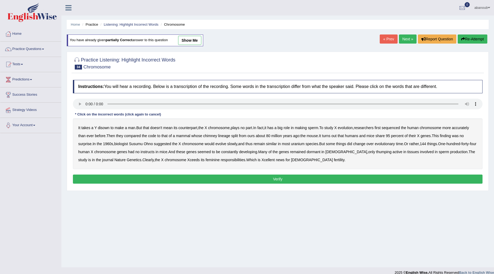
click at [84, 142] on b "surprise" at bounding box center [84, 143] width 13 height 4
click at [209, 135] on b "chimney" at bounding box center [210, 135] width 14 height 4
click at [300, 183] on button "Verify" at bounding box center [277, 178] width 409 height 9
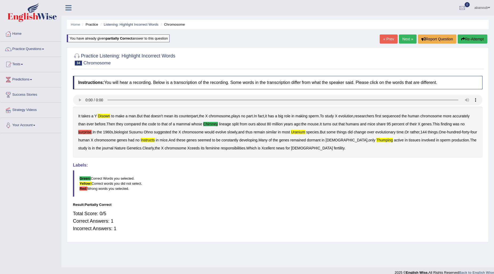
click at [477, 40] on button "Re-Attempt" at bounding box center [473, 38] width 30 height 9
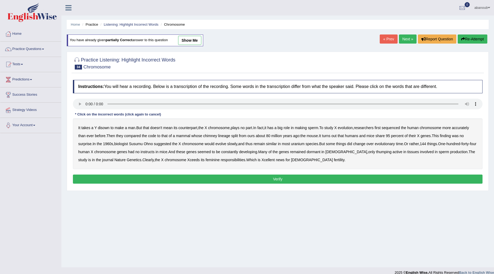
click at [102, 126] on b "disown" at bounding box center [104, 127] width 12 height 4
click at [210, 136] on b "chimney" at bounding box center [210, 135] width 14 height 4
click at [298, 141] on b "uranium" at bounding box center [298, 143] width 14 height 4
click at [297, 176] on button "Verify" at bounding box center [277, 178] width 409 height 9
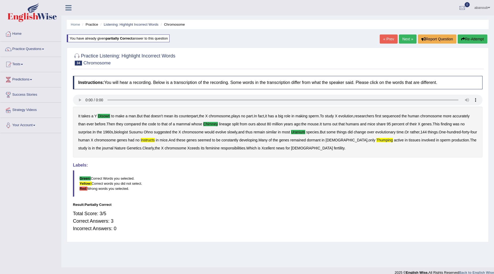
click at [403, 44] on div "« Prev Next » Report Question Re-Attempt" at bounding box center [434, 39] width 109 height 10
click at [402, 43] on link "Next »" at bounding box center [408, 38] width 18 height 9
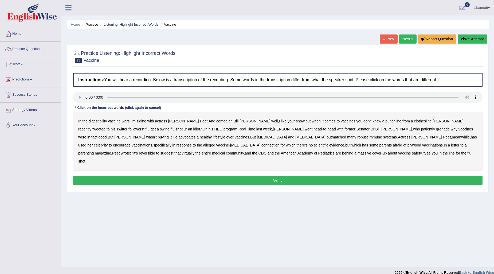
click at [33, 65] on link "Tests" at bounding box center [30, 63] width 61 height 13
click at [36, 44] on link "Practice Questions" at bounding box center [30, 48] width 61 height 13
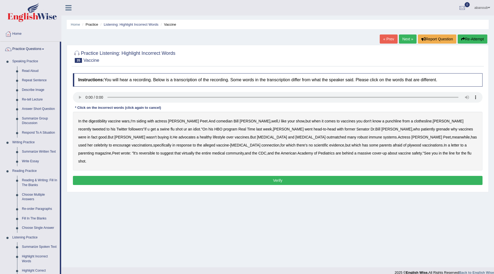
click at [436, 128] on b "grenade" at bounding box center [443, 129] width 14 height 4
click at [407, 145] on b "plywood" at bounding box center [414, 145] width 14 height 4
click at [278, 176] on button "Verify" at bounding box center [277, 180] width 409 height 9
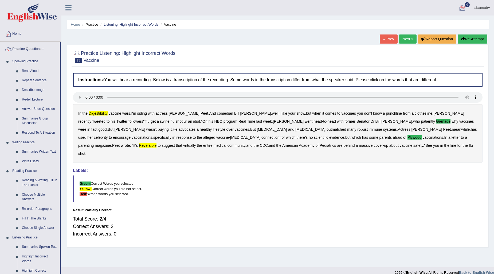
click at [403, 39] on link "Next »" at bounding box center [408, 38] width 18 height 9
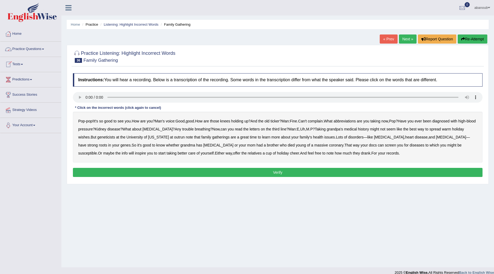
click at [26, 49] on link "Practice Questions" at bounding box center [30, 48] width 61 height 13
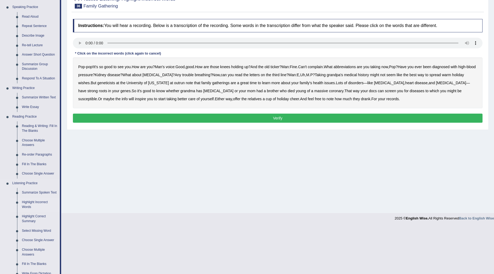
scroll to position [59, 0]
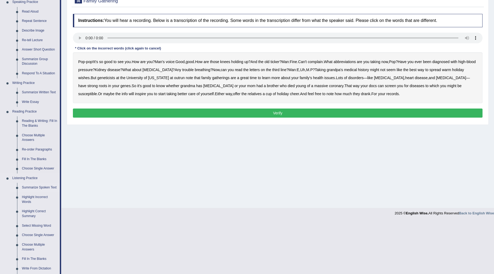
click at [36, 188] on link "Summarize Spoken Text" at bounding box center [39, 188] width 40 height 10
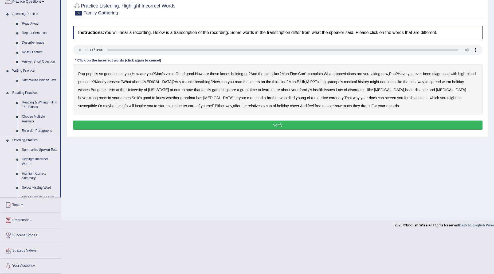
scroll to position [6, 0]
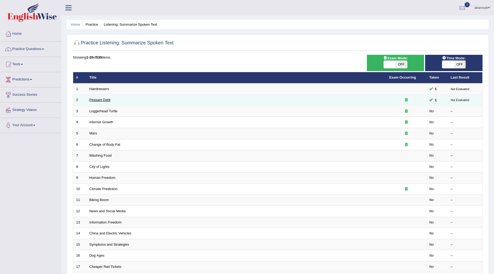
click at [101, 99] on link "Peasant Debt" at bounding box center [99, 100] width 21 height 4
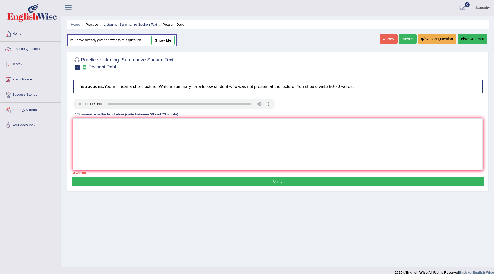
click at [158, 39] on link "show me" at bounding box center [162, 40] width 23 height 9
type textarea "The speaker provided a comprehensive overview of 150000 from [GEOGRAPHIC_DATA] …"
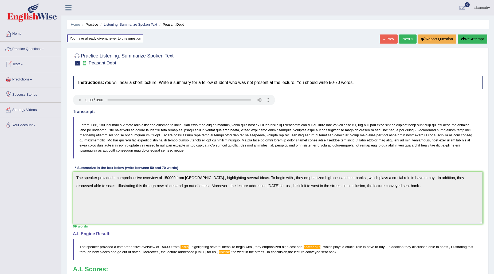
click at [16, 52] on link "Practice Questions" at bounding box center [30, 48] width 61 height 13
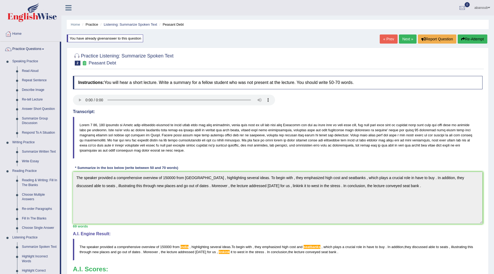
click at [404, 37] on link "Next »" at bounding box center [408, 38] width 18 height 9
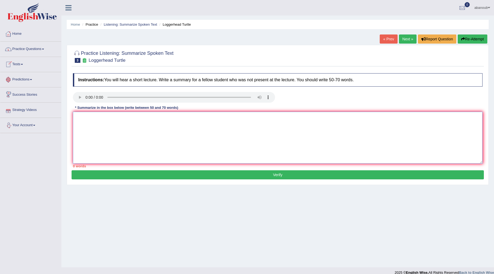
click at [118, 126] on textarea at bounding box center [277, 138] width 409 height 52
type textarea "t"
click at [174, 118] on textarea "The speaker provided a comprehensive overview of" at bounding box center [277, 138] width 409 height 52
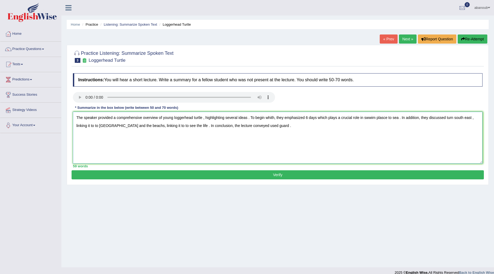
type textarea "The speaker provided a comprehensive overview of young loggerhead turtle , high…"
click at [234, 178] on button "Verify" at bounding box center [278, 174] width 412 height 9
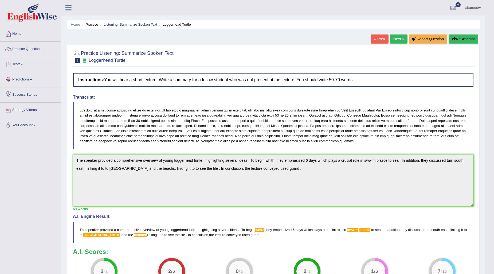
click at [396, 40] on link "Next »" at bounding box center [399, 38] width 18 height 9
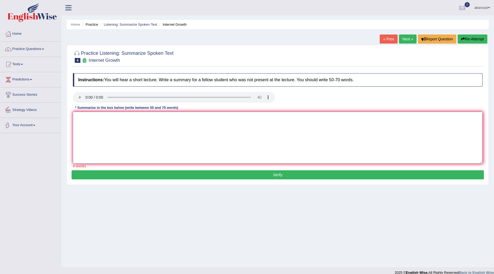
click at [95, 113] on textarea at bounding box center [277, 138] width 409 height 52
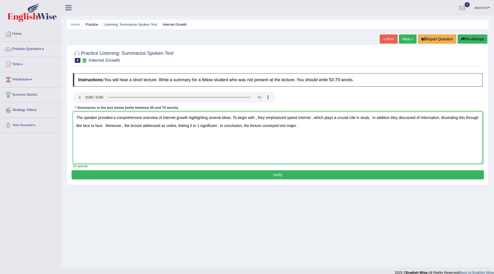
type textarea "The speaker provided a comprehensive overview of internet growth highlighting s…"
click at [206, 173] on button "Verify" at bounding box center [278, 174] width 412 height 9
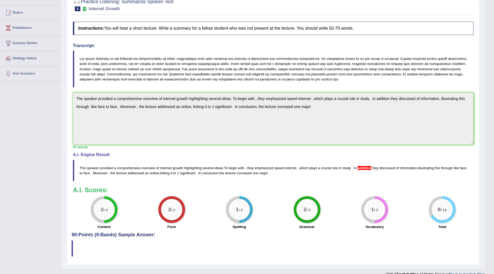
scroll to position [59, 0]
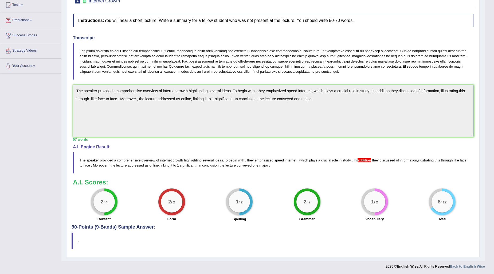
click at [369, 161] on span "addition" at bounding box center [364, 160] width 14 height 4
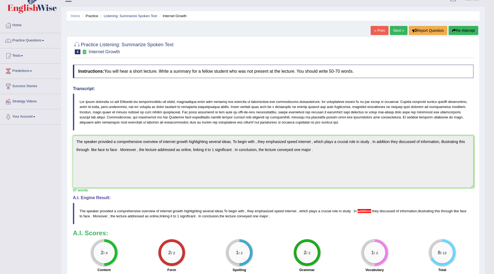
scroll to position [0, 0]
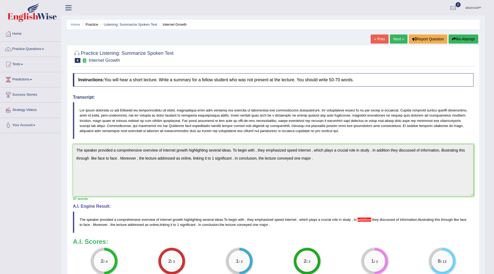
click at [398, 38] on link "Next »" at bounding box center [399, 38] width 18 height 9
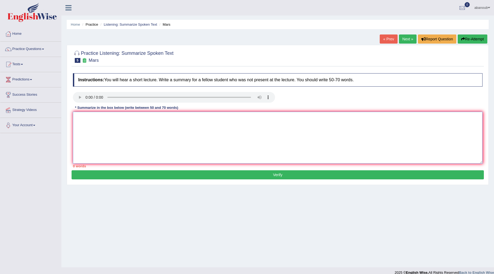
click at [235, 131] on textarea at bounding box center [277, 138] width 409 height 52
click at [91, 112] on textarea at bounding box center [277, 138] width 409 height 52
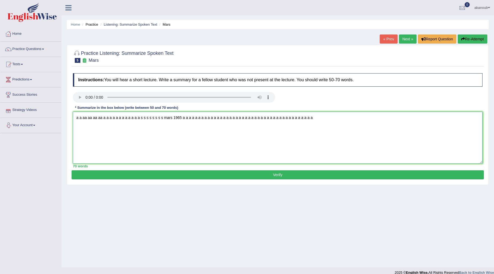
click at [76, 119] on textarea "a a aa aa aa aa a a a a a a a a a a a a s s s s s s s s mars 1965 a a a a a a a…" at bounding box center [277, 138] width 409 height 52
type textarea "A a aa aa aa aa a a a a a a a a a a a a s s s s s s s s mars 1965 a a a a a a a…"
click at [127, 176] on button "Verify" at bounding box center [278, 174] width 412 height 9
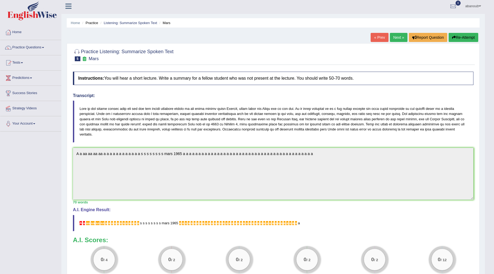
scroll to position [54, 0]
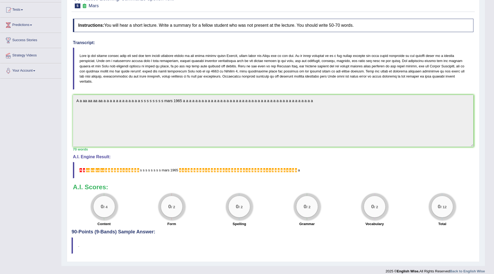
click at [234, 89] on div "Instructions: You will hear a short lecture. Write a summary for a fellow stude…" at bounding box center [273, 122] width 403 height 213
click at [240, 54] on blockquote at bounding box center [273, 69] width 400 height 42
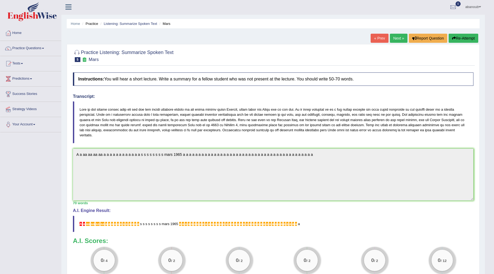
scroll to position [0, 0]
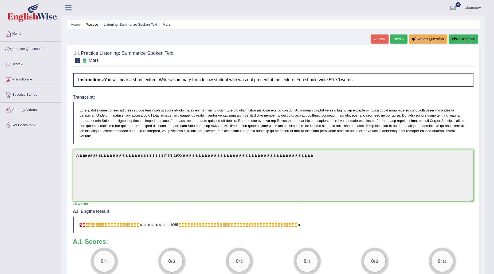
click at [464, 38] on button "Re-Attempt" at bounding box center [463, 38] width 30 height 9
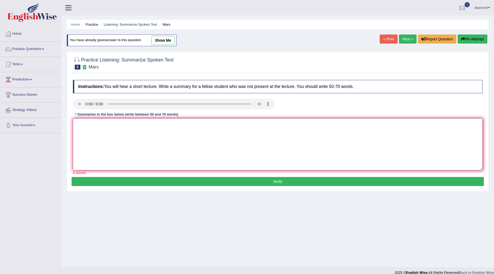
click at [96, 123] on textarea at bounding box center [277, 144] width 409 height 52
type textarea "t"
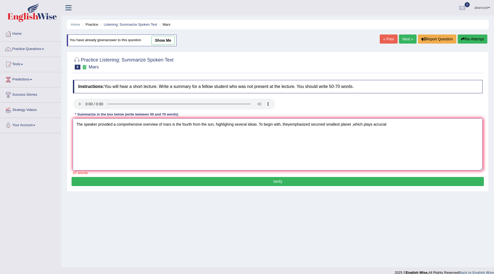
click at [374, 125] on textarea "The speaker provided a comprehensive overview of mars is the fourth from the su…" at bounding box center [277, 144] width 409 height 52
click at [375, 122] on textarea "The speaker provided a comprehensive overview of mars is the fourth from the su…" at bounding box center [277, 144] width 409 height 52
click at [393, 125] on textarea "The speaker provided a comprehensive overview of mars is the fourth from the su…" at bounding box center [277, 144] width 409 height 52
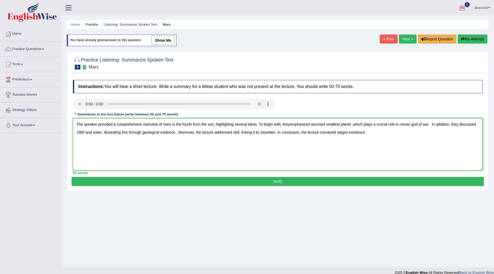
type textarea "The speaker provided a comprehensive overview of mars is the fourth from the su…"
click at [400, 180] on button "Verify" at bounding box center [278, 181] width 412 height 9
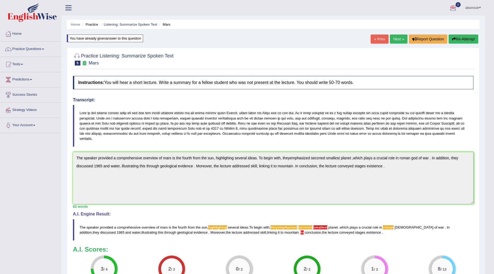
click at [398, 42] on link "Next »" at bounding box center [399, 38] width 18 height 9
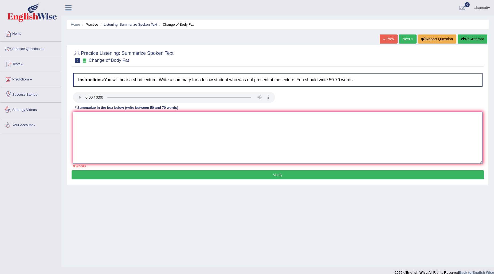
click at [114, 115] on textarea at bounding box center [277, 138] width 409 height 52
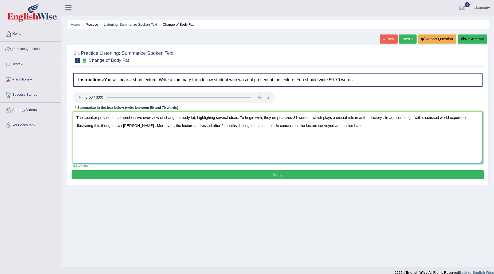
type textarea "The speaker provided a comprehensive overrview of change of body fat, highlighi…"
click at [203, 175] on button "Verify" at bounding box center [278, 174] width 412 height 9
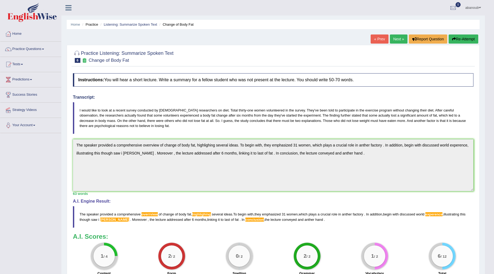
click at [399, 38] on link "Next »" at bounding box center [399, 38] width 18 height 9
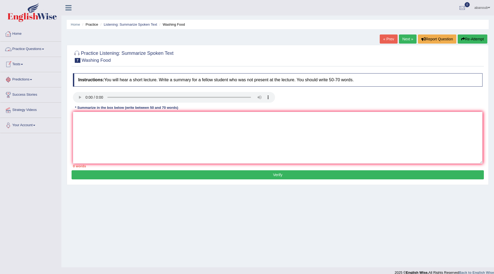
click at [25, 54] on link "Practice Questions" at bounding box center [30, 48] width 61 height 13
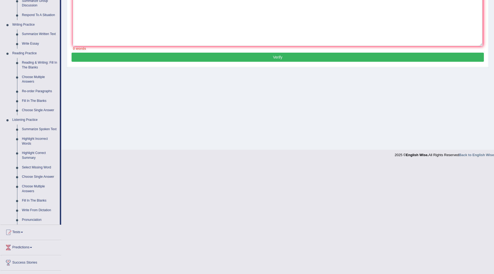
scroll to position [145, 0]
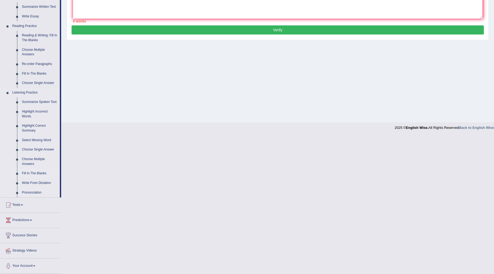
click at [38, 171] on link "Fill In The Blanks" at bounding box center [39, 173] width 40 height 10
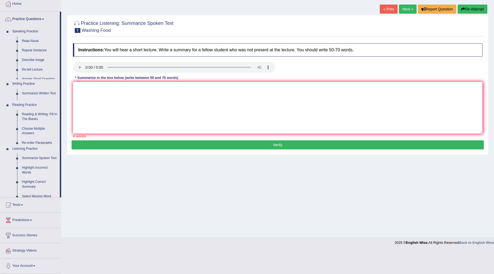
scroll to position [6, 0]
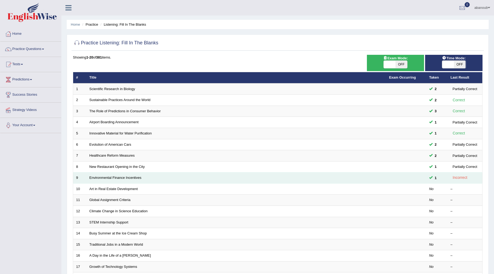
click at [431, 180] on td "1" at bounding box center [436, 177] width 21 height 11
click at [422, 177] on td at bounding box center [406, 177] width 40 height 11
click at [126, 179] on link "Environmental Finance Incentives" at bounding box center [115, 177] width 52 height 4
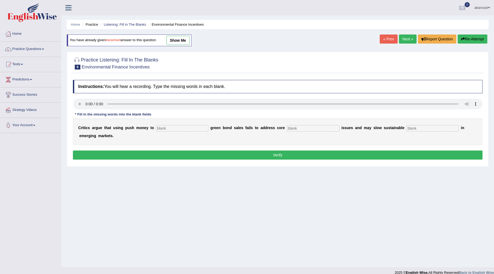
click at [199, 128] on input "text" at bounding box center [182, 128] width 52 height 6
click at [180, 44] on link "show me" at bounding box center [177, 40] width 23 height 9
type input "pothead"
type input "claimed"
type input "develpment"
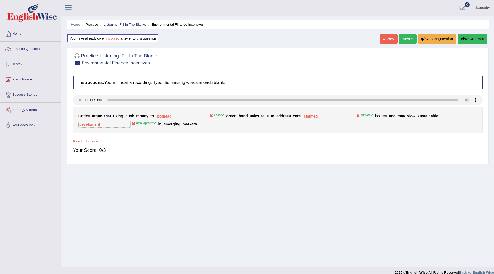
click at [475, 39] on button "Re-Attempt" at bounding box center [473, 38] width 30 height 9
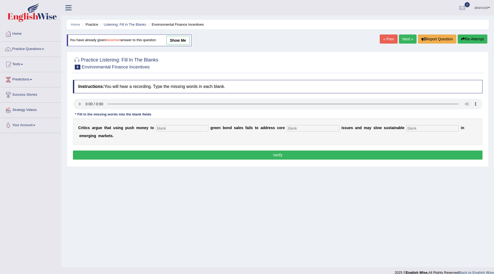
click at [171, 130] on input "text" at bounding box center [182, 128] width 52 height 6
type input "pothed"
click at [315, 130] on input "text" at bounding box center [313, 128] width 52 height 6
type input "claimed"
click at [422, 125] on input "text" at bounding box center [432, 128] width 52 height 6
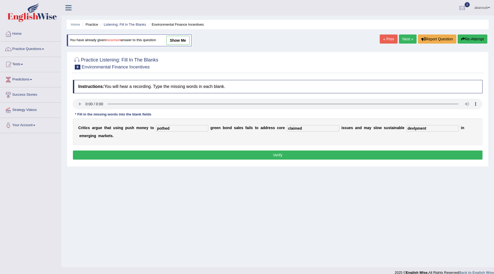
type input "devlpment"
click at [348, 159] on button "Verify" at bounding box center [277, 154] width 409 height 9
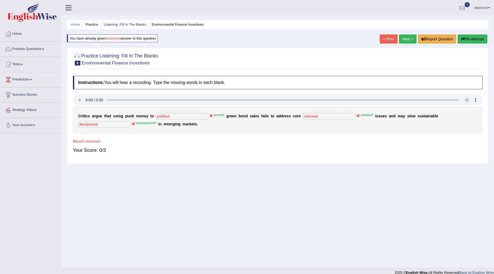
click at [475, 38] on button "Re-Attempt" at bounding box center [473, 38] width 30 height 9
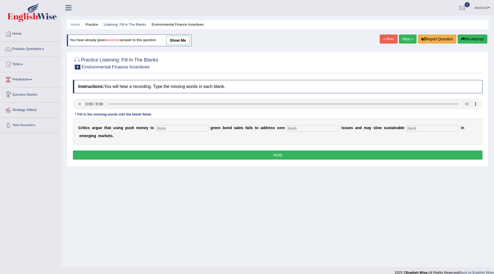
click at [160, 130] on input "text" at bounding box center [182, 128] width 52 height 6
type input "boost"
click at [303, 129] on input "text" at bounding box center [313, 128] width 52 height 6
type input "climate"
click at [421, 126] on input "text" at bounding box center [432, 128] width 52 height 6
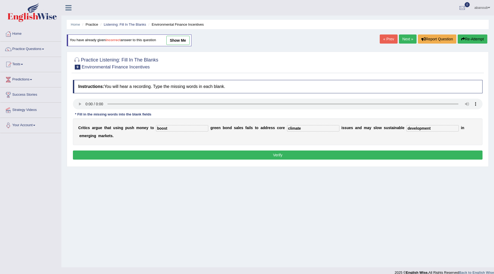
type input "development"
click at [417, 160] on div "Instructions: You will hear a recording. Type the missing words in each blank. …" at bounding box center [278, 120] width 412 height 86
click at [417, 155] on button "Verify" at bounding box center [277, 154] width 409 height 9
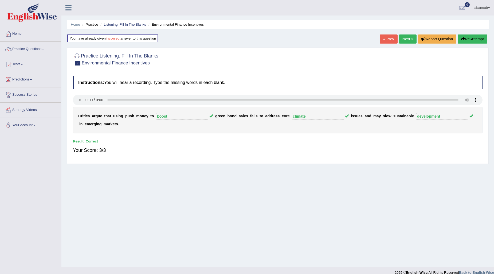
click at [404, 42] on link "Next »" at bounding box center [408, 38] width 18 height 9
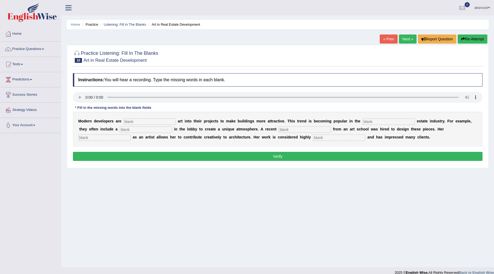
scroll to position [6, 0]
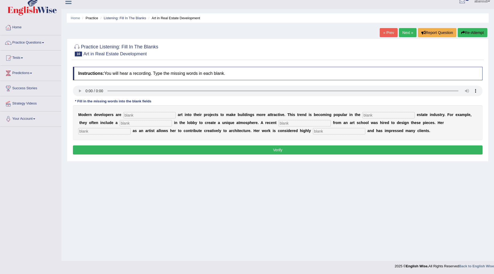
click at [369, 114] on input "text" at bounding box center [388, 115] width 52 height 6
type input "real"
click at [118, 132] on input "text" at bounding box center [104, 131] width 52 height 6
type input "professional"
click at [328, 131] on input "text" at bounding box center [339, 131] width 52 height 6
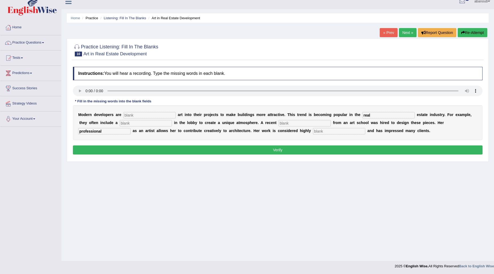
click at [93, 129] on input "professional" at bounding box center [104, 131] width 52 height 6
click at [328, 129] on input "text" at bounding box center [339, 131] width 52 height 6
type input "o"
type input "professional"
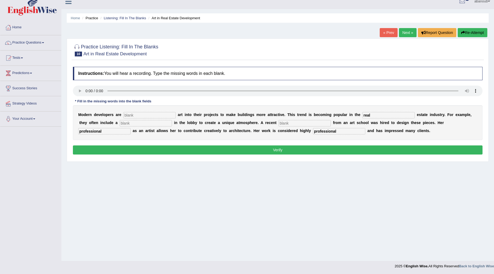
click at [127, 123] on input "text" at bounding box center [146, 123] width 52 height 6
type input "insculpture"
click at [265, 149] on button "Verify" at bounding box center [277, 149] width 409 height 9
click at [259, 151] on button "Verify" at bounding box center [277, 149] width 409 height 9
click at [144, 117] on input "text" at bounding box center [149, 115] width 52 height 6
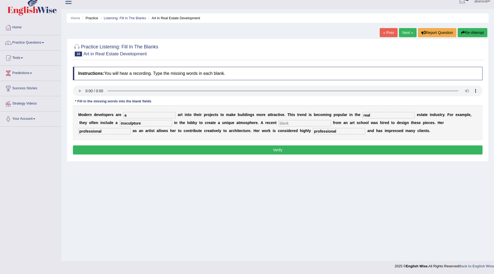
type input "a"
click at [322, 125] on input "text" at bounding box center [304, 123] width 52 height 6
type input "a"
click at [324, 146] on button "Verify" at bounding box center [277, 149] width 409 height 9
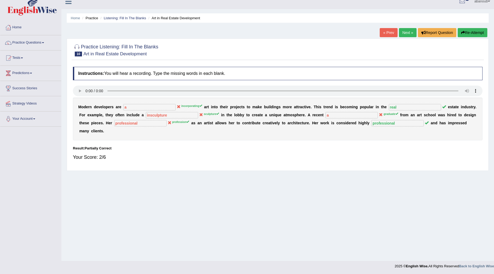
click at [474, 30] on button "Re-Attempt" at bounding box center [473, 32] width 30 height 9
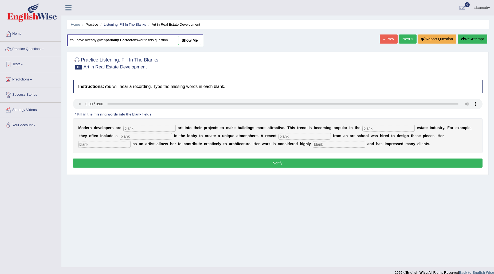
click at [375, 125] on input "text" at bounding box center [388, 128] width 52 height 6
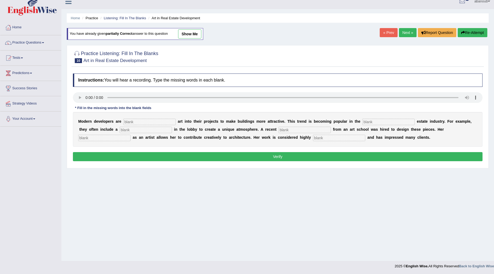
scroll to position [6, 0]
click at [137, 130] on input "text" at bounding box center [146, 130] width 52 height 6
click at [366, 121] on input "real" at bounding box center [388, 122] width 52 height 6
type input "real"
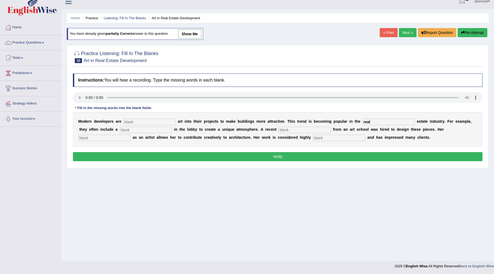
click at [159, 128] on input "text" at bounding box center [146, 130] width 52 height 6
type input "inscclupture"
click at [119, 137] on input "text" at bounding box center [104, 138] width 52 height 6
type input "profession"
click at [318, 135] on input "text" at bounding box center [339, 138] width 52 height 6
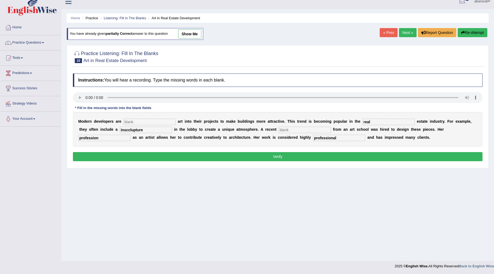
type input "professional"
click at [279, 158] on button "Verify" at bounding box center [277, 156] width 409 height 9
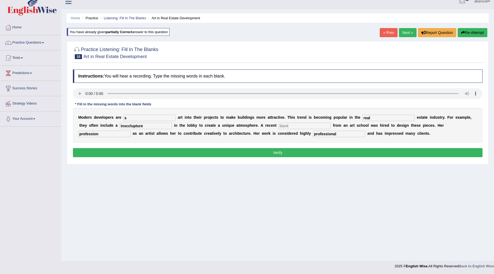
type input "s"
click at [306, 128] on div "M o d e r n d e v e l o p e r s a r e s a r t i n t o t h e i r p r o j e c t s…" at bounding box center [277, 125] width 409 height 35
click at [307, 125] on input "text" at bounding box center [304, 126] width 52 height 6
type input "A"
click at [304, 151] on button "Verify" at bounding box center [277, 152] width 409 height 9
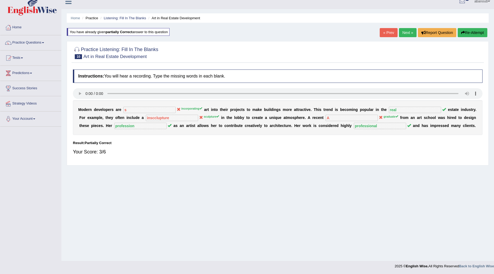
click at [473, 28] on button "Re-Attempt" at bounding box center [473, 32] width 30 height 9
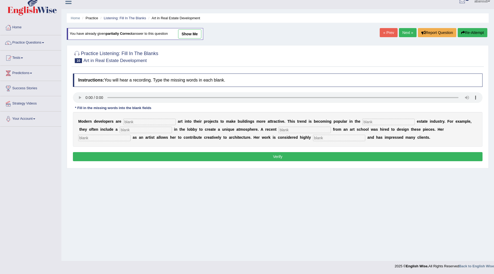
click at [390, 119] on input "text" at bounding box center [388, 122] width 52 height 6
type input "REAL"
click at [143, 127] on input "text" at bounding box center [146, 130] width 52 height 6
click at [367, 120] on input "REAL" at bounding box center [388, 122] width 52 height 6
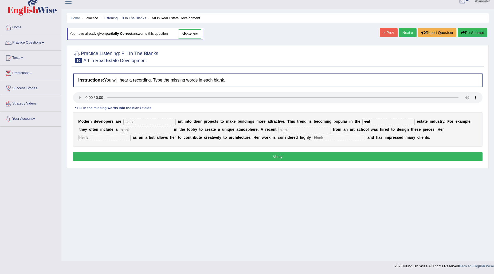
type input "real"
click at [139, 129] on input "text" at bounding box center [146, 130] width 52 height 6
type input "sclubture"
click at [306, 129] on input "text" at bounding box center [304, 130] width 52 height 6
click at [108, 137] on input "text" at bounding box center [104, 138] width 52 height 6
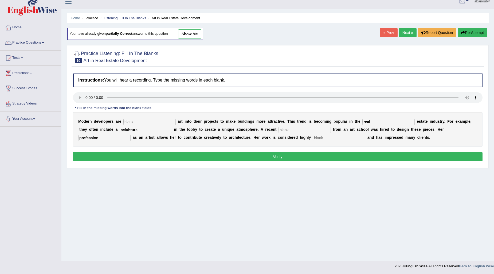
type input "profession"
click at [333, 137] on input "text" at bounding box center [339, 138] width 52 height 6
type input "[DEMOGRAPHIC_DATA]"
click at [117, 158] on button "Verify" at bounding box center [277, 156] width 409 height 9
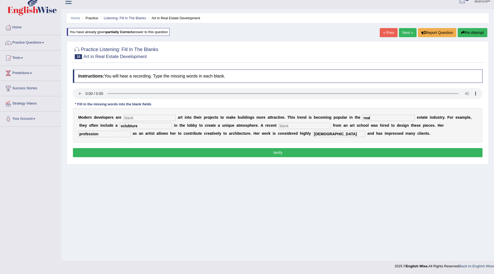
click at [168, 112] on div "M o d e r n d e v e l o p e r s a r e a r t i n t o t h e i r p r o j e c t s t…" at bounding box center [277, 125] width 409 height 35
click at [170, 120] on div "M o d e r n d e v e l o p e r s a r e a r t i n t o t h e i r p r o j e c t s t…" at bounding box center [277, 125] width 409 height 35
click at [169, 118] on input "text" at bounding box center [149, 118] width 52 height 6
type input "s"
click at [322, 131] on input "proffessional" at bounding box center [339, 134] width 52 height 6
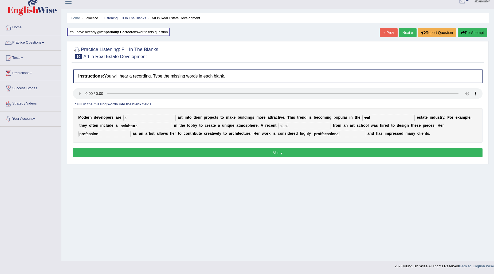
type input "proffaessional"
click at [302, 124] on input "text" at bounding box center [304, 126] width 52 height 6
type input "a"
click at [324, 148] on button "Verify" at bounding box center [277, 152] width 409 height 9
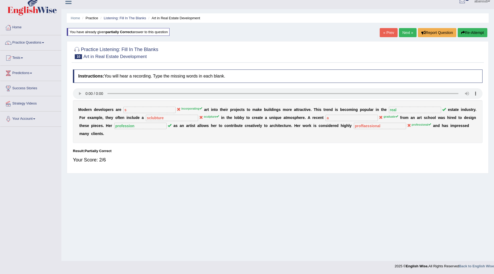
click at [473, 29] on button "Re-Attempt" at bounding box center [473, 32] width 30 height 9
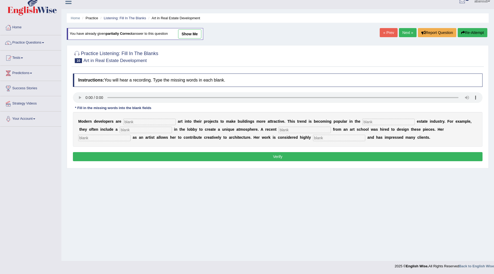
click at [376, 121] on input "text" at bounding box center [388, 122] width 52 height 6
type input "real"
click at [142, 127] on input "text" at bounding box center [146, 130] width 52 height 6
type input "sclupture"
click at [104, 137] on input "text" at bounding box center [104, 138] width 52 height 6
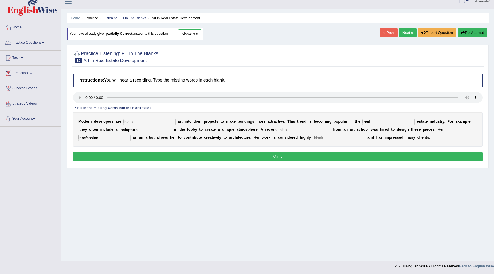
type input "profession"
click at [335, 138] on input "text" at bounding box center [339, 138] width 52 height 6
type input "proffessional"
click at [337, 159] on button "Verify" at bounding box center [277, 156] width 409 height 9
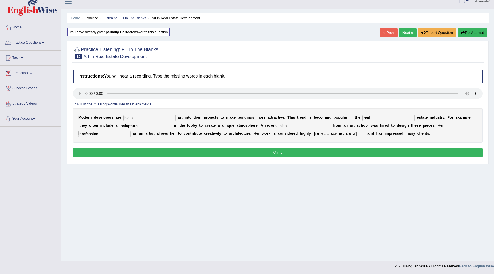
click at [309, 126] on input "text" at bounding box center [304, 126] width 52 height 6
type input "s"
click at [154, 118] on input "text" at bounding box center [149, 118] width 52 height 6
type input "s"
click at [326, 151] on button "Verify" at bounding box center [277, 152] width 409 height 9
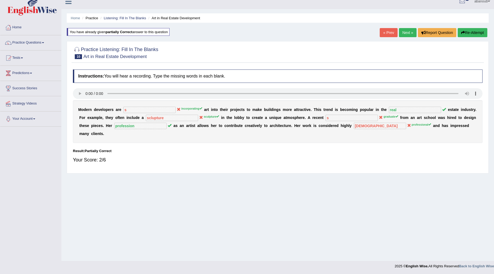
click at [466, 31] on button "Re-Attempt" at bounding box center [473, 32] width 30 height 9
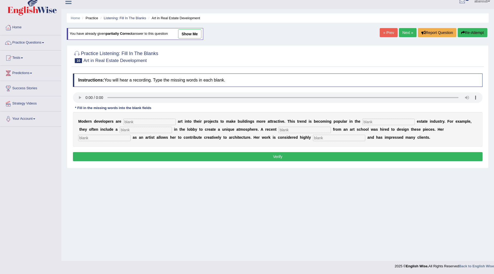
click at [372, 120] on input "text" at bounding box center [388, 122] width 52 height 6
type input "real"
click at [130, 130] on input "text" at bounding box center [146, 130] width 52 height 6
click at [128, 129] on input "sclubture" at bounding box center [146, 130] width 52 height 6
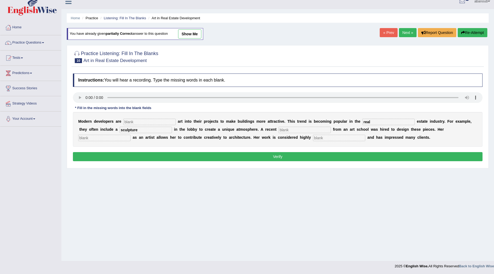
type input "sculpture"
click at [84, 136] on input "text" at bounding box center [104, 138] width 52 height 6
type input "proession"
click at [329, 133] on div "M o d e r n d e v e l o p e r s a r e a r t i n t o t h e i r p r o j e c t s t…" at bounding box center [277, 129] width 409 height 35
click at [329, 140] on input "text" at bounding box center [339, 138] width 52 height 6
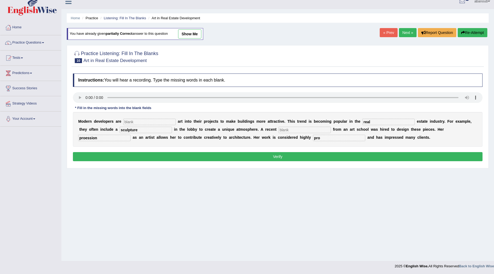
type input "pro"
click at [86, 135] on input "proession" at bounding box center [104, 138] width 52 height 6
type input "profession"
click at [322, 136] on input "pro" at bounding box center [339, 138] width 52 height 6
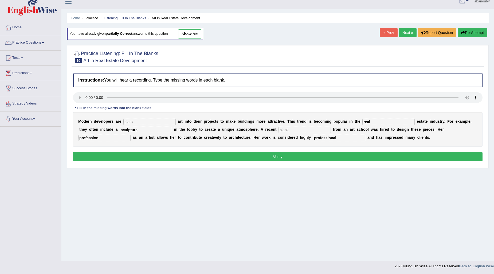
type input "professional"
click at [330, 156] on button "Verify" at bounding box center [277, 156] width 409 height 9
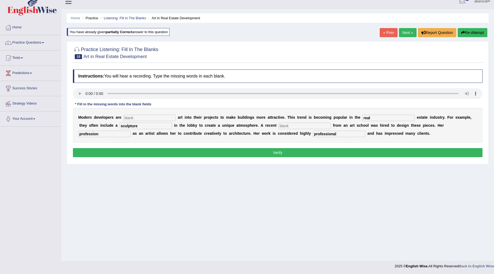
click at [308, 124] on input "text" at bounding box center [304, 126] width 52 height 6
type input "w"
click at [155, 119] on input "text" at bounding box center [149, 118] width 52 height 6
type input "e"
click at [167, 150] on button "Verify" at bounding box center [277, 152] width 409 height 9
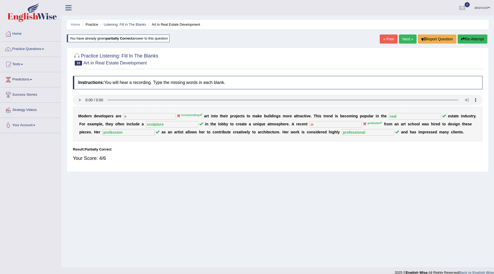
click at [404, 35] on link "Next »" at bounding box center [408, 38] width 18 height 9
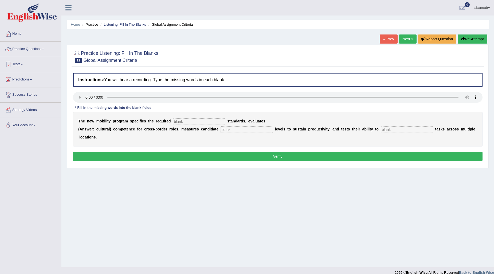
click at [239, 127] on input "text" at bounding box center [246, 129] width 52 height 6
click at [190, 117] on div "T h e n e w m o b i l i t y p r o g r a m s p e c i f i e s t h e r e q u i r e…" at bounding box center [277, 129] width 409 height 35
click at [190, 120] on input "text" at bounding box center [199, 121] width 52 height 6
type input "qualification"
click at [241, 128] on input "text" at bounding box center [246, 129] width 52 height 6
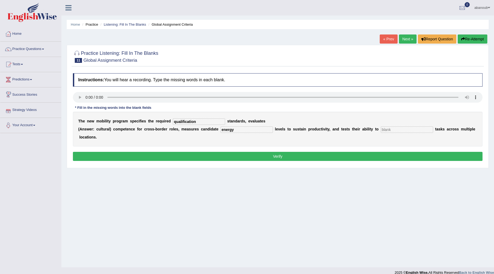
type input "energy"
click at [385, 128] on input "text" at bounding box center [407, 129] width 52 height 6
type input "strepeb"
click at [353, 160] on button "Verify" at bounding box center [277, 156] width 409 height 9
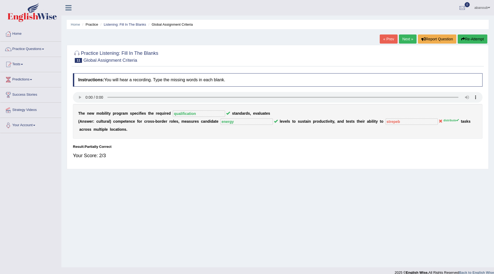
click at [405, 38] on link "Next »" at bounding box center [408, 38] width 18 height 9
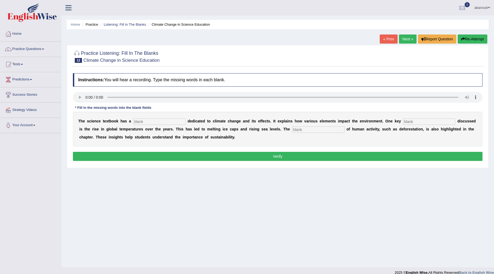
click at [161, 121] on input "text" at bounding box center [159, 121] width 52 height 6
type input "section"
click at [406, 119] on input "text" at bounding box center [429, 121] width 52 height 6
type input "factory"
click at [321, 128] on input "text" at bounding box center [318, 129] width 52 height 6
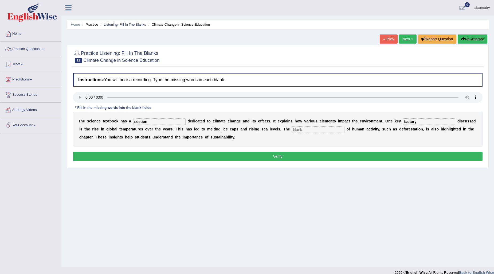
click at [416, 121] on input "factory" at bounding box center [429, 121] width 52 height 6
type input "factor"
click at [324, 133] on div "T h e s c i e n c e t e x t b o o k h a s a section d e d i c a t e d t o c l i…" at bounding box center [277, 129] width 409 height 35
click at [324, 130] on input "text" at bounding box center [318, 129] width 52 height 6
type input "contribution"
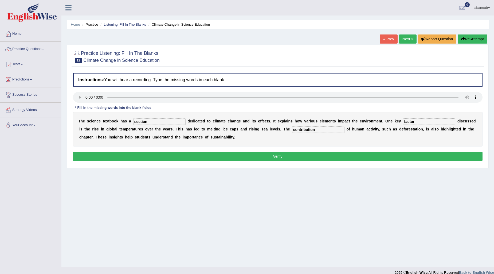
click at [143, 158] on button "Verify" at bounding box center [277, 156] width 409 height 9
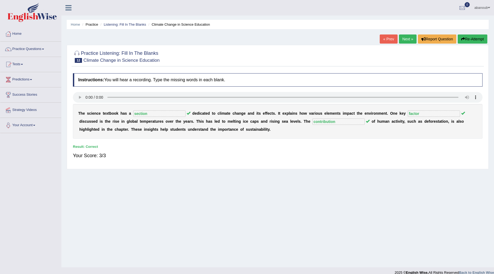
click at [402, 37] on link "Next »" at bounding box center [408, 38] width 18 height 9
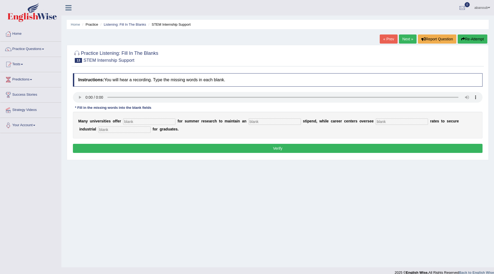
click at [254, 118] on input "text" at bounding box center [275, 121] width 52 height 6
type input "avrage"
click at [386, 120] on input "text" at bounding box center [402, 121] width 52 height 6
click at [115, 130] on input "text" at bounding box center [124, 129] width 52 height 6
click at [98, 132] on input "experence" at bounding box center [124, 129] width 52 height 6
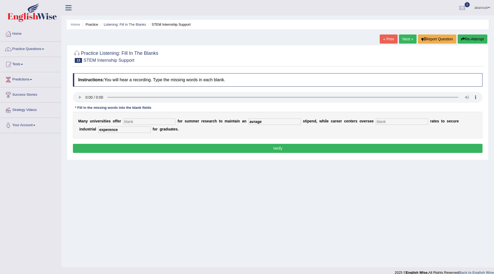
click at [98, 132] on input "experence" at bounding box center [124, 129] width 52 height 6
type input "experience"
click at [404, 123] on input "text" at bounding box center [402, 121] width 52 height 6
click at [250, 119] on input "avrage" at bounding box center [275, 121] width 52 height 6
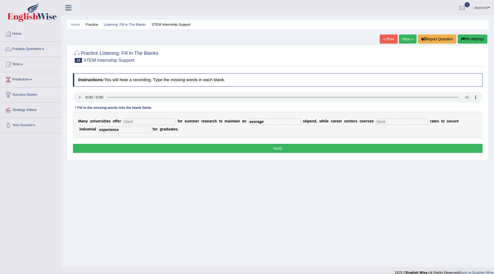
type input "average"
click at [133, 121] on input "text" at bounding box center [149, 121] width 52 height 6
click at [137, 122] on input "substise" at bounding box center [149, 121] width 52 height 6
type input "subsidies"
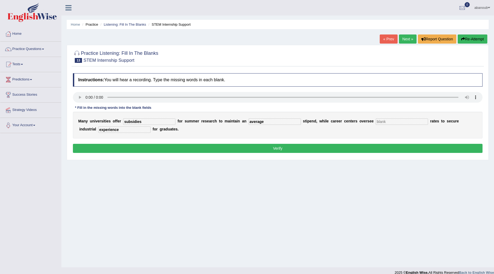
click at [379, 123] on input "text" at bounding box center [402, 121] width 52 height 6
click at [383, 121] on input "placment" at bounding box center [402, 121] width 52 height 6
type input "placement"
click at [391, 150] on button "Verify" at bounding box center [277, 148] width 409 height 9
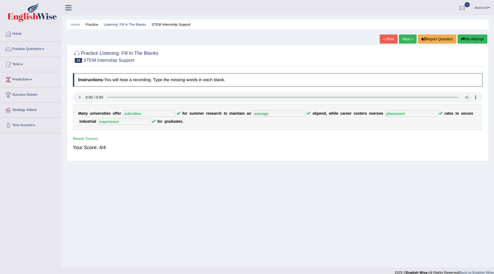
click at [402, 39] on link "Next »" at bounding box center [408, 38] width 18 height 9
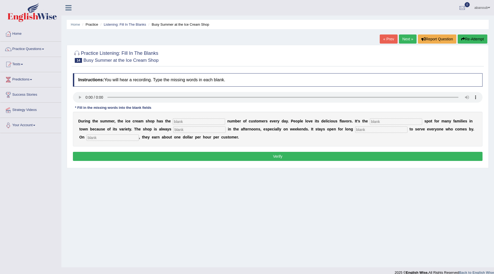
click at [207, 119] on input "text" at bounding box center [199, 121] width 52 height 6
type input "same"
click at [384, 122] on input "text" at bounding box center [396, 121] width 52 height 6
click at [380, 121] on input "favuret" at bounding box center [396, 121] width 52 height 6
click at [381, 122] on input "favuret" at bounding box center [396, 121] width 52 height 6
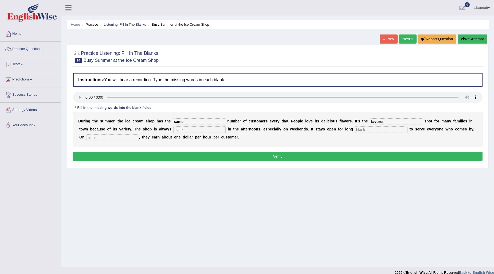
click at [381, 122] on input "favuret" at bounding box center [396, 121] width 52 height 6
click at [383, 119] on input "favourite" at bounding box center [396, 121] width 52 height 6
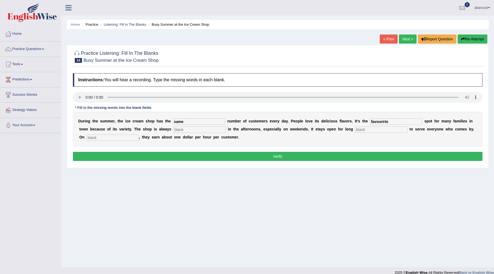
drag, startPoint x: 389, startPoint y: 120, endPoint x: 385, endPoint y: 122, distance: 4.2
click at [385, 122] on input "favourirte" at bounding box center [396, 121] width 52 height 6
click at [385, 121] on input "favourirte" at bounding box center [396, 121] width 52 height 6
click at [383, 121] on input "favourirte" at bounding box center [396, 121] width 52 height 6
click at [385, 119] on input "favourirte" at bounding box center [396, 121] width 52 height 6
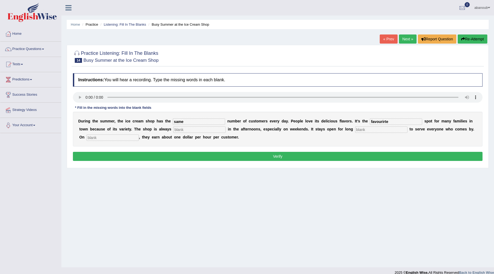
click at [383, 122] on input "favourirte" at bounding box center [396, 121] width 52 height 6
click at [384, 122] on input "favourirte" at bounding box center [396, 121] width 52 height 6
type input "favourite"
click at [392, 128] on input "text" at bounding box center [381, 129] width 52 height 6
click at [205, 131] on input "text" at bounding box center [199, 129] width 52 height 6
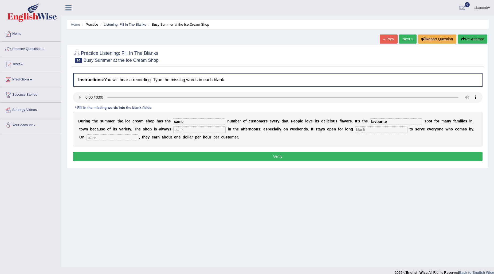
click at [212, 127] on input "text" at bounding box center [199, 129] width 52 height 6
type input "avrege"
click at [360, 129] on input "text" at bounding box center [381, 129] width 52 height 6
type input "hours"
click at [119, 138] on input "text" at bounding box center [112, 137] width 52 height 6
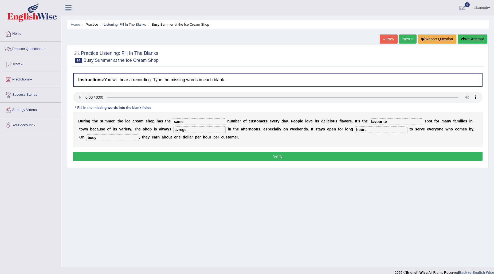
type input "busy"
click at [356, 160] on button "Verify" at bounding box center [277, 156] width 409 height 9
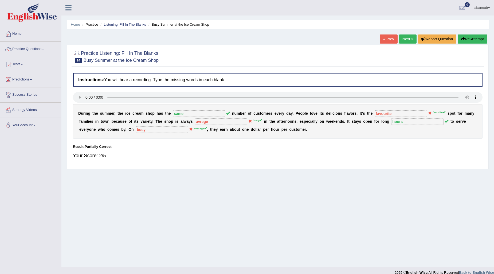
click at [471, 35] on button "Re-Attempt" at bounding box center [473, 38] width 30 height 9
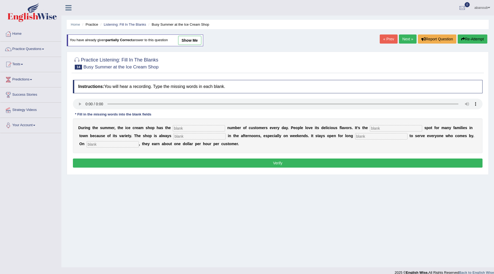
drag, startPoint x: 212, startPoint y: 131, endPoint x: 210, endPoint y: 129, distance: 2.8
click at [211, 130] on div "D u r i n g t h e s u m m e r , t h e i c e c r e a m s h o p h a s t h e n u m…" at bounding box center [277, 135] width 409 height 35
click at [210, 127] on input "text" at bounding box center [199, 128] width 52 height 6
type input "same"
click at [407, 126] on input "text" at bounding box center [396, 128] width 52 height 6
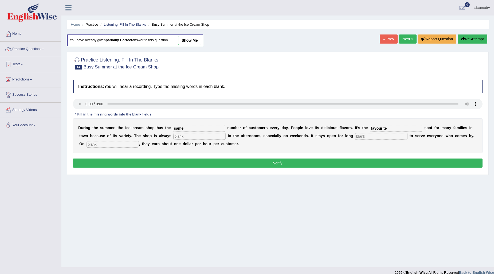
type input "favourite"
click at [213, 135] on input "text" at bounding box center [199, 136] width 52 height 6
click at [122, 144] on input "text" at bounding box center [112, 144] width 52 height 6
type input "averge"
click at [209, 137] on input "text" at bounding box center [199, 136] width 52 height 6
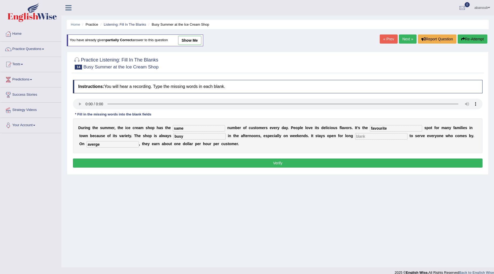
type input "busy"
click at [393, 136] on input "text" at bounding box center [381, 136] width 52 height 6
type input "hours"
click at [371, 166] on button "Verify" at bounding box center [277, 162] width 409 height 9
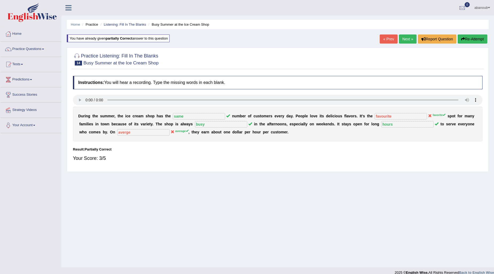
click at [475, 39] on button "Re-Attempt" at bounding box center [473, 38] width 30 height 9
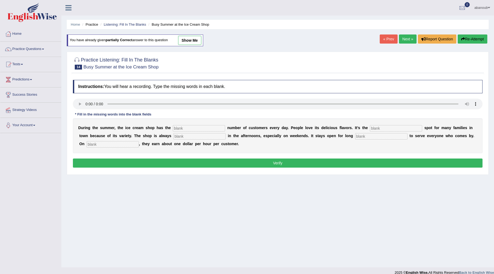
click at [484, 7] on link "abanoub" at bounding box center [482, 7] width 24 height 14
click at [459, 70] on link "Log out" at bounding box center [465, 69] width 58 height 12
